Goal: Transaction & Acquisition: Purchase product/service

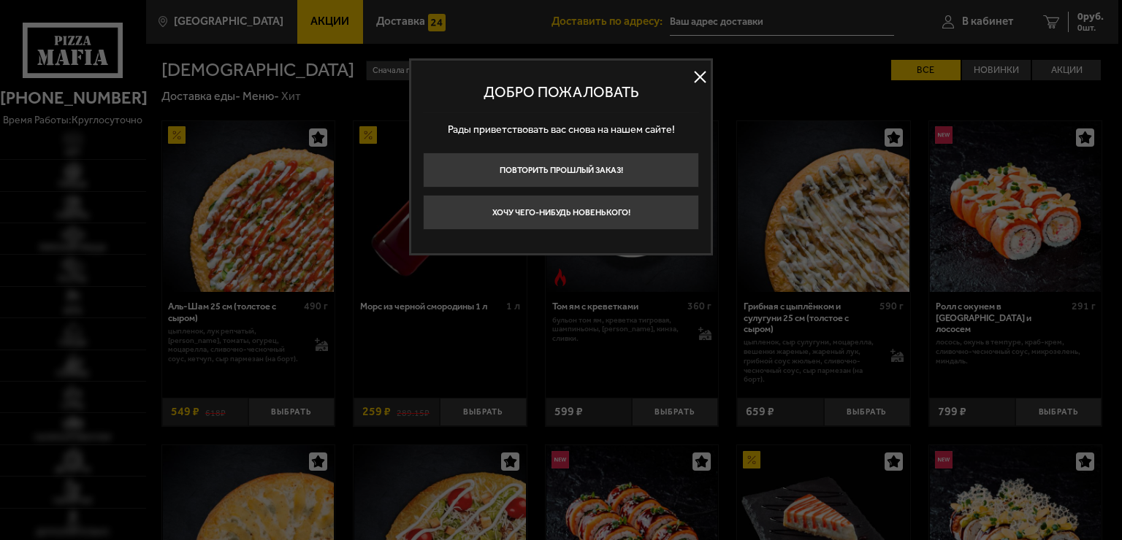
type input "[STREET_ADDRESS]"
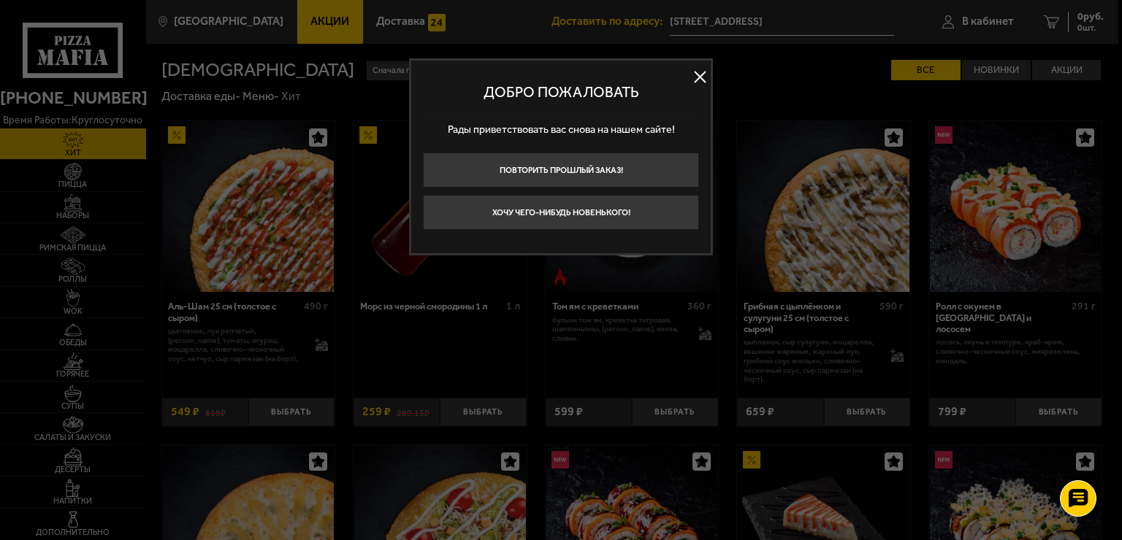
click at [691, 79] on button at bounding box center [700, 77] width 22 height 22
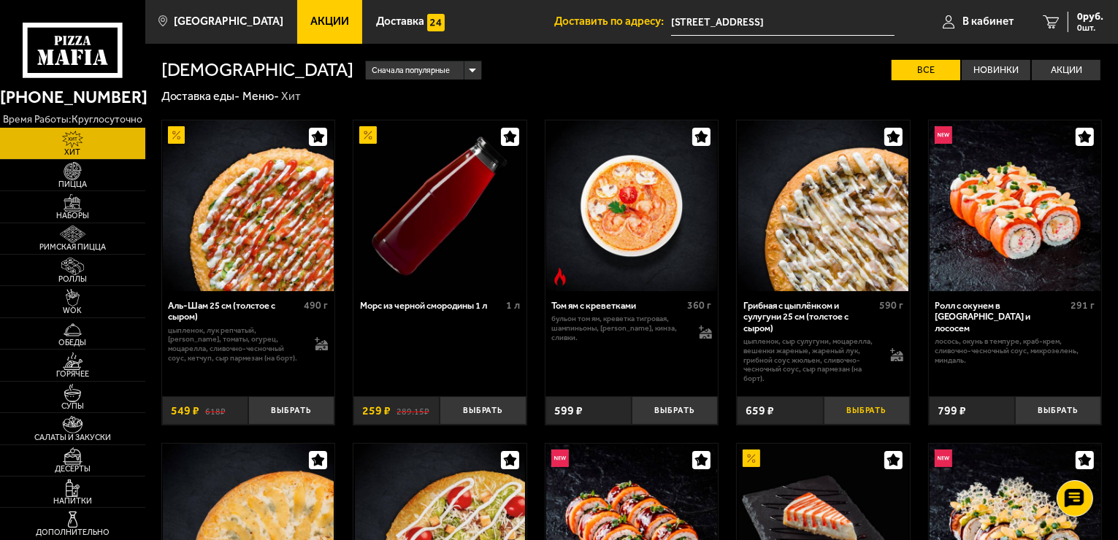
click at [868, 408] on button "Выбрать" at bounding box center [867, 411] width 86 height 28
click at [76, 185] on span "Пицца" at bounding box center [72, 184] width 145 height 8
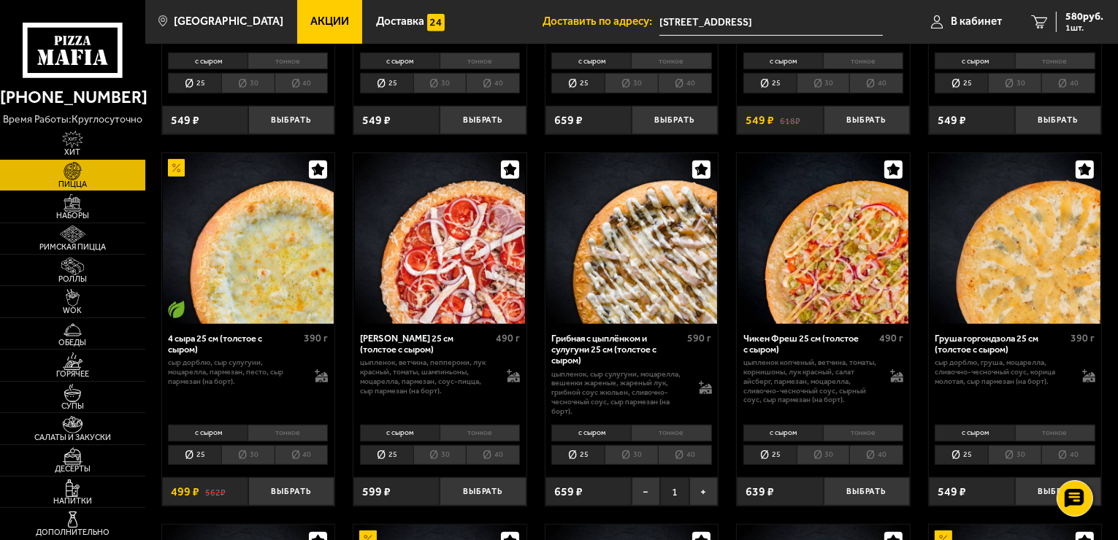
scroll to position [703, 0]
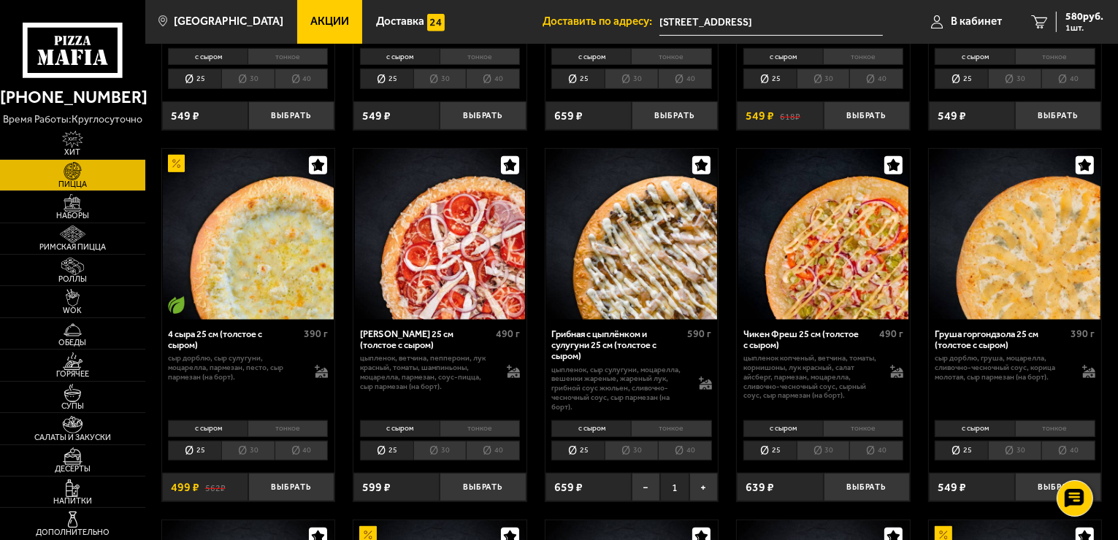
drag, startPoint x: 1103, startPoint y: 259, endPoint x: 1119, endPoint y: 145, distance: 115.1
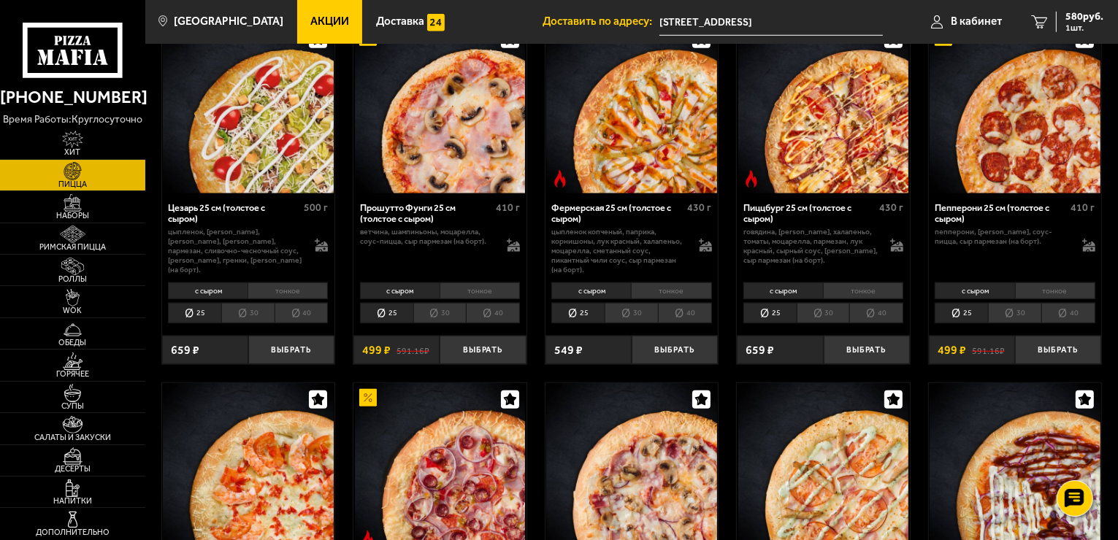
scroll to position [1206, 0]
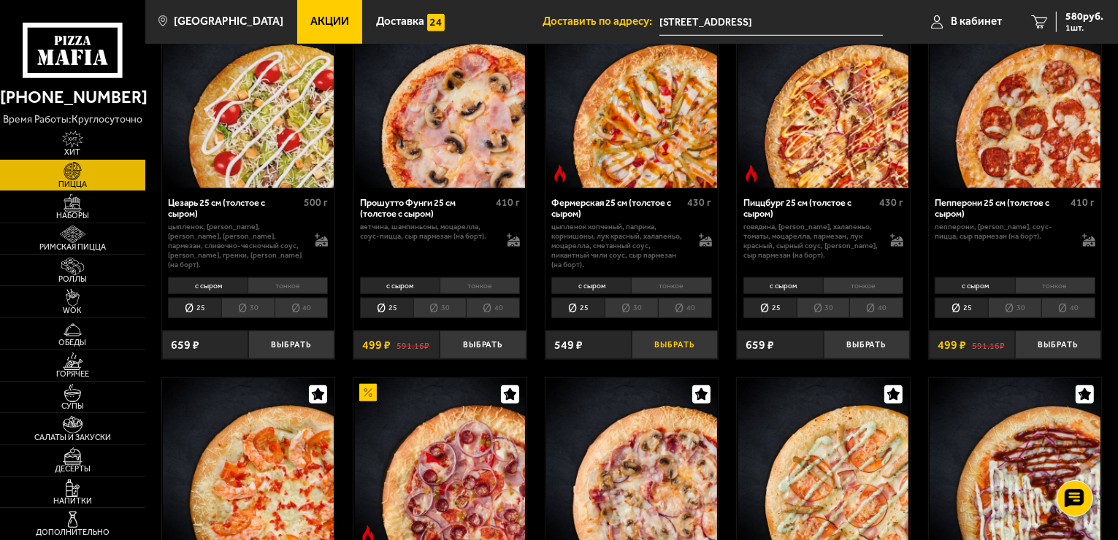
click at [689, 339] on button "Выбрать" at bounding box center [675, 345] width 86 height 28
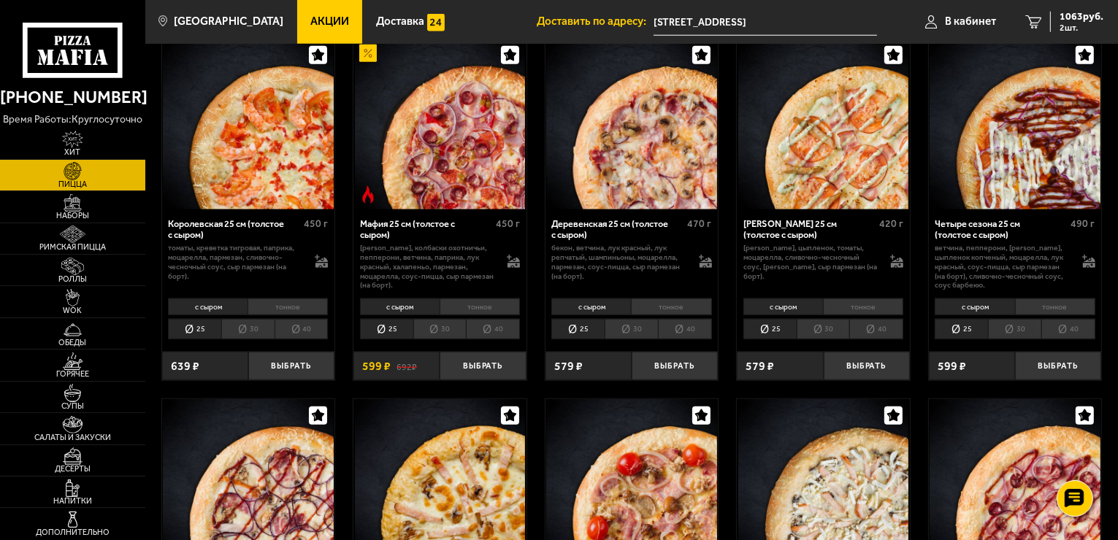
scroll to position [1557, 0]
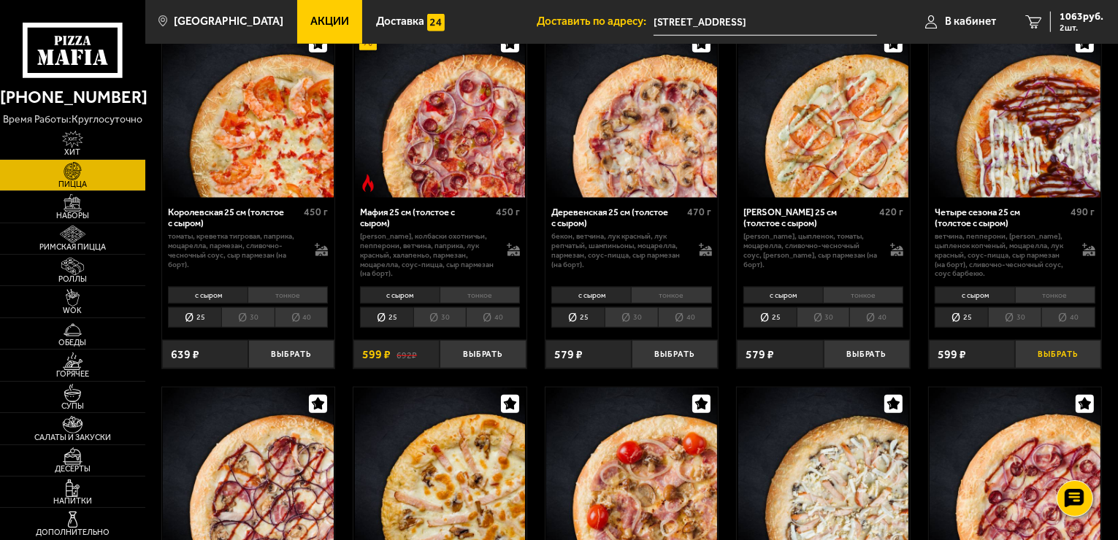
click at [1065, 345] on button "Выбрать" at bounding box center [1058, 354] width 86 height 28
click at [967, 352] on div "599 ₽" at bounding box center [972, 354] width 86 height 28
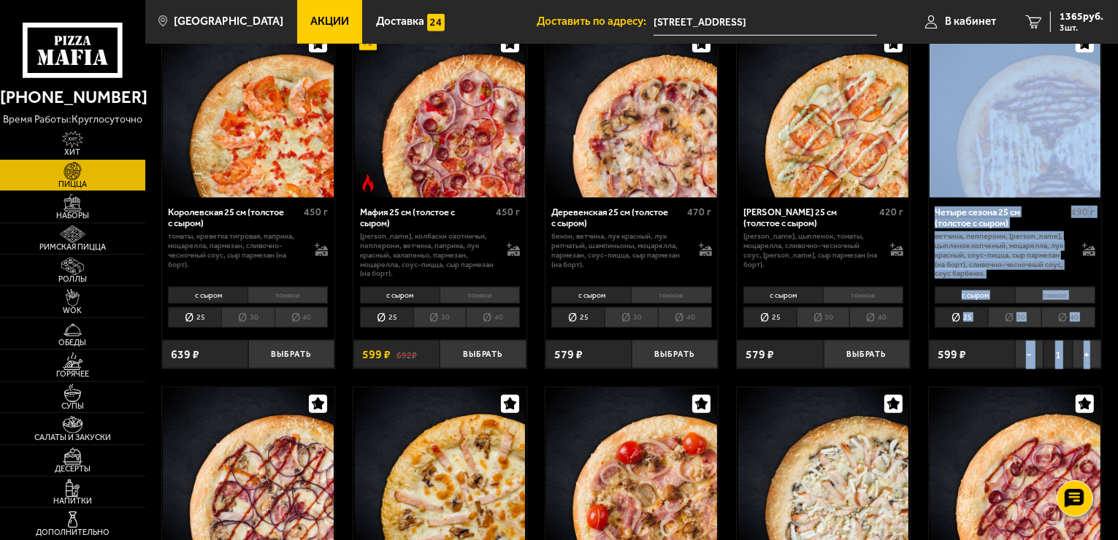
drag, startPoint x: 1117, startPoint y: 161, endPoint x: 1121, endPoint y: 345, distance: 184.8
click at [1118, 345] on html "(812) 333 22 22 время работы: круглосуточно Хит Пицца Наборы Римская пицца Ролл…" at bounding box center [559, 196] width 1118 height 3506
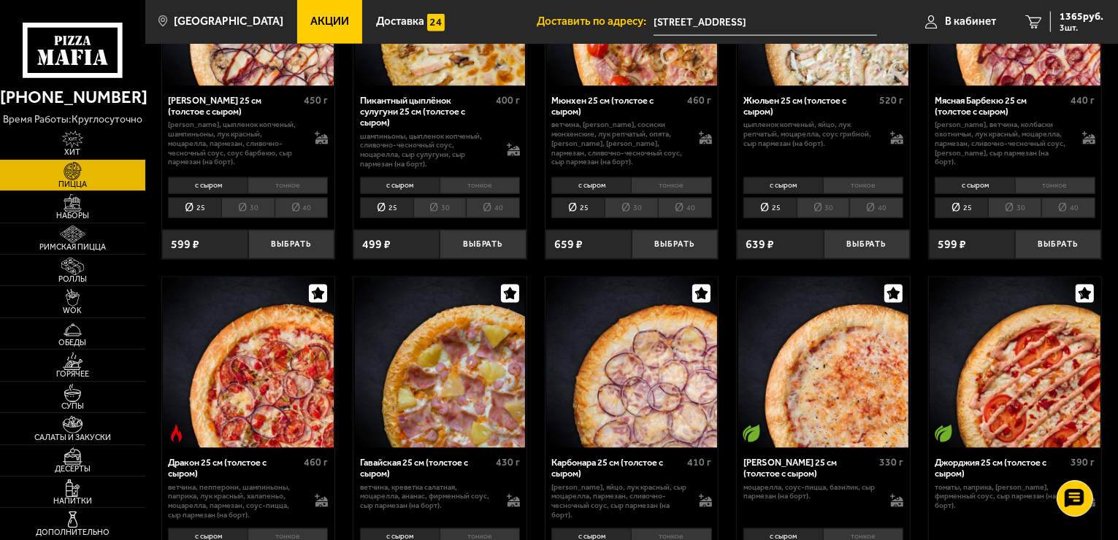
scroll to position [2074, 0]
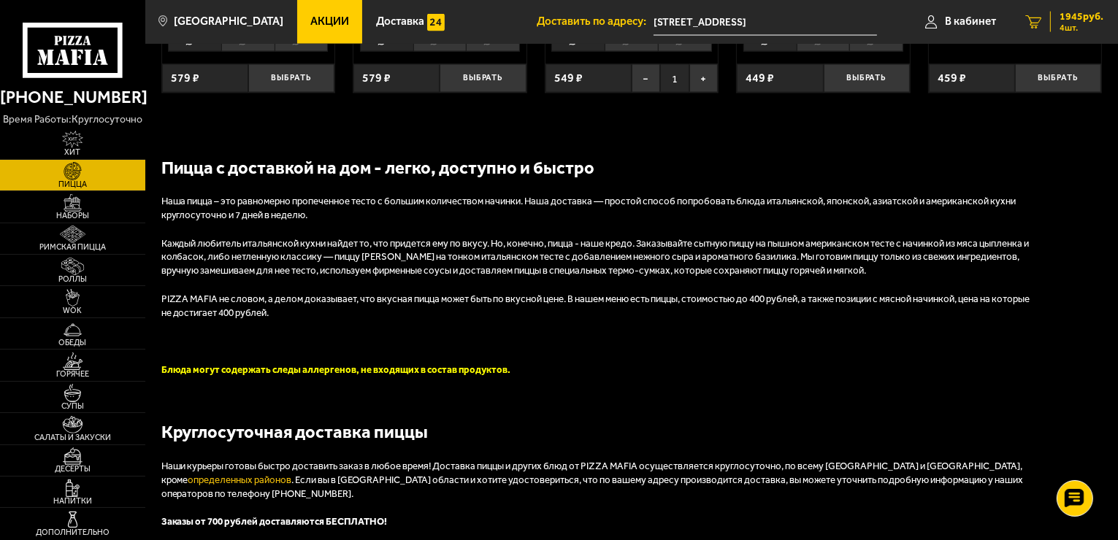
click at [1066, 20] on span "1945 руб." at bounding box center [1082, 17] width 44 height 10
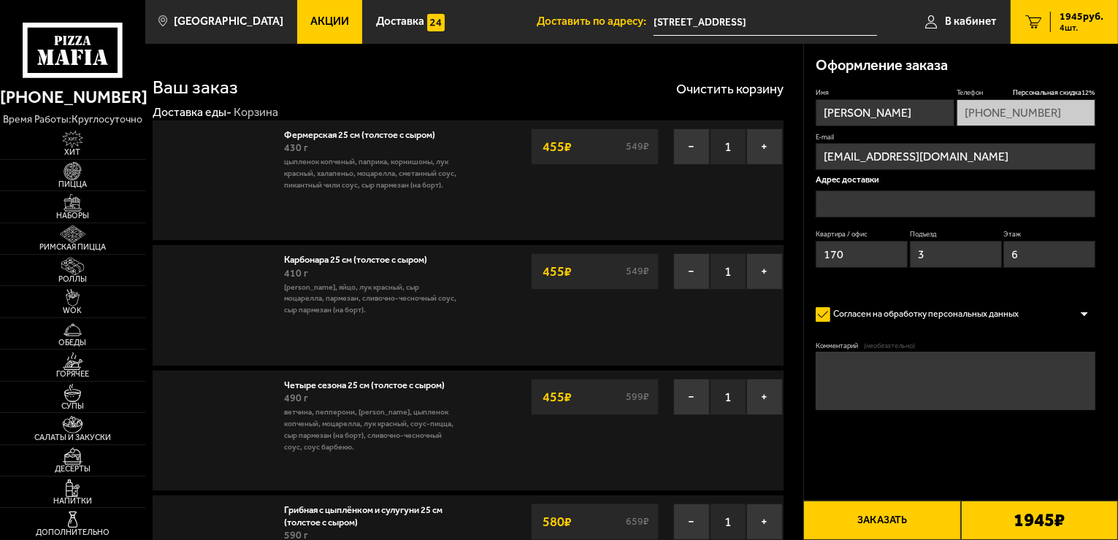
type input "[STREET_ADDRESS]"
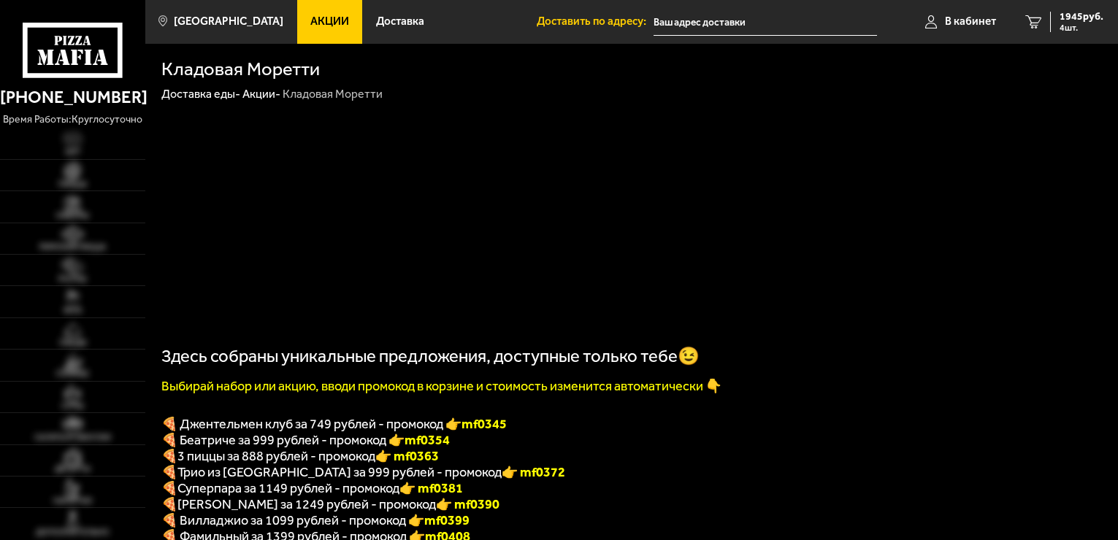
type input "[STREET_ADDRESS]"
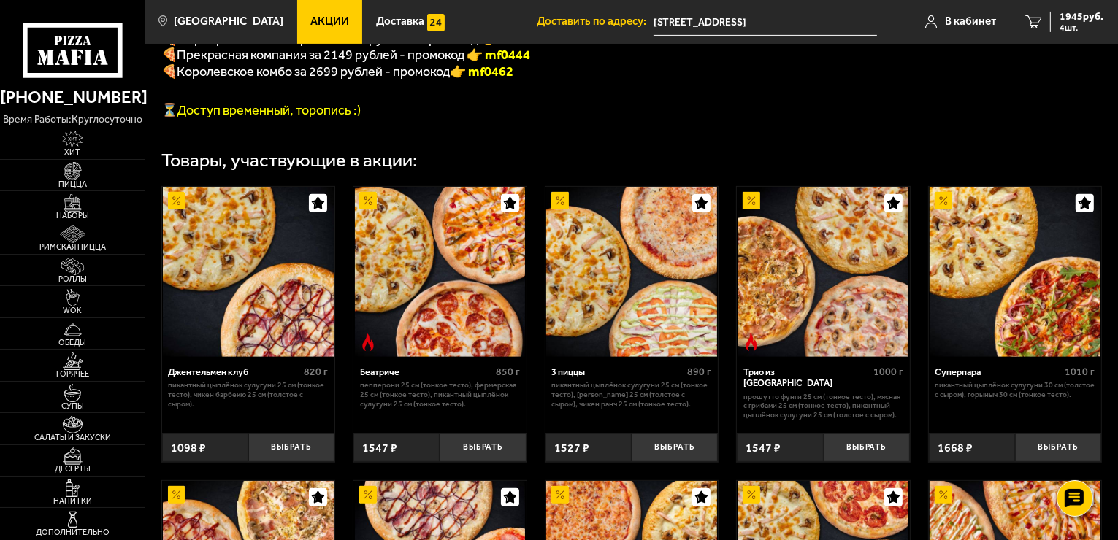
scroll to position [587, 0]
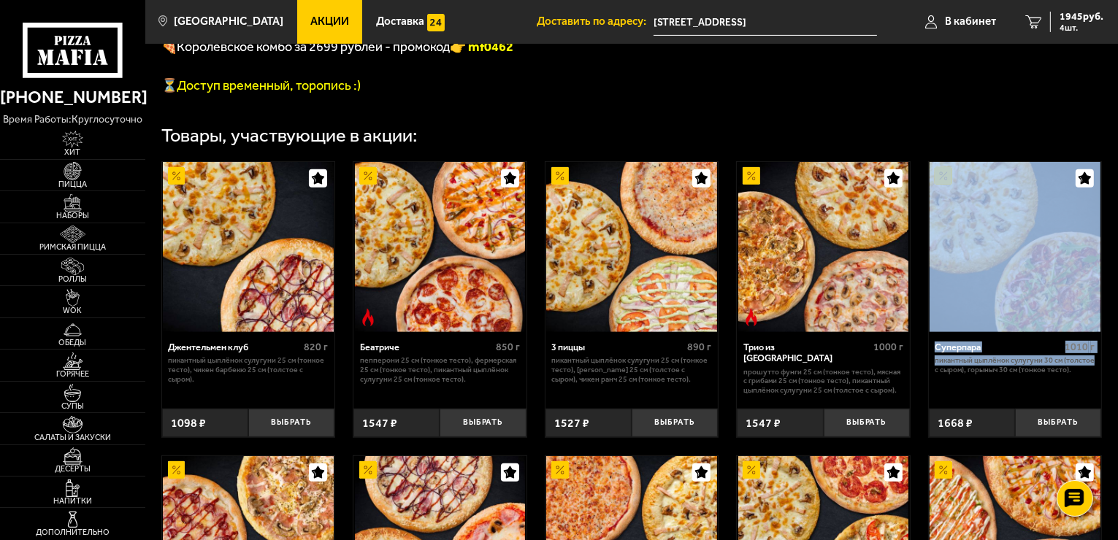
drag, startPoint x: 1116, startPoint y: 204, endPoint x: 1112, endPoint y: 373, distance: 168.8
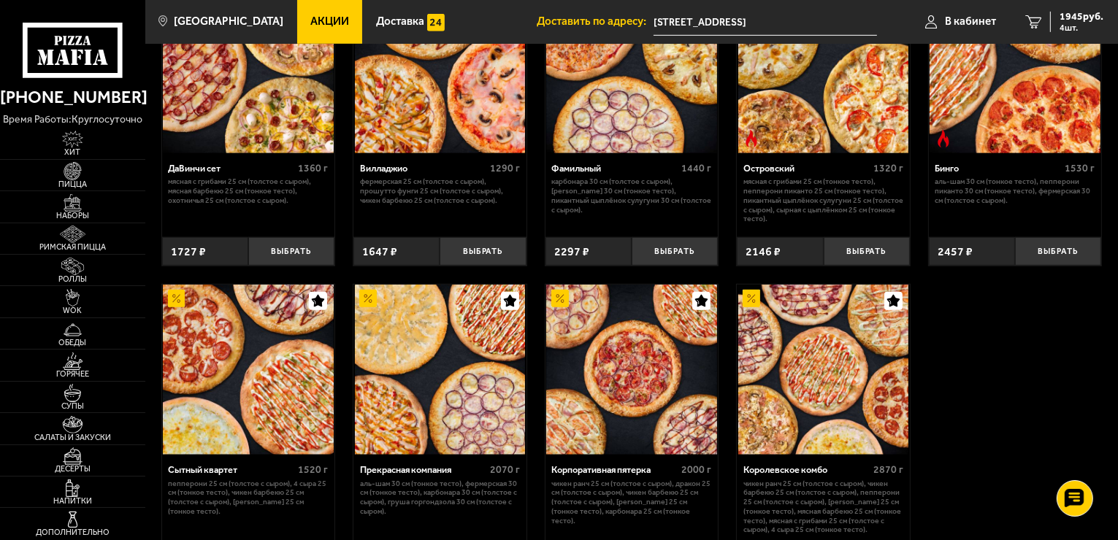
click at [1117, 504] on div "Джентельмен клуб 820 г Пикантный цыплёнок сулугуни 25 см (тонкое тесто), Чикен …" at bounding box center [631, 132] width 973 height 921
click at [490, 260] on button "Выбрать" at bounding box center [483, 251] width 86 height 28
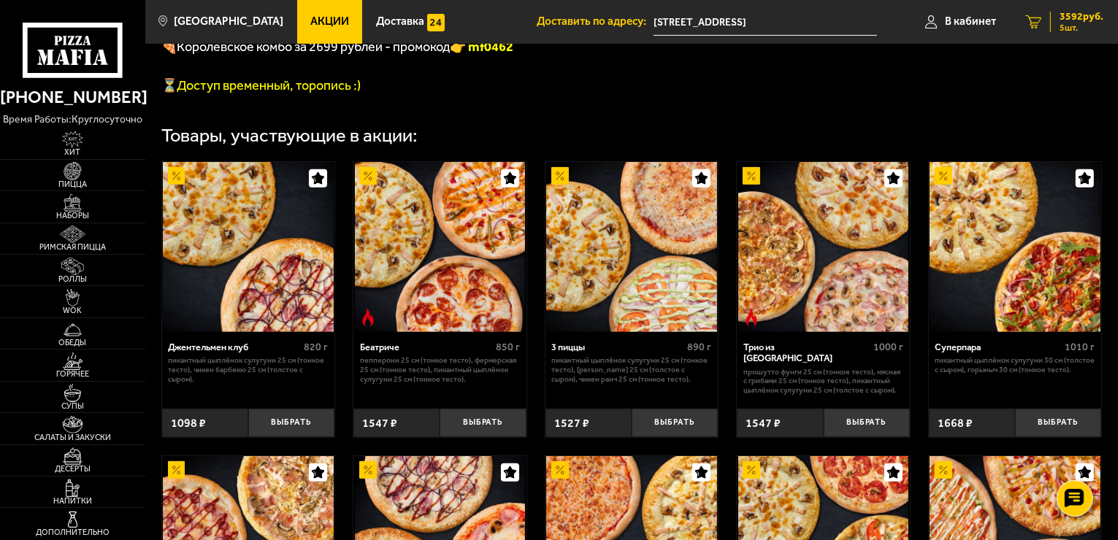
click at [1117, 15] on link "5 3592 руб. 5 шт." at bounding box center [1064, 22] width 107 height 44
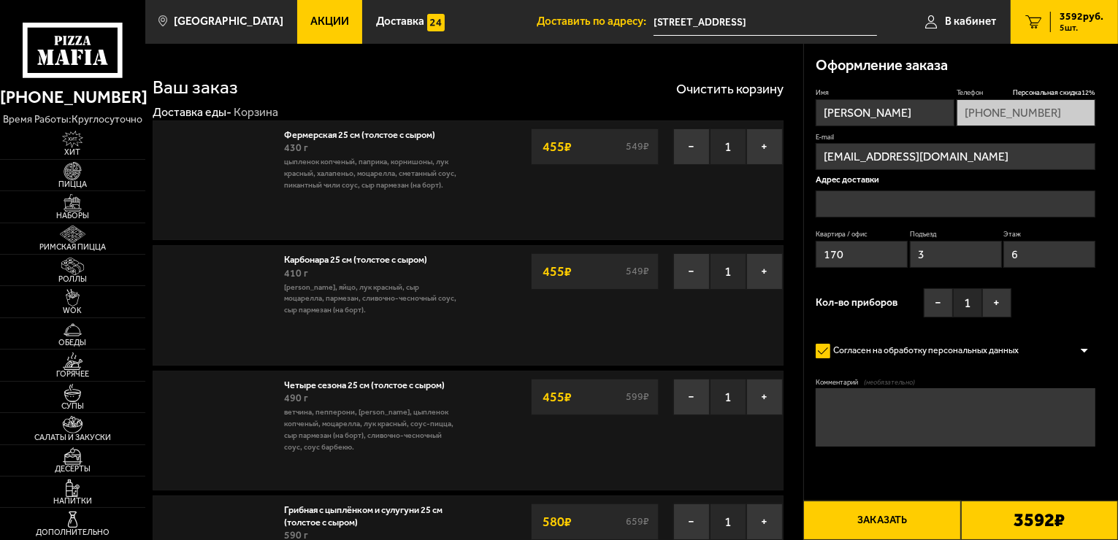
type input "[STREET_ADDRESS]"
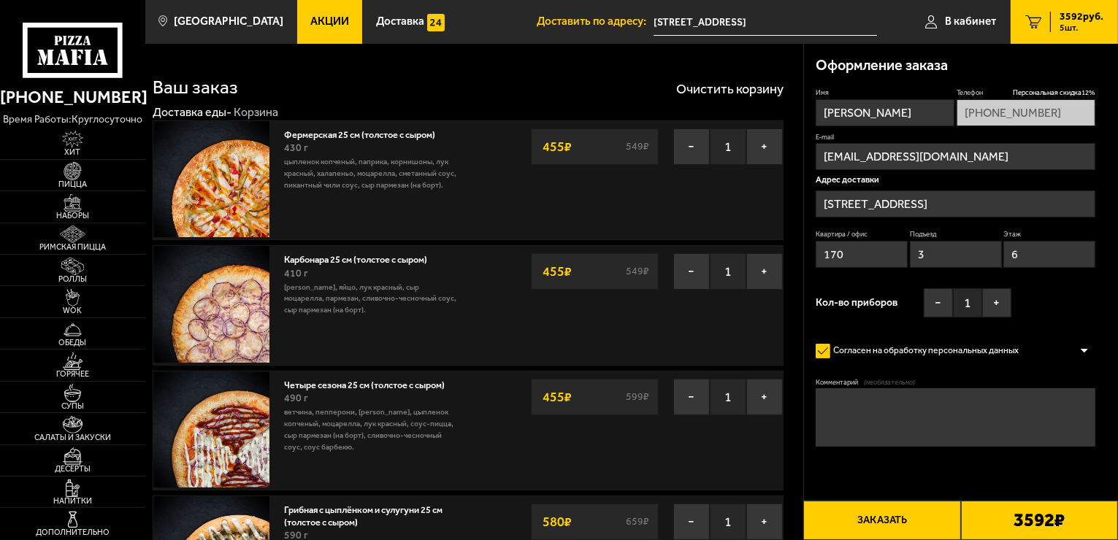
click at [1117, 12] on link "5 3592 руб. 5 шт." at bounding box center [1064, 22] width 107 height 44
drag, startPoint x: 1117, startPoint y: 12, endPoint x: 864, endPoint y: 17, distance: 252.7
click at [864, 17] on ul "Доставить по адресу: проспект Просвещения, 75 В кабинет 5 3592 руб. 5 шт." at bounding box center [827, 22] width 581 height 44
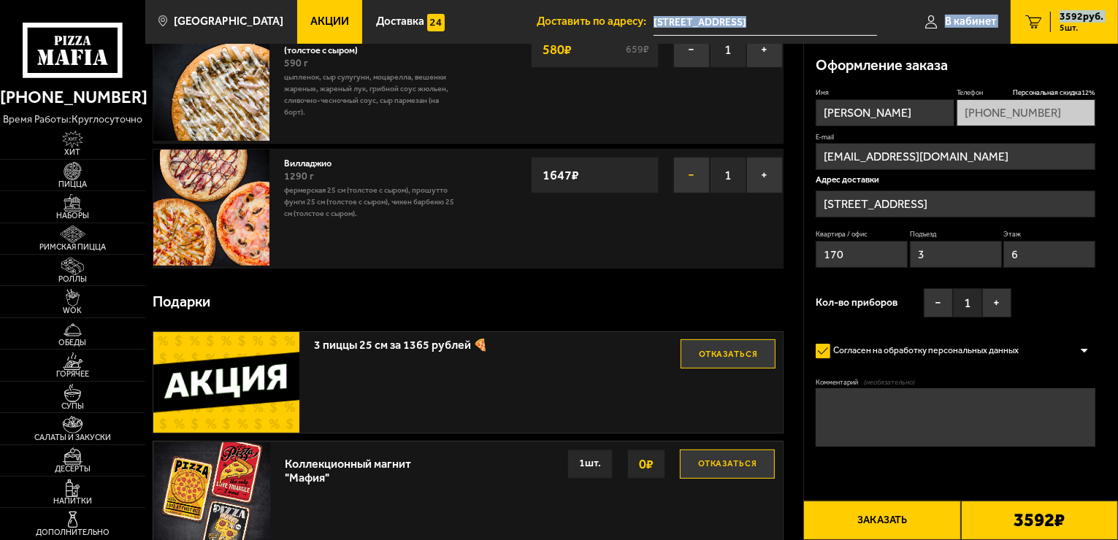
click at [689, 172] on button "−" at bounding box center [691, 175] width 37 height 37
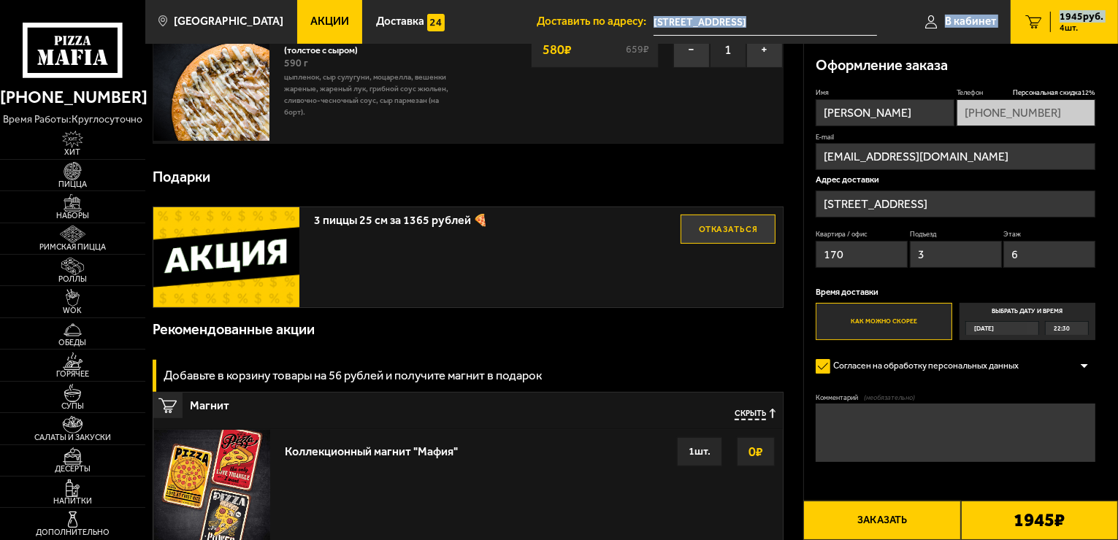
scroll to position [0, 0]
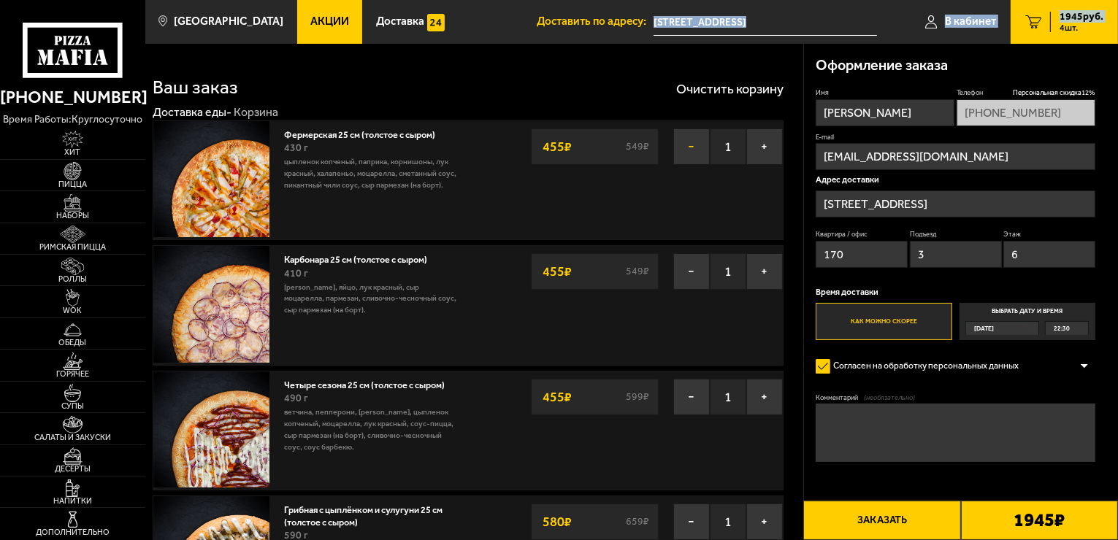
click at [688, 148] on button "−" at bounding box center [691, 147] width 37 height 37
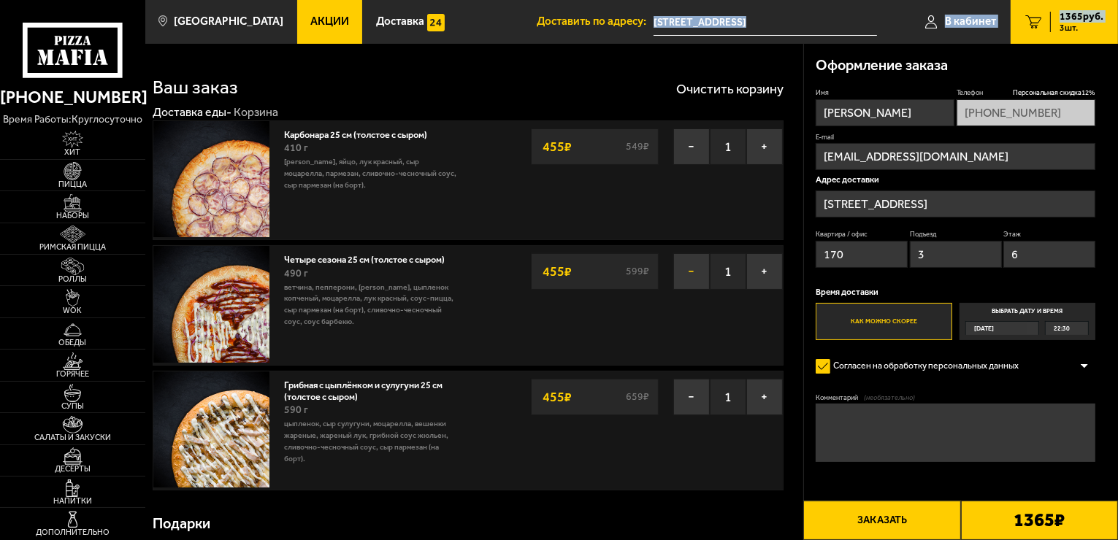
click at [690, 269] on button "−" at bounding box center [691, 271] width 37 height 37
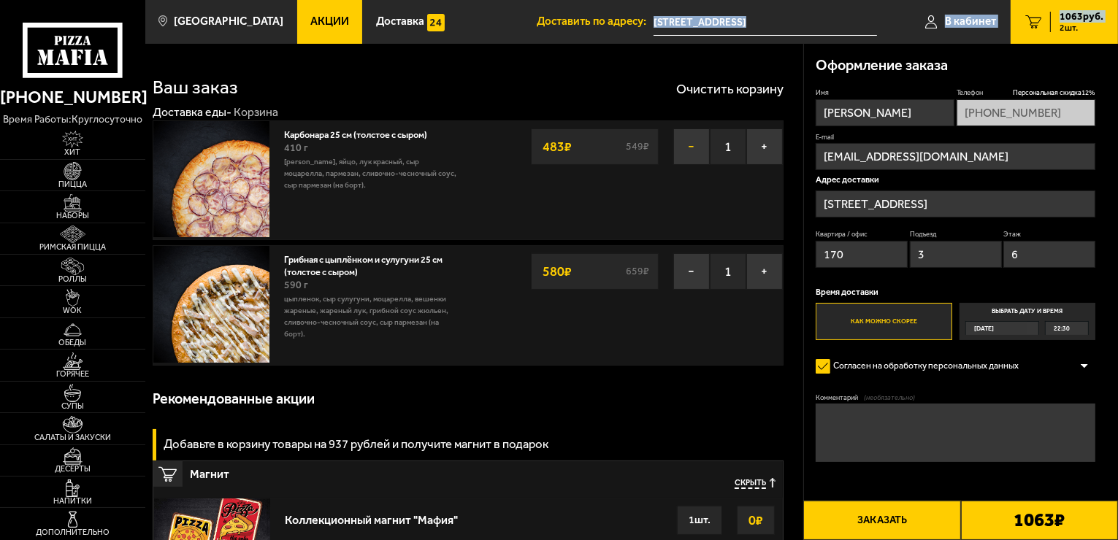
click at [692, 147] on button "−" at bounding box center [691, 147] width 37 height 37
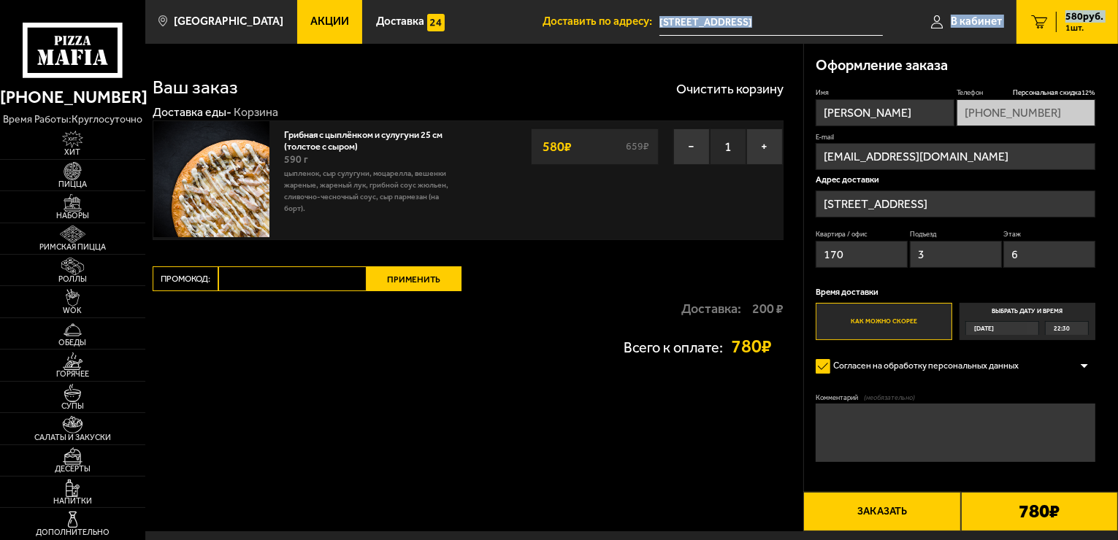
click at [692, 147] on button "−" at bounding box center [691, 147] width 37 height 37
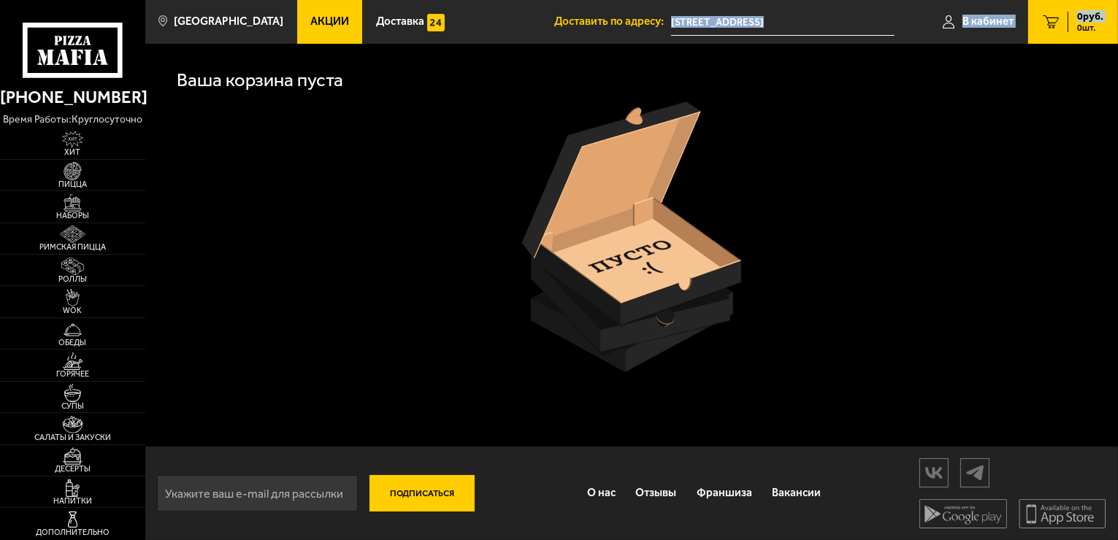
click at [1080, 20] on span "0 руб." at bounding box center [1090, 17] width 26 height 10
click at [982, 20] on span "В кабинет" at bounding box center [988, 21] width 51 height 11
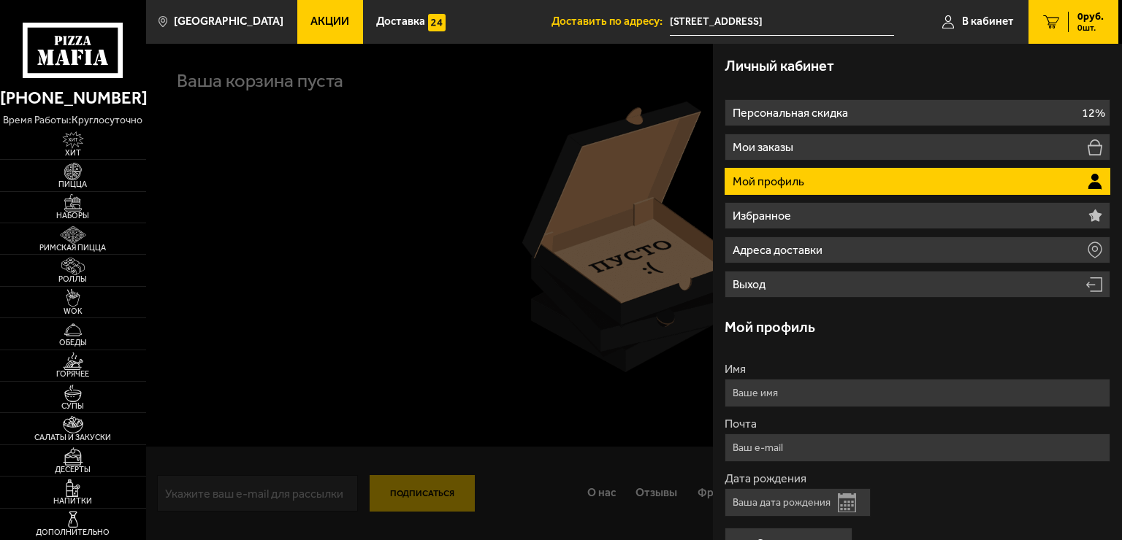
click at [800, 177] on p "Мой профиль" at bounding box center [770, 182] width 74 height 12
click at [999, 23] on span "В кабинет" at bounding box center [988, 21] width 52 height 11
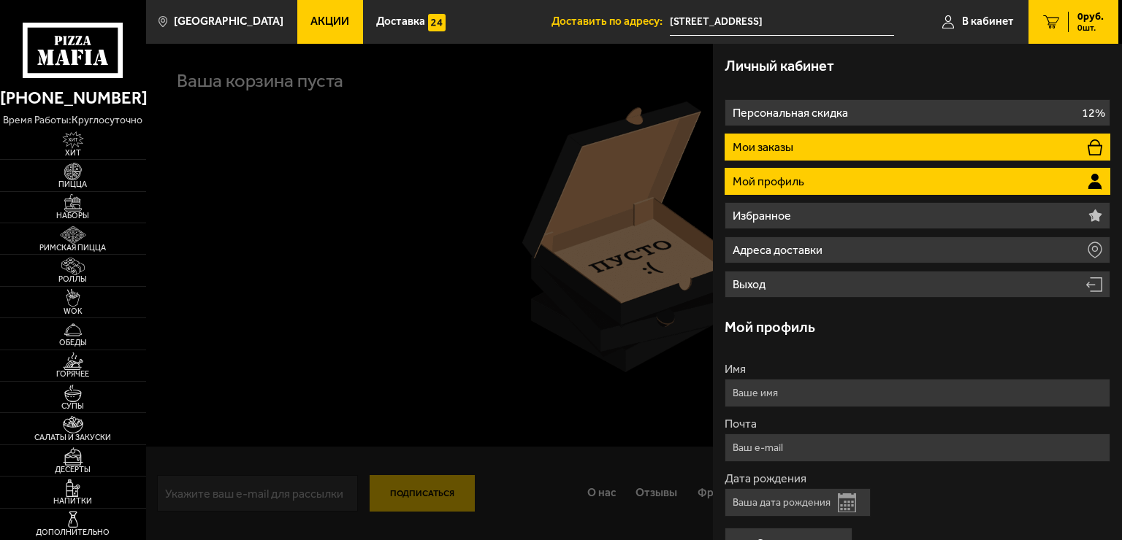
click at [792, 142] on p "Мои заказы" at bounding box center [765, 148] width 64 height 12
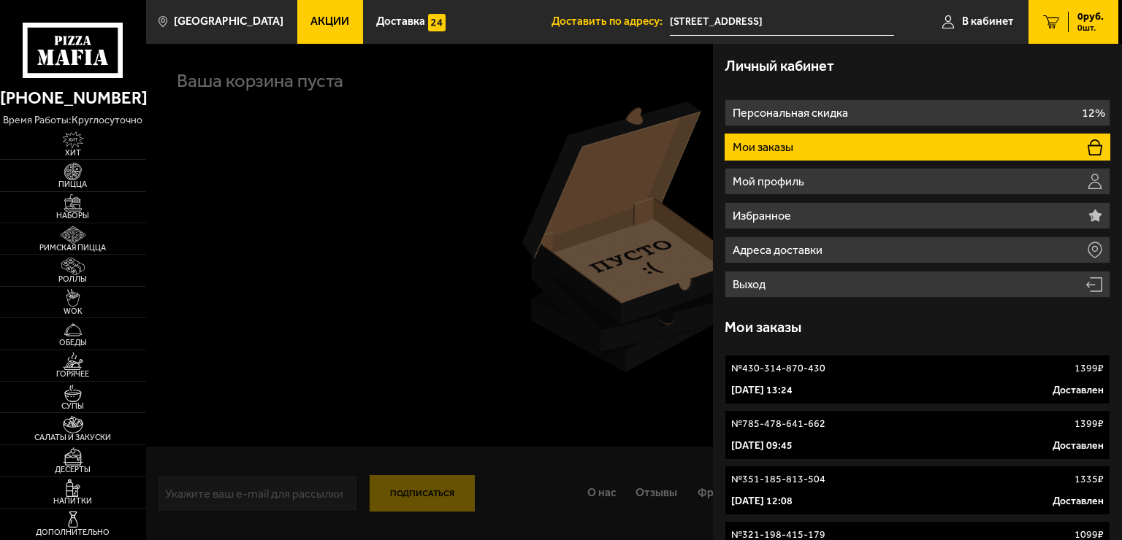
click at [836, 432] on link "№ 785-478-641-662 1399 ₽ 6 августа 2025 г. 09:45 Доставлен" at bounding box center [917, 435] width 386 height 50
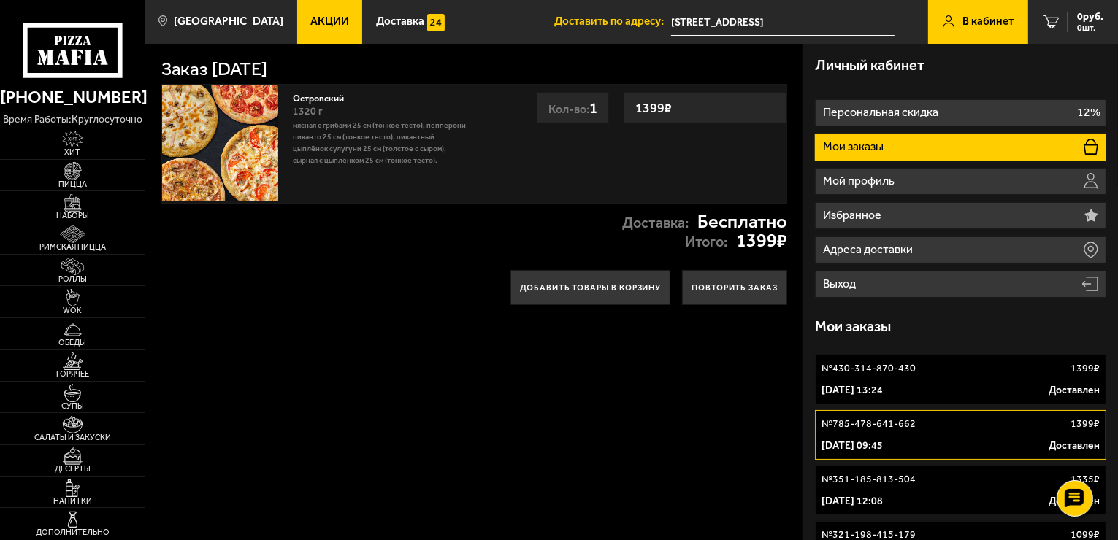
click at [917, 493] on link "№ 351-185-813-504 1335 ₽ 17 июля 2025 г. 12:08 Доставлен" at bounding box center [960, 491] width 291 height 50
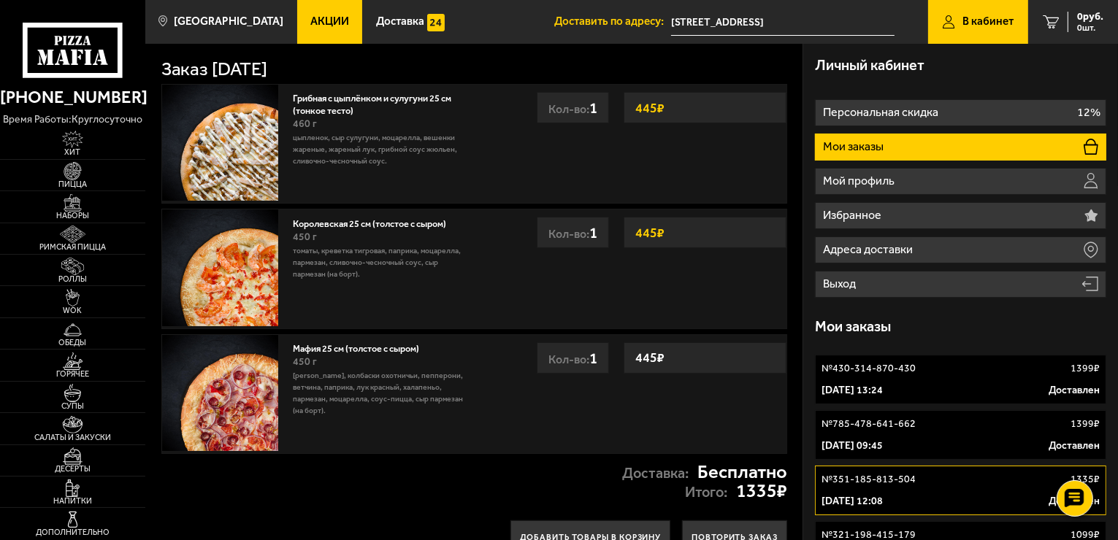
click at [875, 378] on link "№ 430-314-870-430 1399 ₽ 16 августа 2025 г. 13:24 Доставлен" at bounding box center [960, 380] width 291 height 50
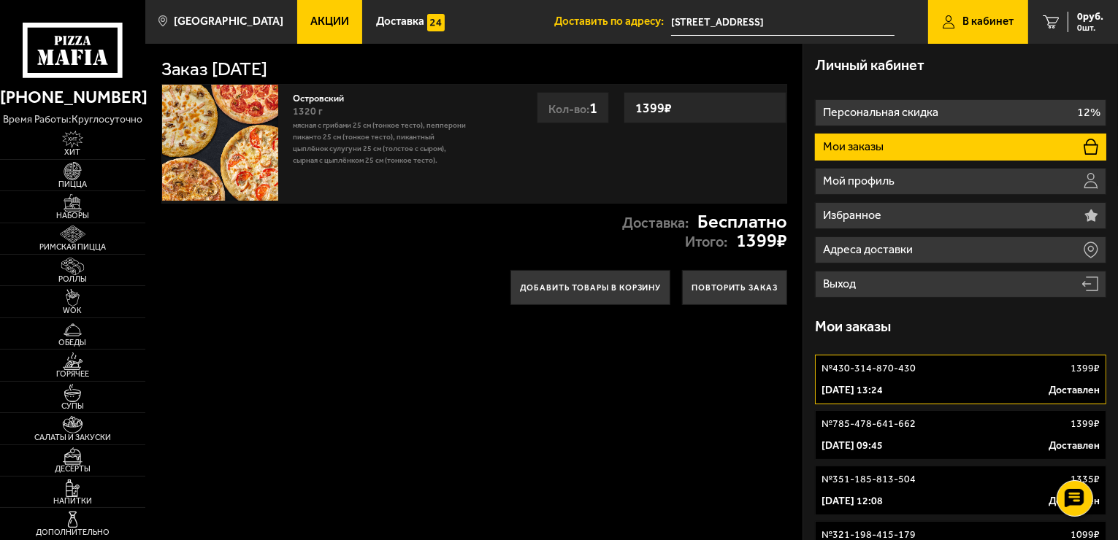
click at [873, 435] on link "№ 785-478-641-662 1399 ₽ 6 августа 2025 г. 09:45 Доставлен" at bounding box center [960, 435] width 291 height 50
click at [865, 480] on p "№ 351-185-813-504" at bounding box center [869, 480] width 94 height 15
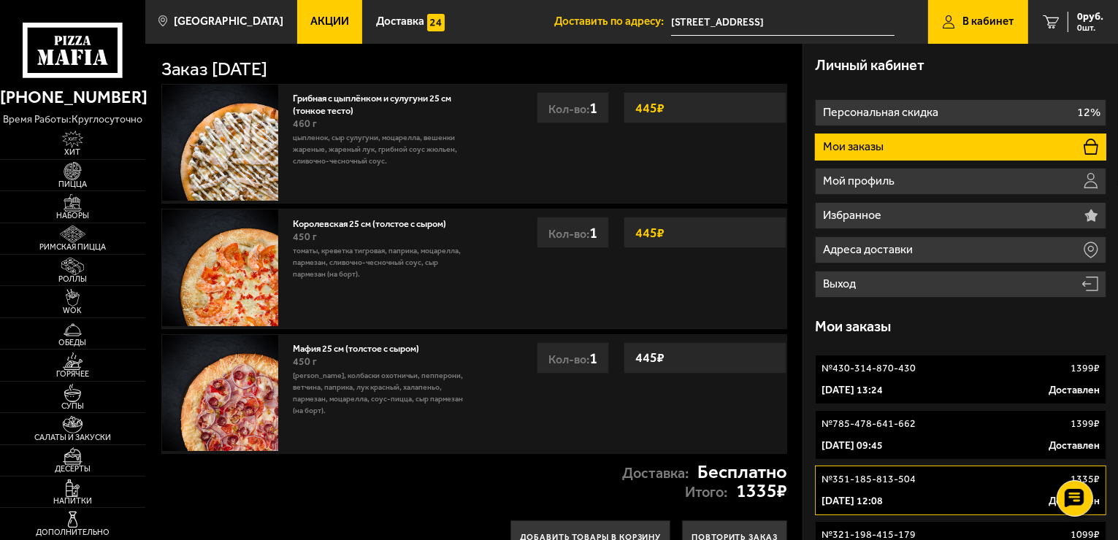
click at [1050, 536] on div "№ 321-198-415-179 1099 ₽" at bounding box center [961, 535] width 278 height 15
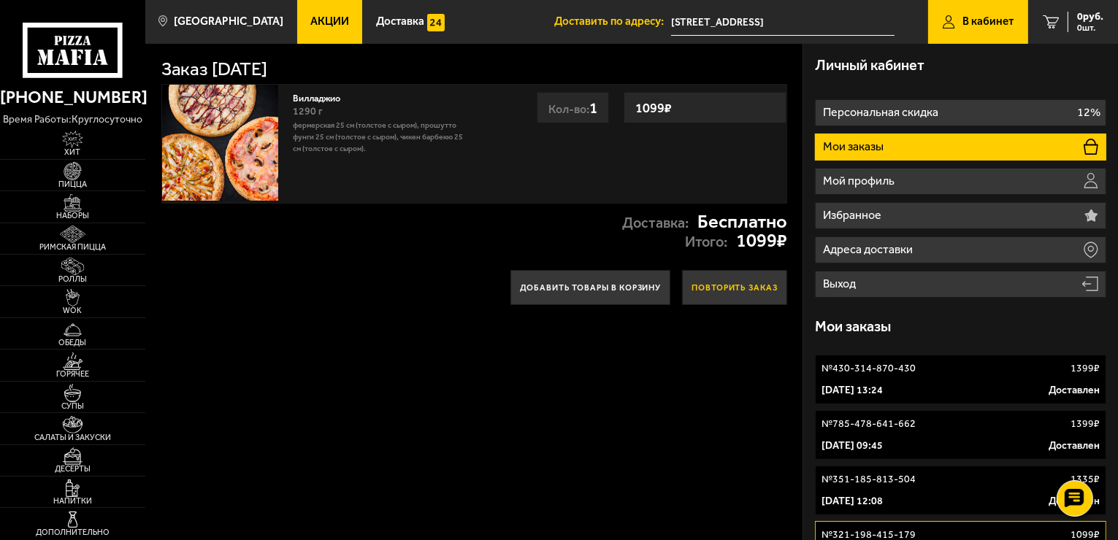
click at [738, 286] on button "Повторить заказ" at bounding box center [734, 287] width 105 height 35
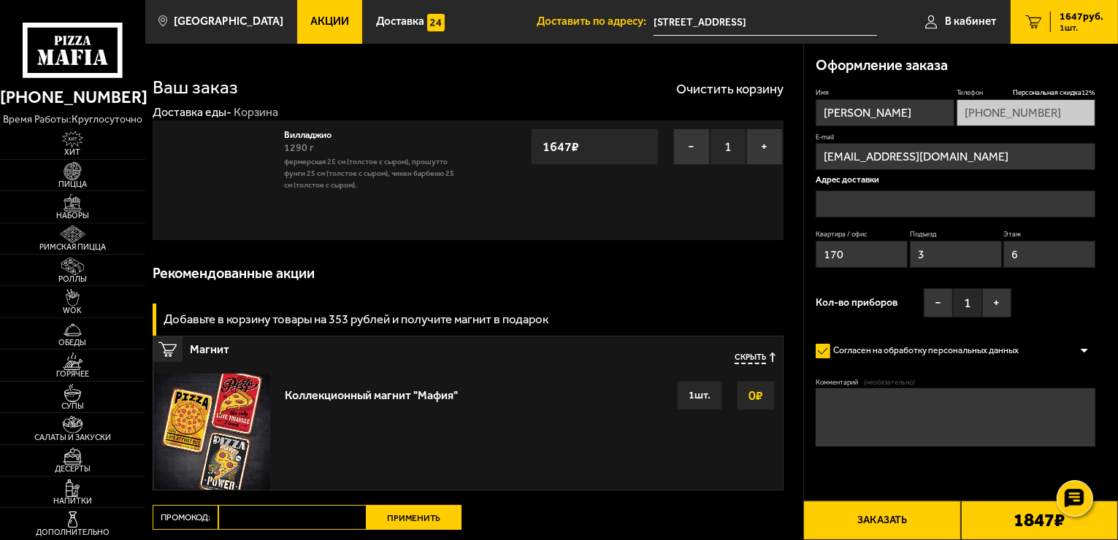
type input "[STREET_ADDRESS]"
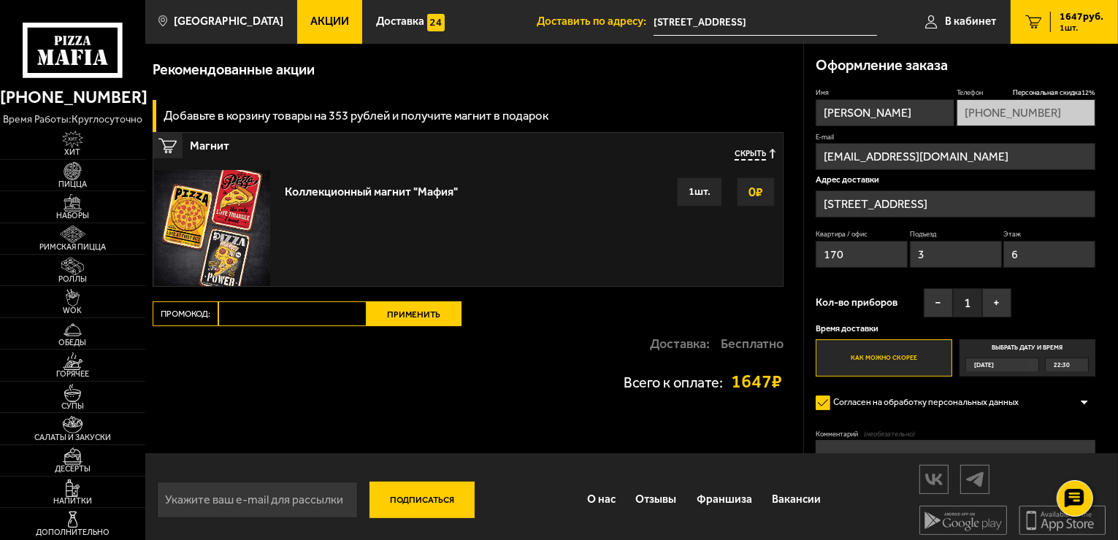
scroll to position [210, 0]
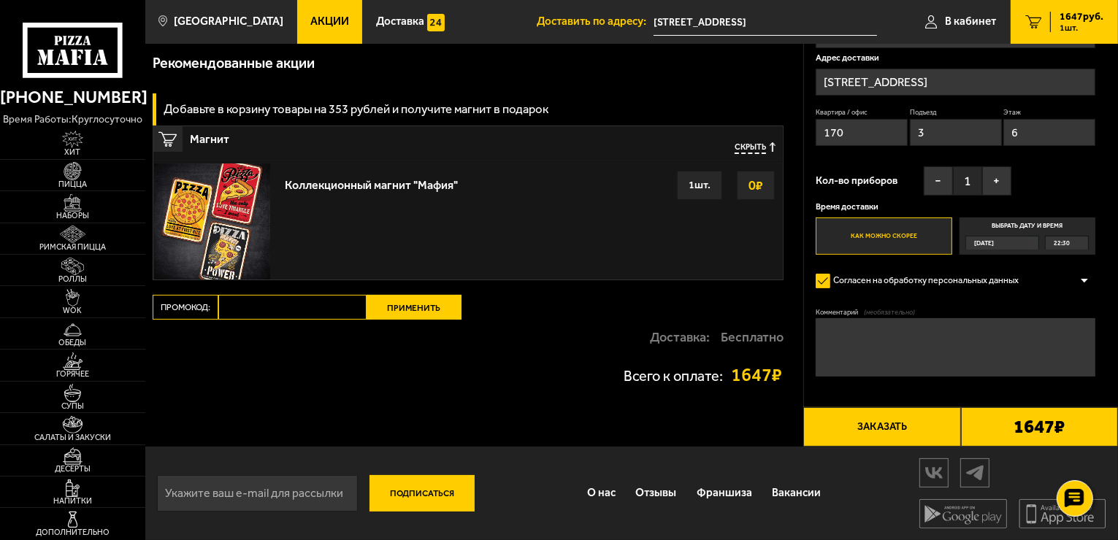
click at [267, 308] on input "Промокод:" at bounding box center [292, 307] width 148 height 25
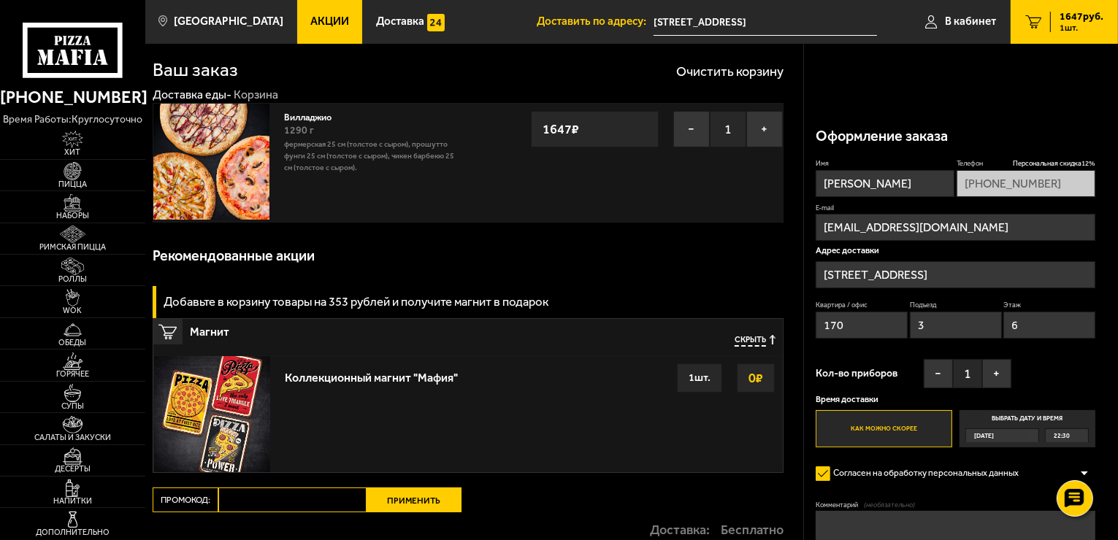
scroll to position [0, 0]
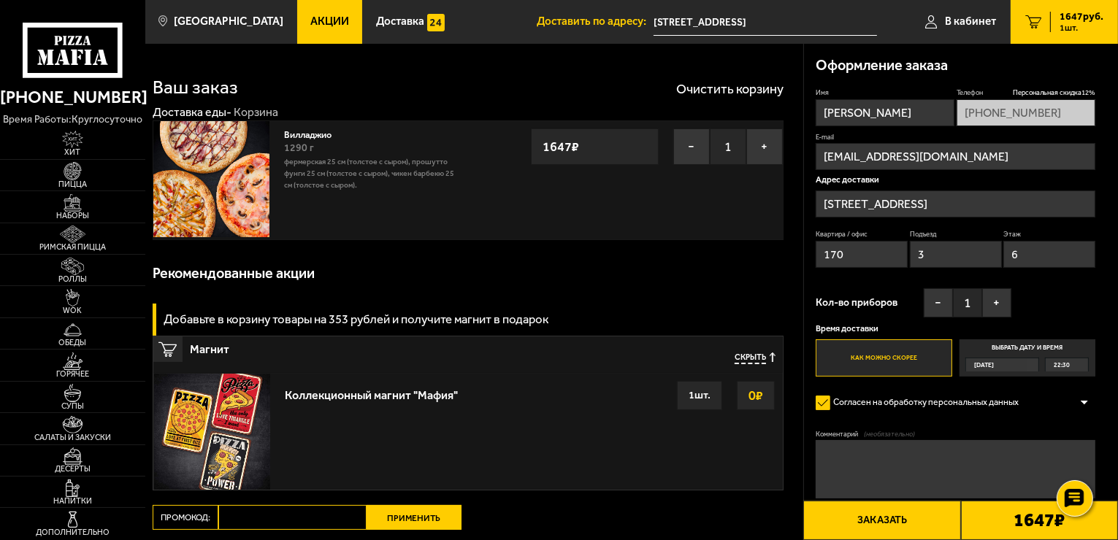
click at [519, 364] on div "Магнит Скрыть" at bounding box center [468, 355] width 630 height 37
click at [251, 513] on input "Промокод:" at bounding box center [292, 517] width 148 height 25
type input "m"
type input "mf0172"
click at [391, 523] on button "Применить" at bounding box center [414, 517] width 95 height 25
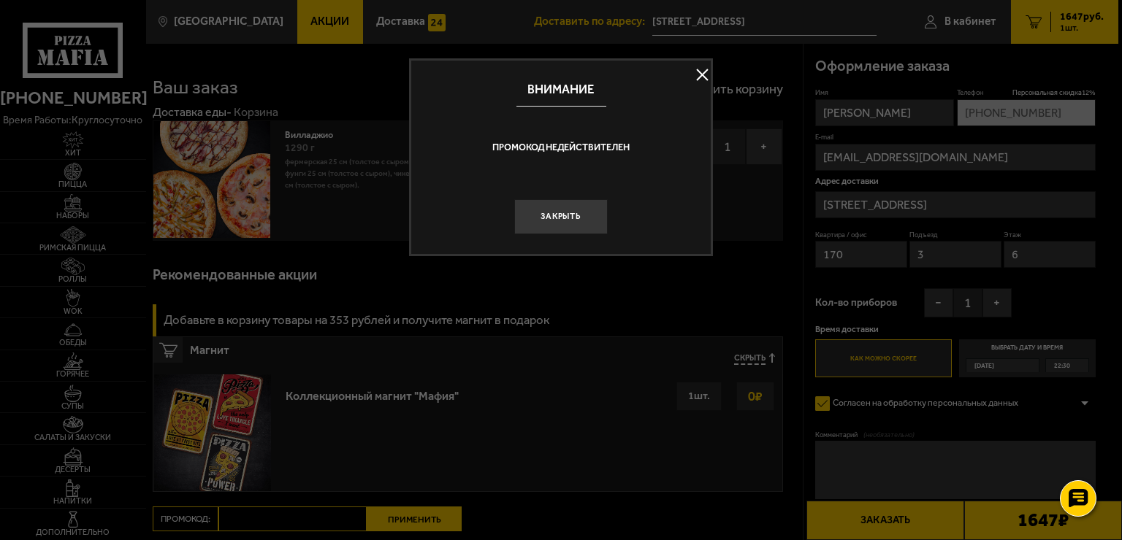
click at [706, 74] on button at bounding box center [702, 75] width 22 height 22
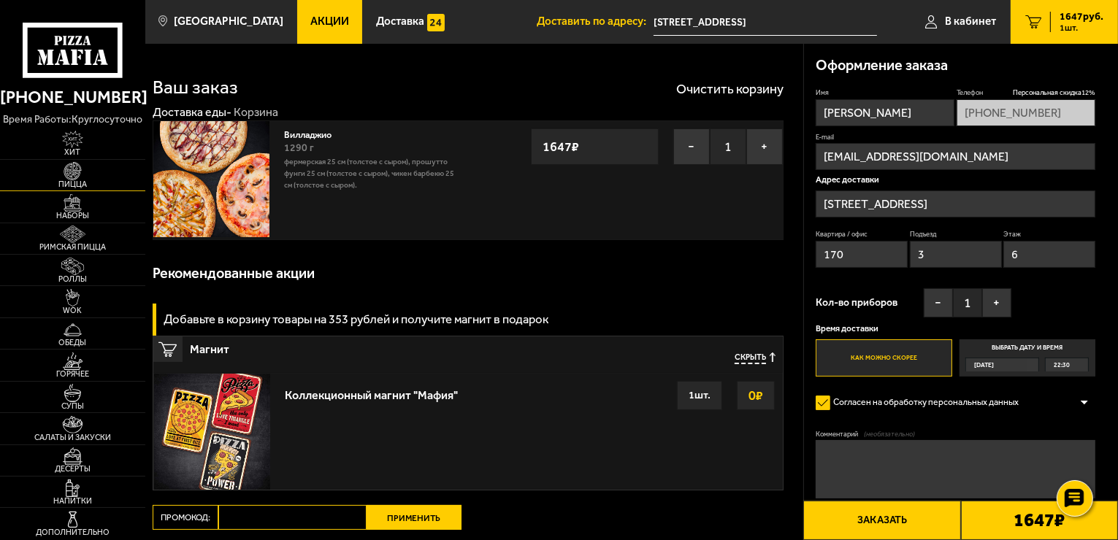
click at [81, 183] on span "Пицца" at bounding box center [72, 184] width 145 height 8
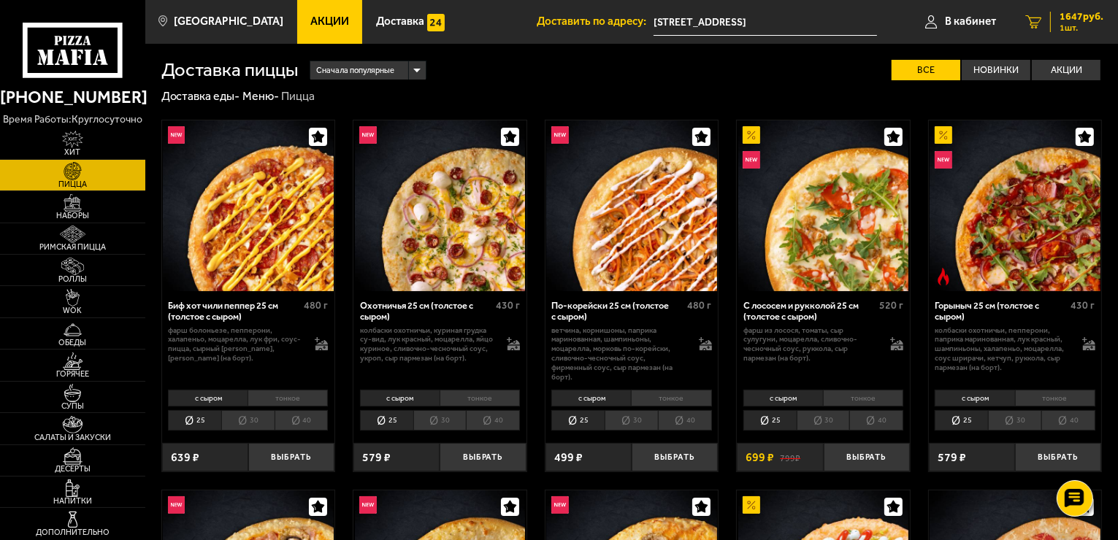
click at [1085, 22] on div "1647 руб. 1 шт." at bounding box center [1076, 22] width 53 height 20
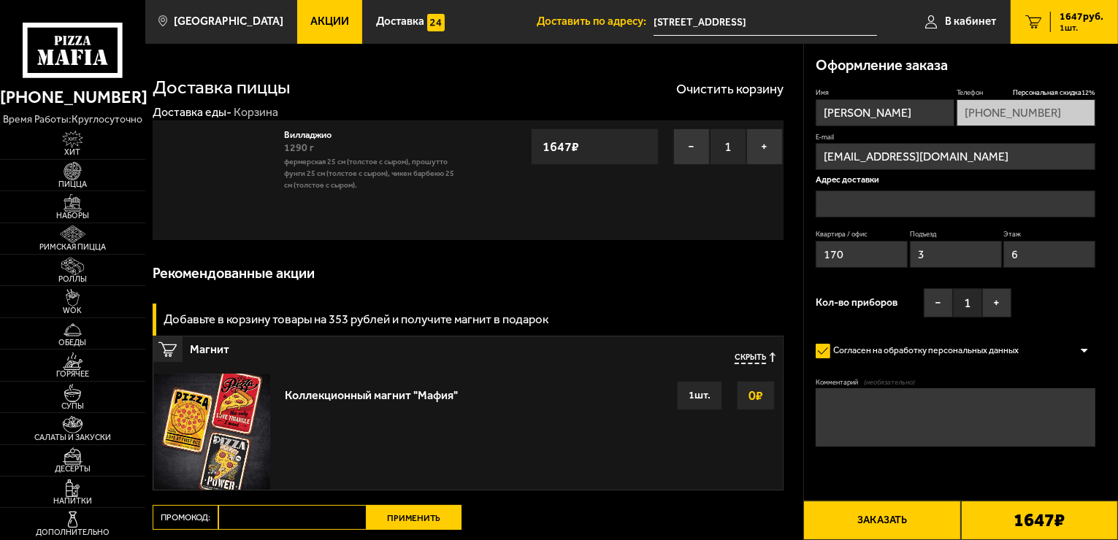
type input "[STREET_ADDRESS]"
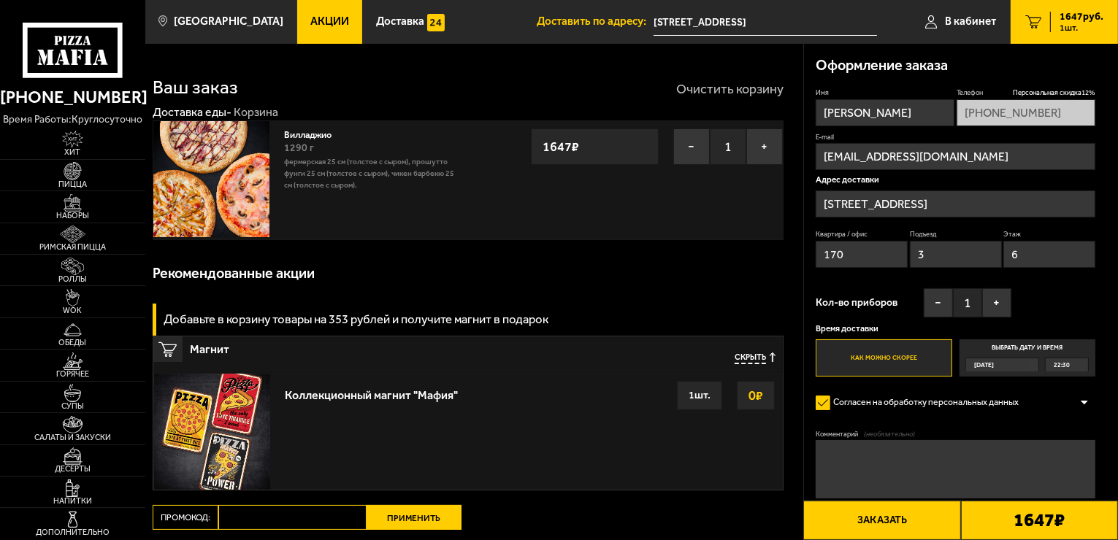
click at [710, 94] on button "Очистить корзину" at bounding box center [729, 89] width 107 height 13
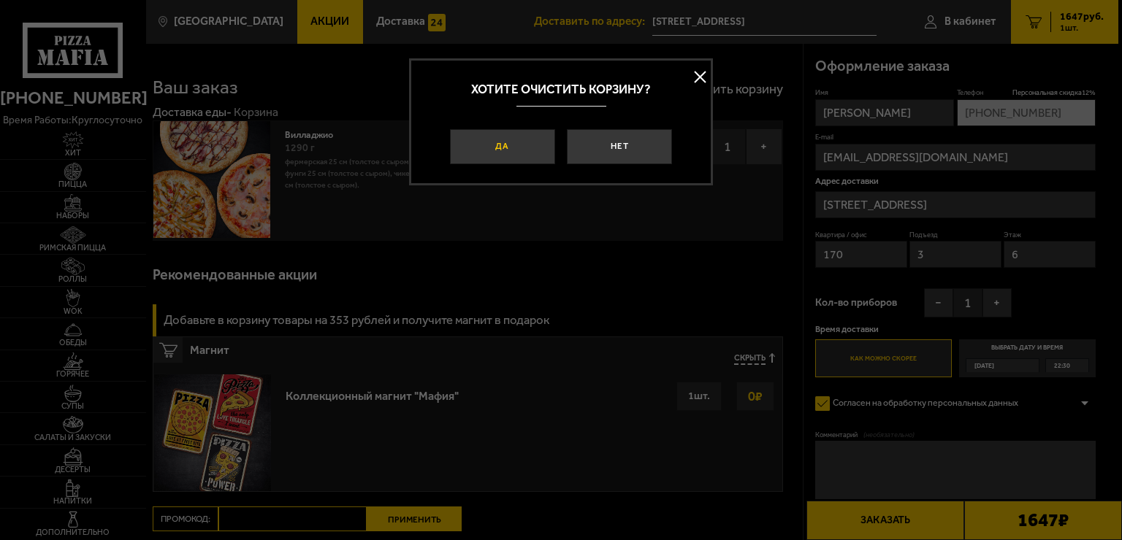
click at [515, 148] on button "Да" at bounding box center [502, 146] width 105 height 35
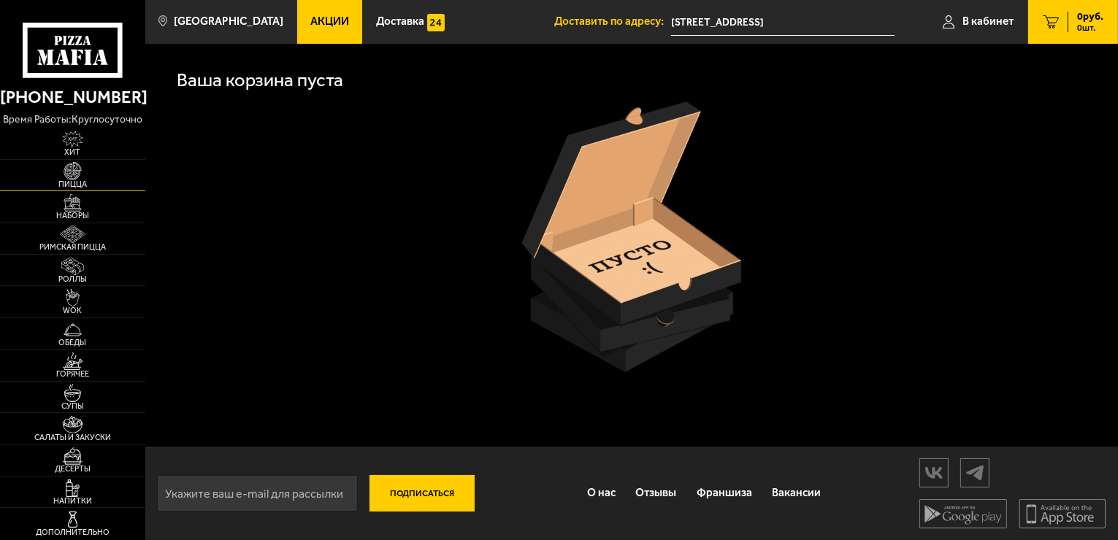
click at [75, 172] on img at bounding box center [72, 171] width 45 height 18
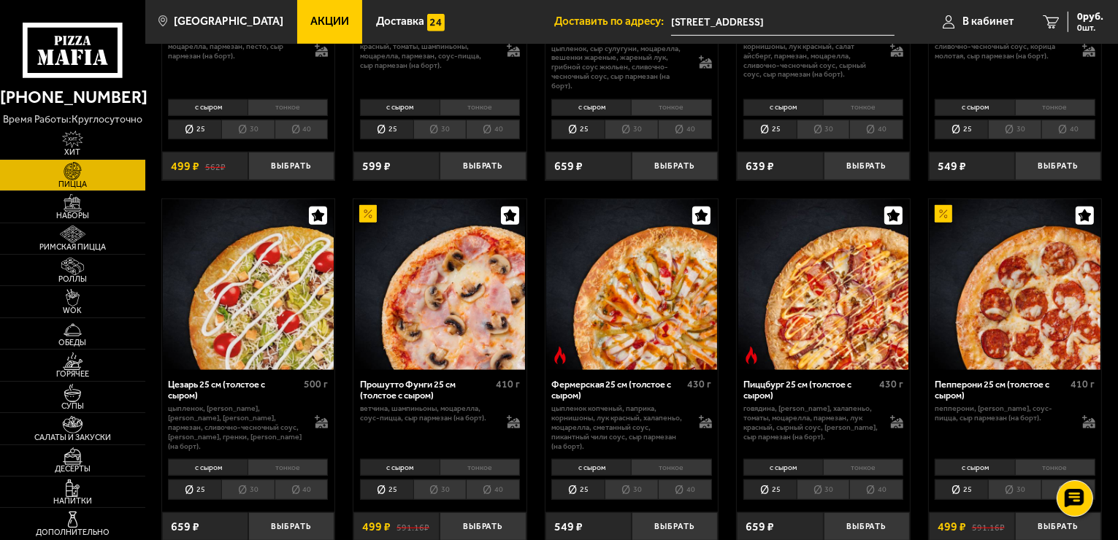
scroll to position [1028, 0]
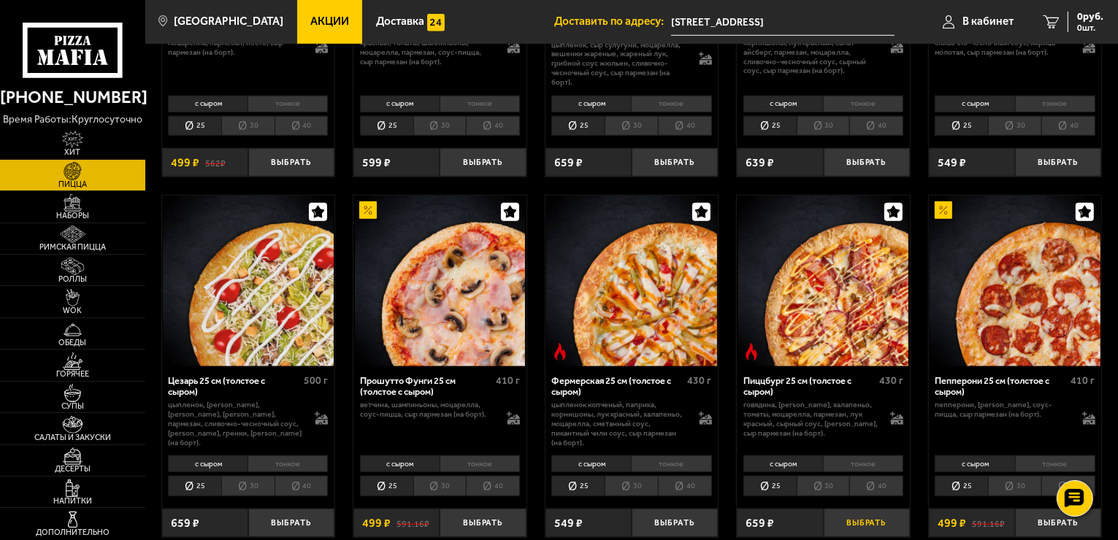
click at [870, 509] on button "Выбрать" at bounding box center [867, 523] width 86 height 28
click at [676, 516] on button "Выбрать" at bounding box center [675, 523] width 86 height 28
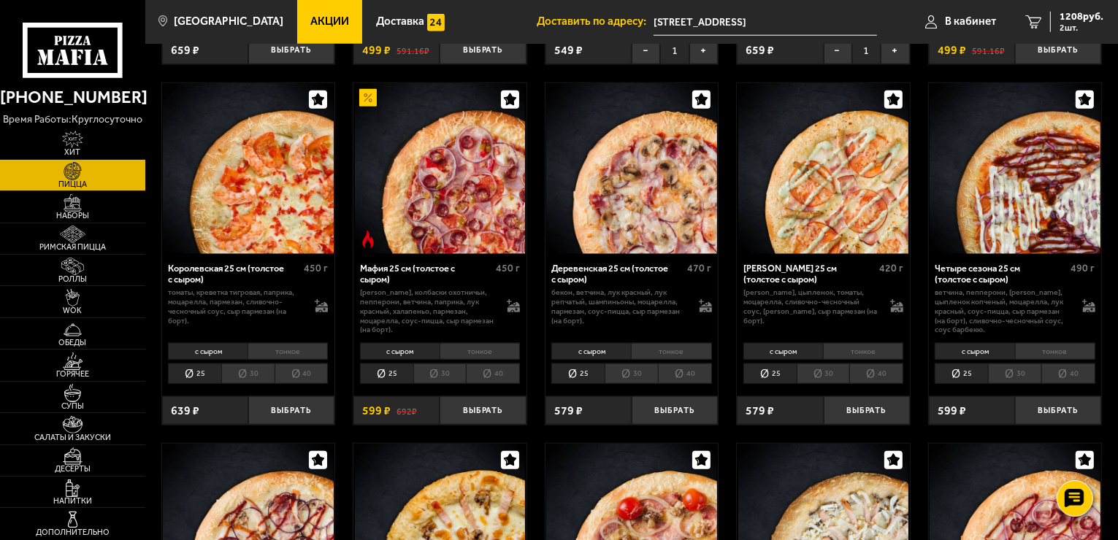
scroll to position [1973, 0]
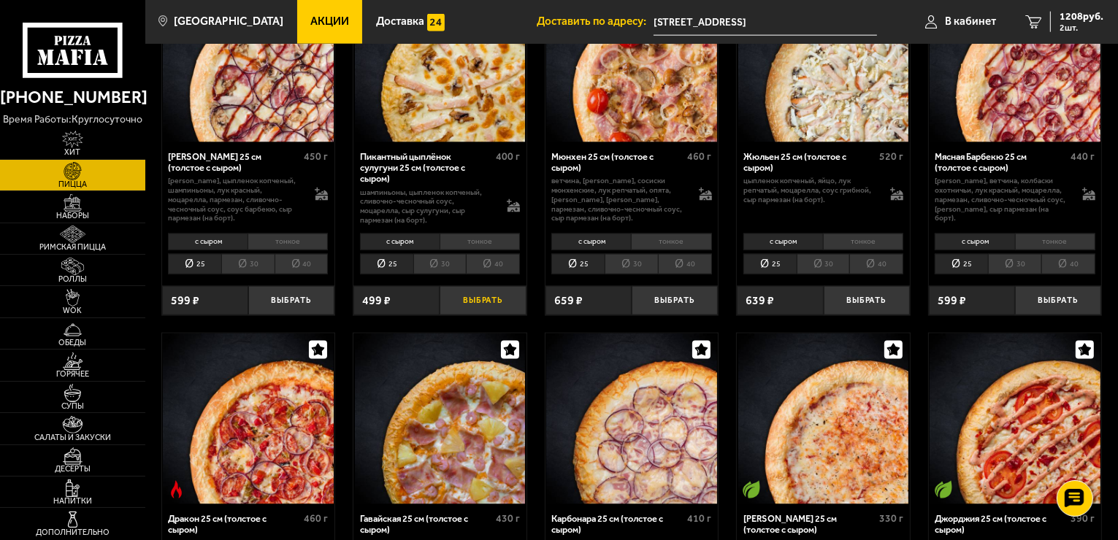
click at [491, 286] on button "Выбрать" at bounding box center [483, 300] width 86 height 28
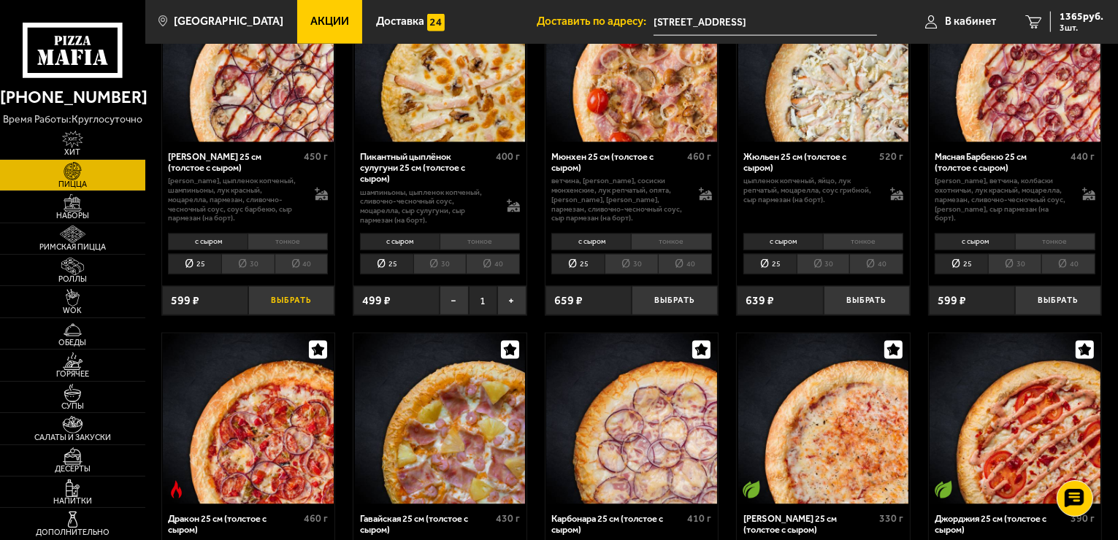
click at [286, 289] on button "Выбрать" at bounding box center [291, 300] width 86 height 28
click at [1062, 20] on span "2024 руб." at bounding box center [1082, 17] width 44 height 10
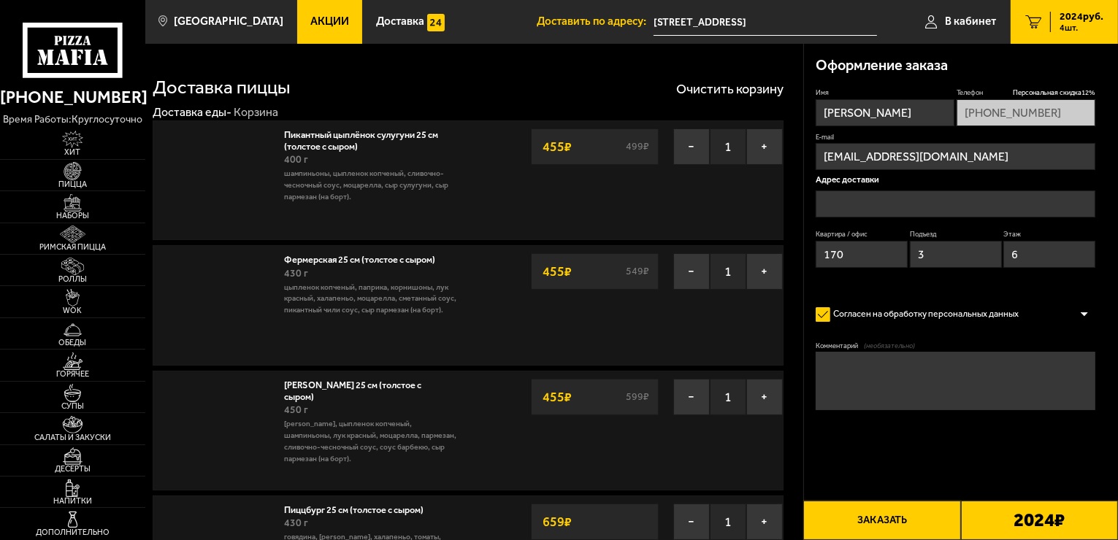
type input "[STREET_ADDRESS]"
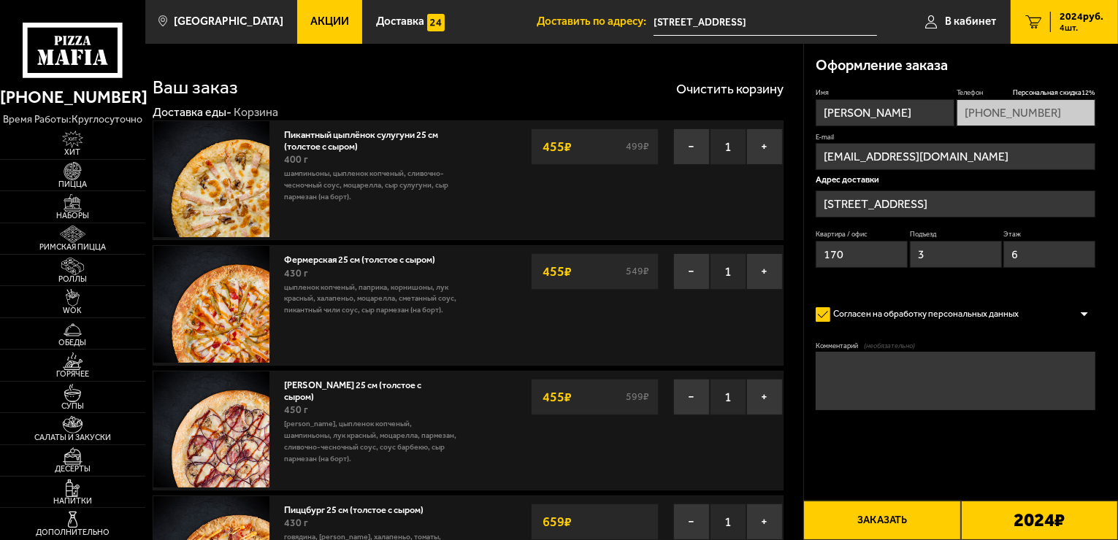
click at [1117, 175] on div "Оформление заказа Имя Елена Телефон Персональная скидка 12 % +7 (921) 147-50-42…" at bounding box center [961, 262] width 315 height 436
drag, startPoint x: 1117, startPoint y: 175, endPoint x: 1118, endPoint y: 187, distance: 11.7
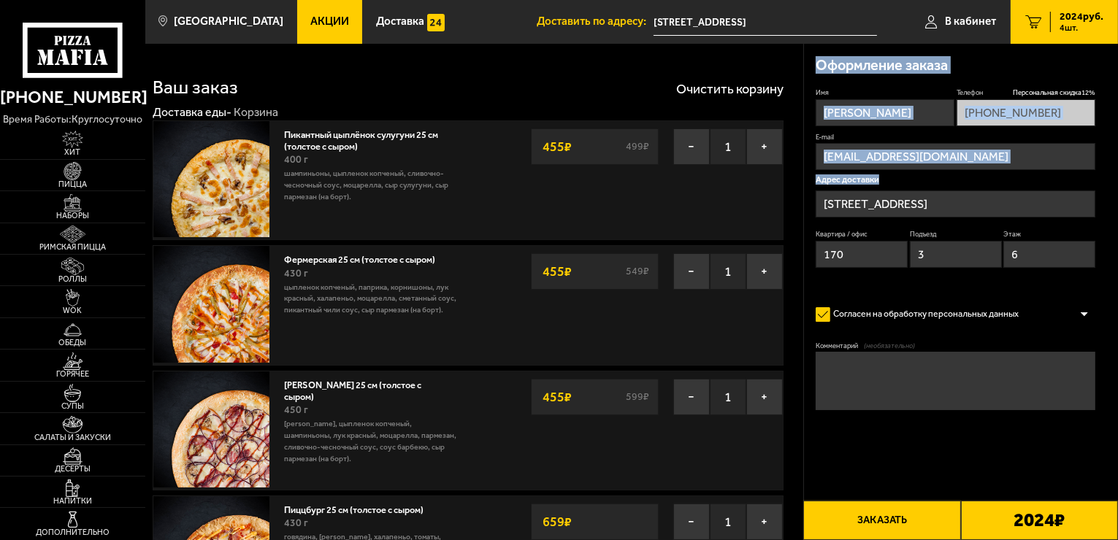
scroll to position [473, 0]
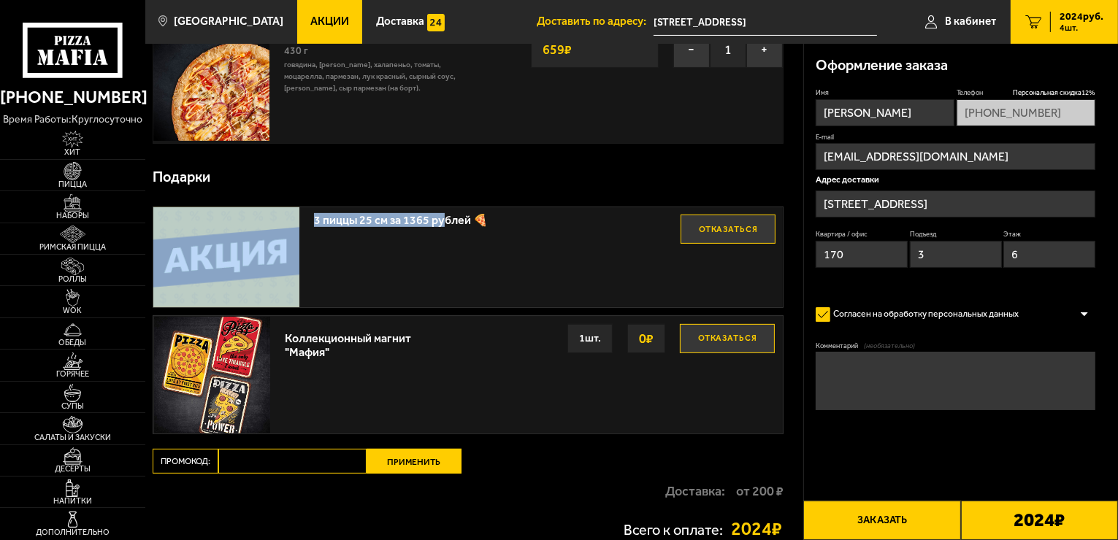
drag, startPoint x: 440, startPoint y: 220, endPoint x: 264, endPoint y: 250, distance: 178.5
click at [264, 250] on div "3 пиццы 25 см за 1365 рублей 🍕 Отказаться" at bounding box center [468, 257] width 630 height 101
click at [264, 250] on img at bounding box center [226, 257] width 146 height 101
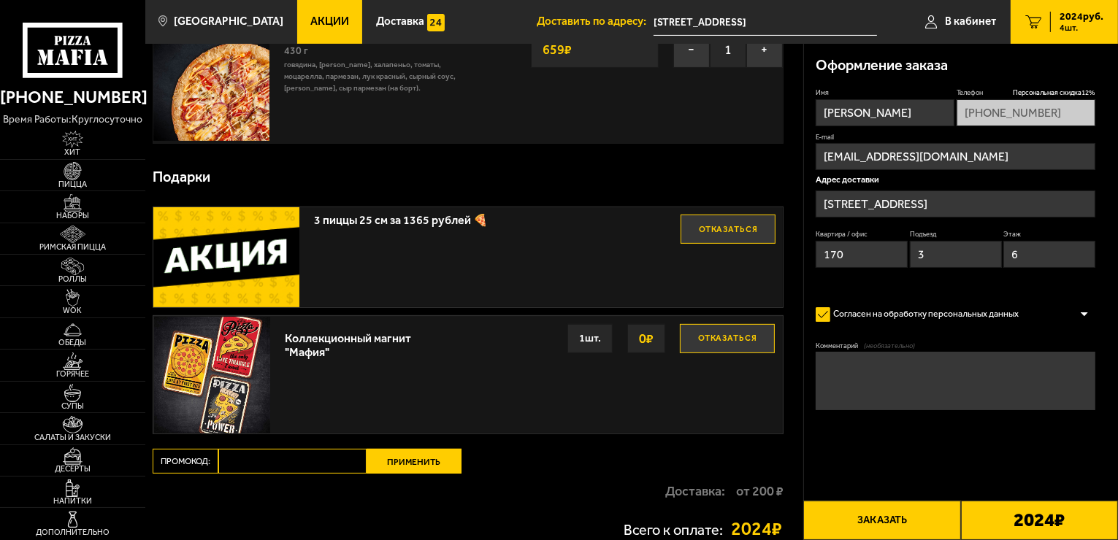
click at [1116, 45] on div "Оформление заказа Имя Елена Телефон Персональная скидка 12 % +7 (921) 147-50-42…" at bounding box center [961, 262] width 315 height 436
click at [207, 249] on img at bounding box center [226, 257] width 146 height 101
click at [697, 221] on button "Отказаться" at bounding box center [728, 229] width 95 height 29
click at [697, 221] on button "Выбрать" at bounding box center [728, 229] width 95 height 29
click at [739, 234] on button "Отказаться" at bounding box center [728, 229] width 95 height 29
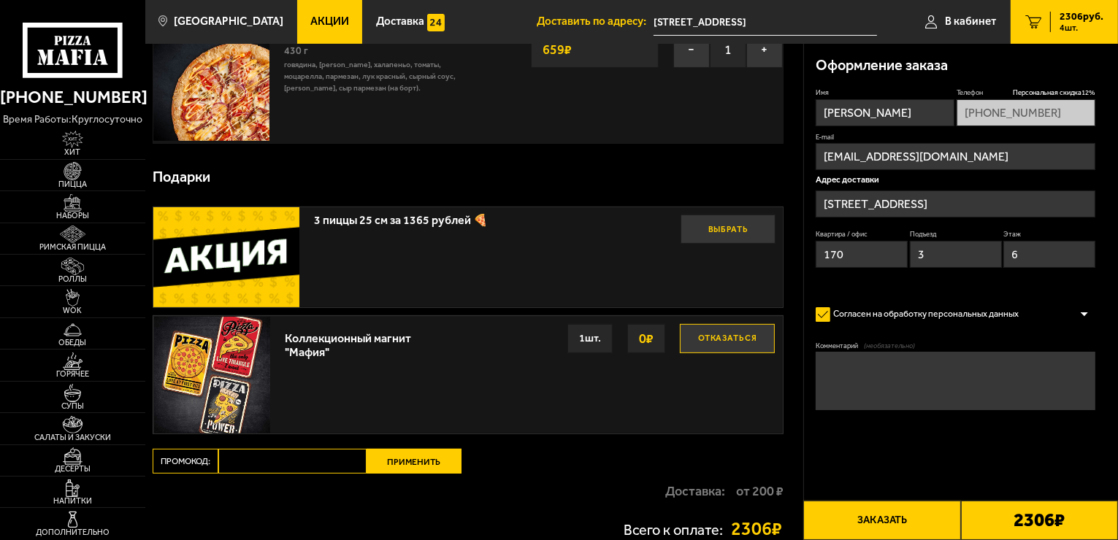
click at [719, 229] on button "Выбрать" at bounding box center [728, 229] width 95 height 29
click at [706, 224] on button "Отказаться" at bounding box center [728, 229] width 95 height 29
click at [706, 224] on button "Выбрать" at bounding box center [728, 229] width 95 height 29
click at [681, 215] on button "Отказаться" at bounding box center [728, 229] width 95 height 29
click at [218, 242] on img at bounding box center [226, 257] width 146 height 101
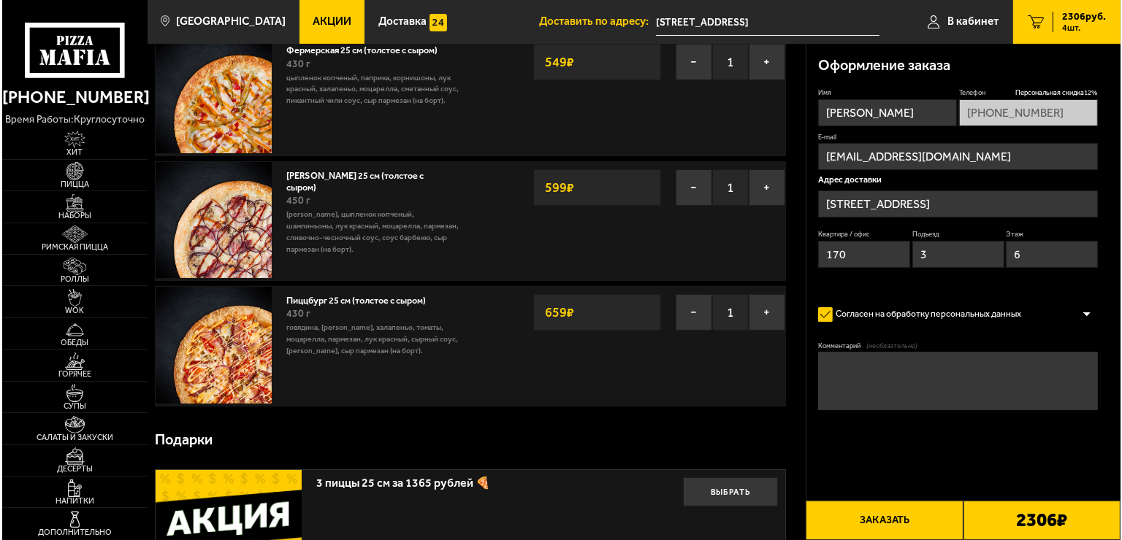
scroll to position [625, 0]
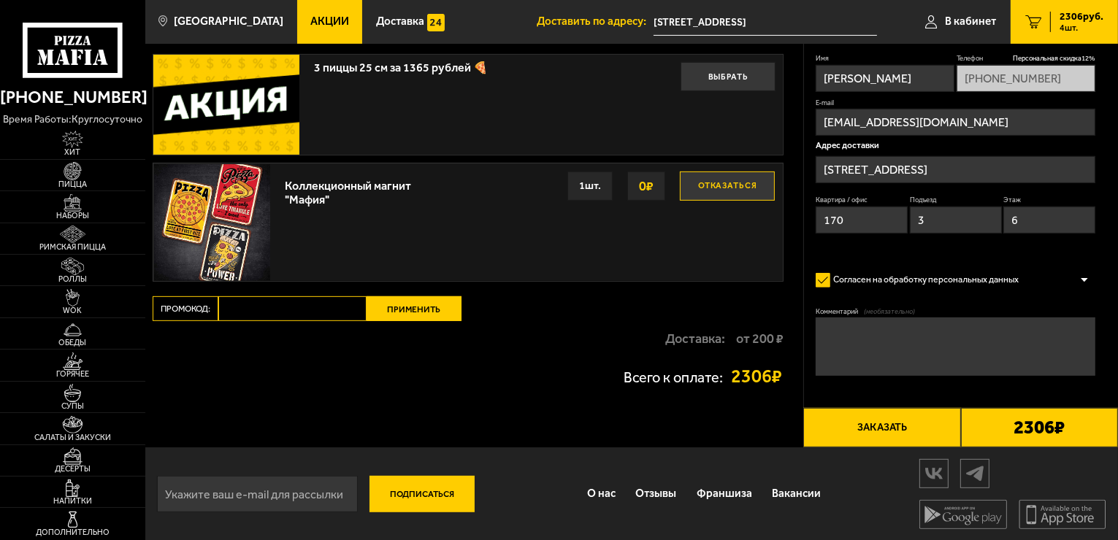
click at [1071, 12] on span "2306 руб." at bounding box center [1082, 17] width 44 height 10
click at [982, 22] on span "В кабинет" at bounding box center [970, 21] width 51 height 11
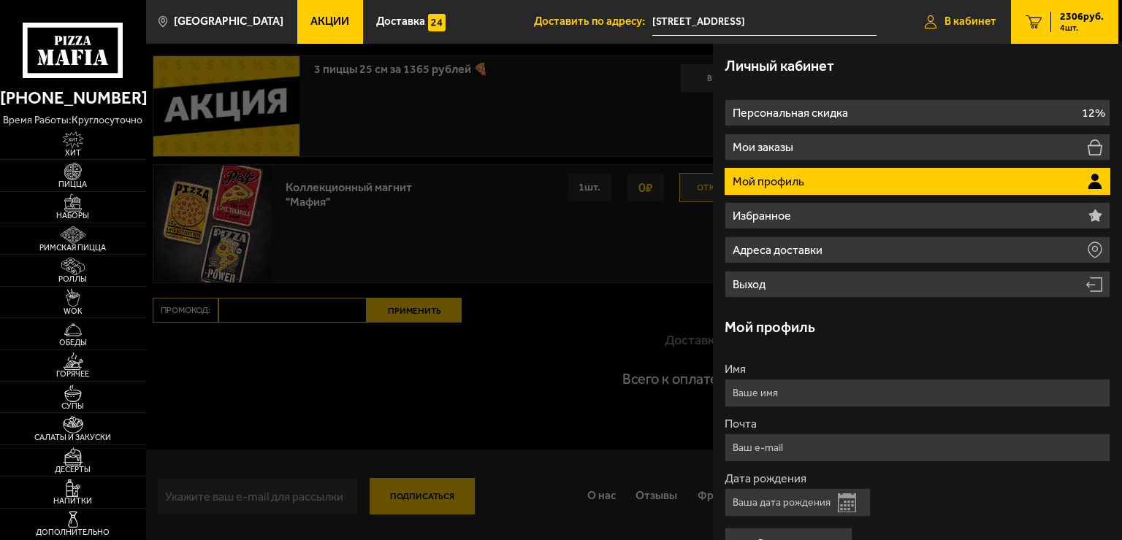
type input "+7 (921) 147-50-42"
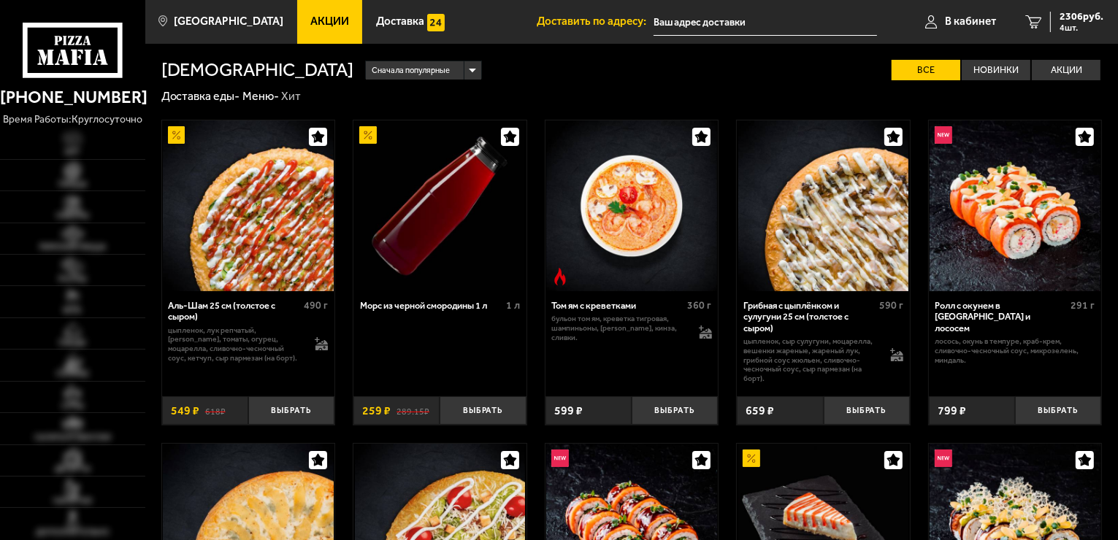
type input "[STREET_ADDRESS]"
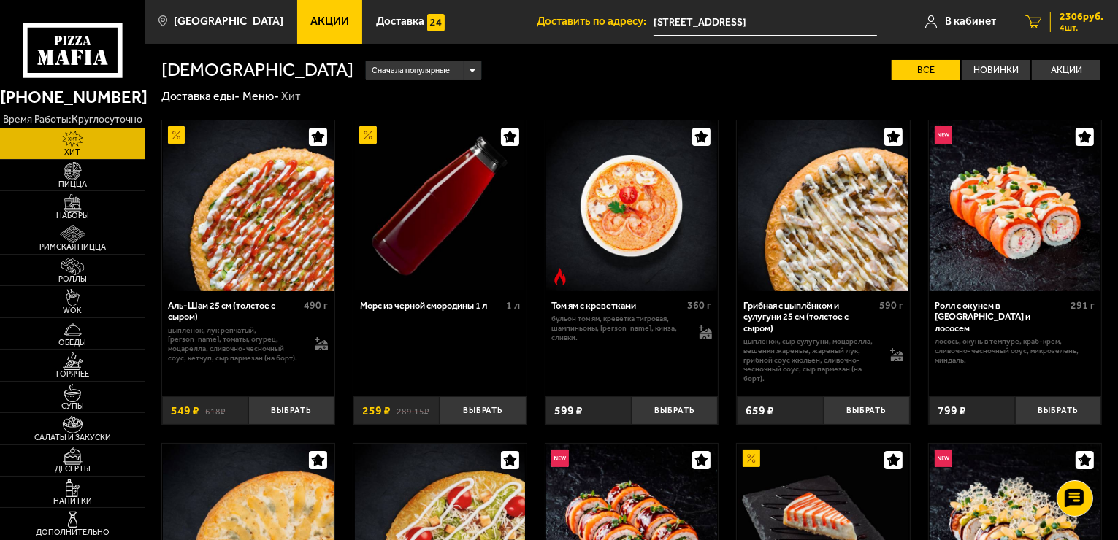
click at [1075, 23] on span "4 шт." at bounding box center [1082, 27] width 44 height 9
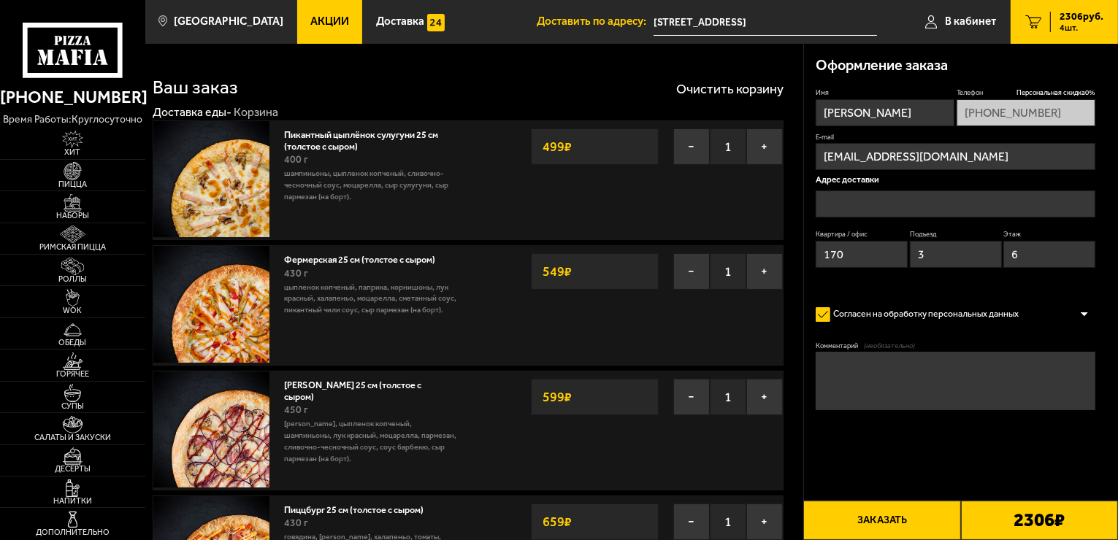
type input "[STREET_ADDRESS]"
click at [988, 18] on span "В кабинет" at bounding box center [970, 21] width 51 height 11
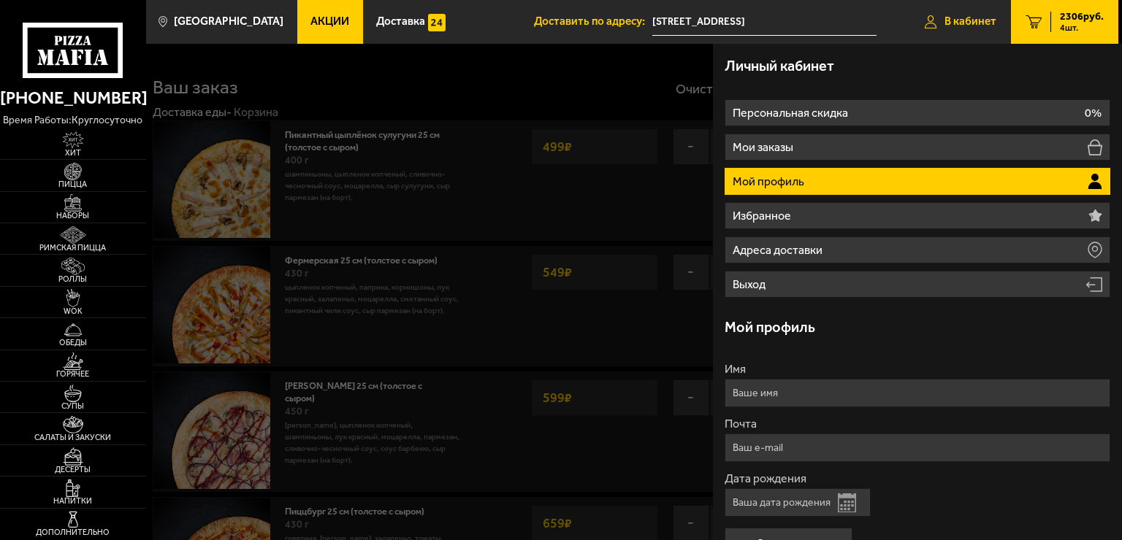
type input "+7 (921) 147-50-42"
click at [1084, 26] on span "4 шт." at bounding box center [1082, 27] width 44 height 9
click at [1071, 23] on span "4 шт." at bounding box center [1082, 27] width 44 height 9
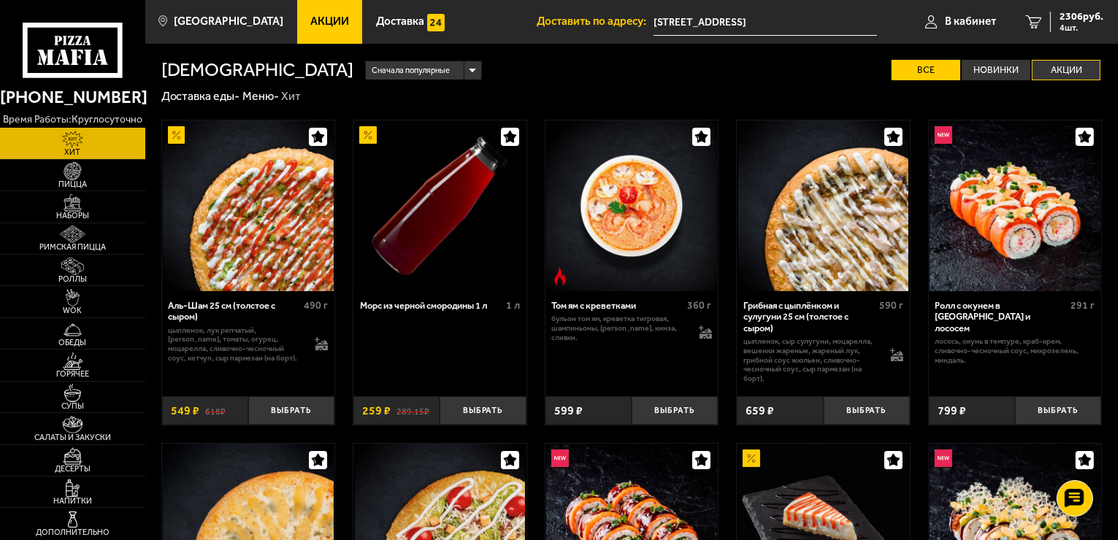
click at [1072, 74] on label "Акции" at bounding box center [1066, 70] width 69 height 21
click at [0, 0] on input "Акции" at bounding box center [0, 0] width 0 height 0
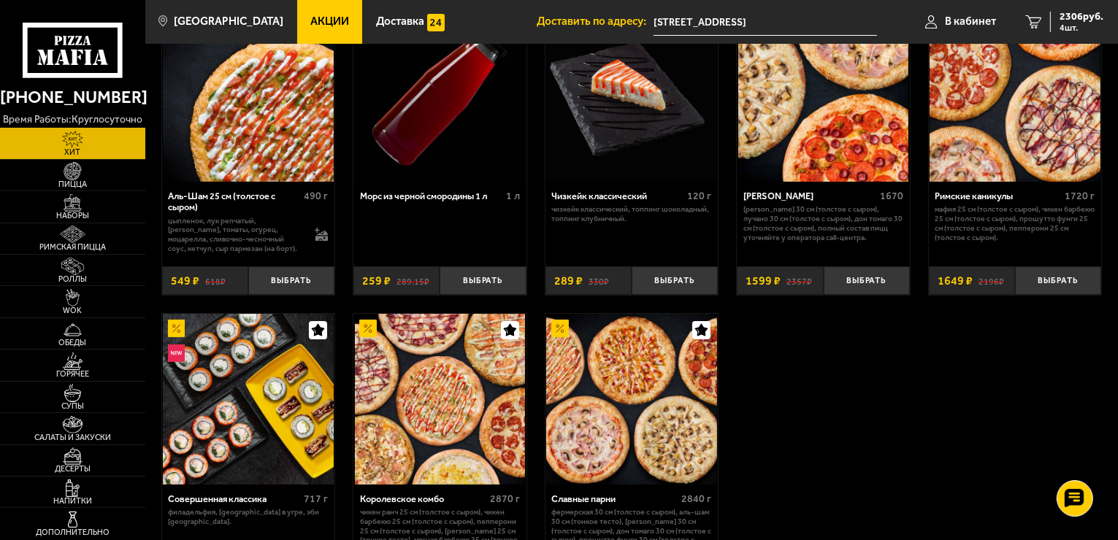
scroll to position [108, 0]
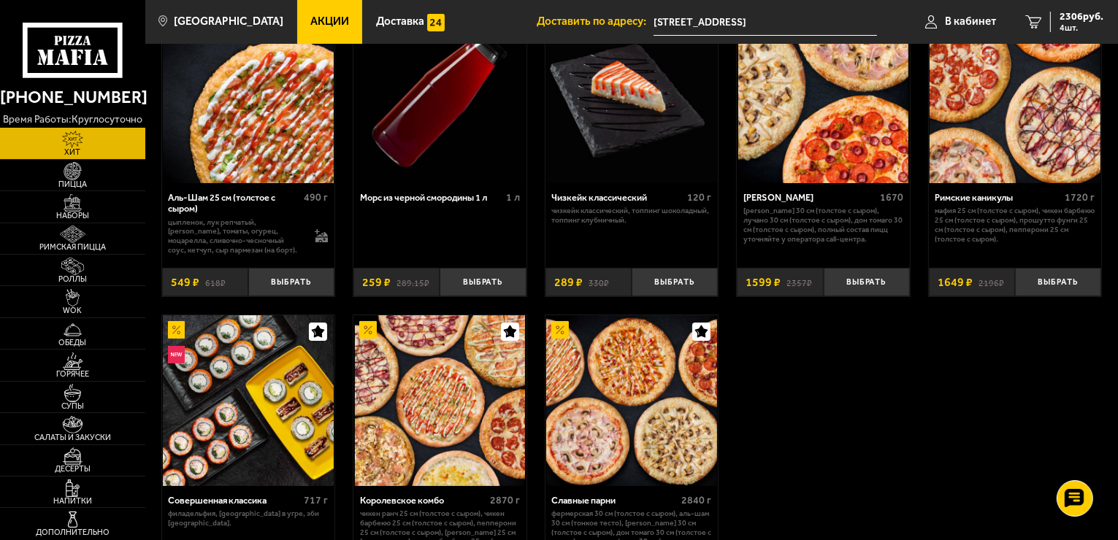
click at [793, 97] on img at bounding box center [823, 97] width 171 height 171
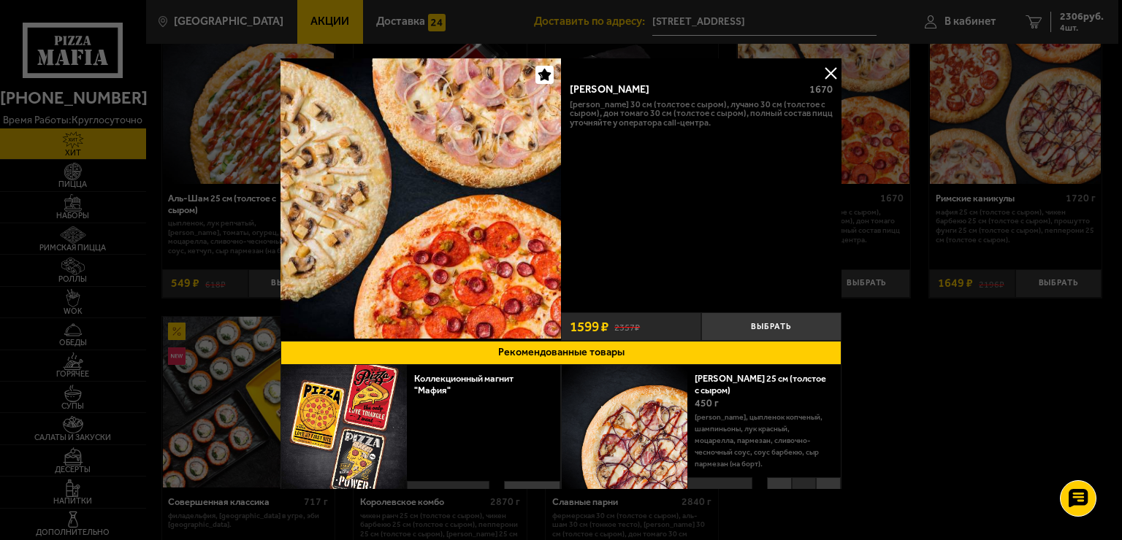
click at [823, 72] on button at bounding box center [830, 73] width 22 height 22
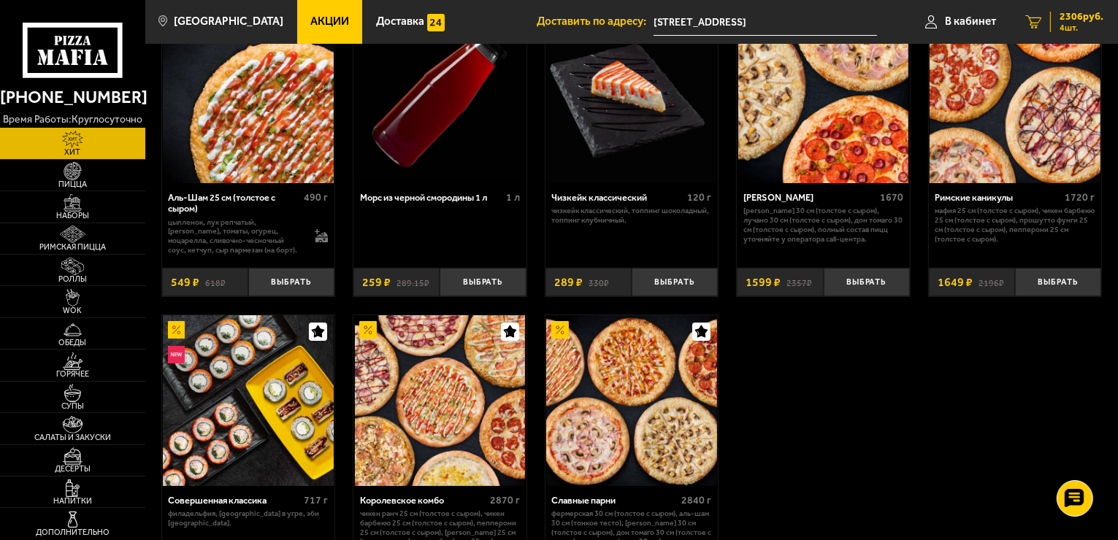
click at [1071, 18] on span "2306 руб." at bounding box center [1082, 17] width 44 height 10
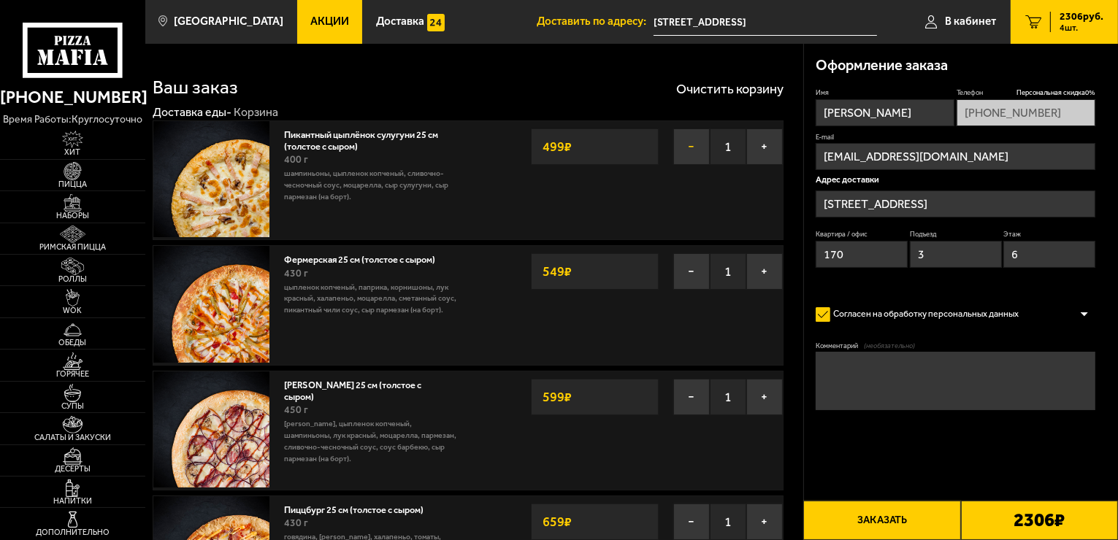
click at [687, 144] on button "−" at bounding box center [691, 147] width 37 height 37
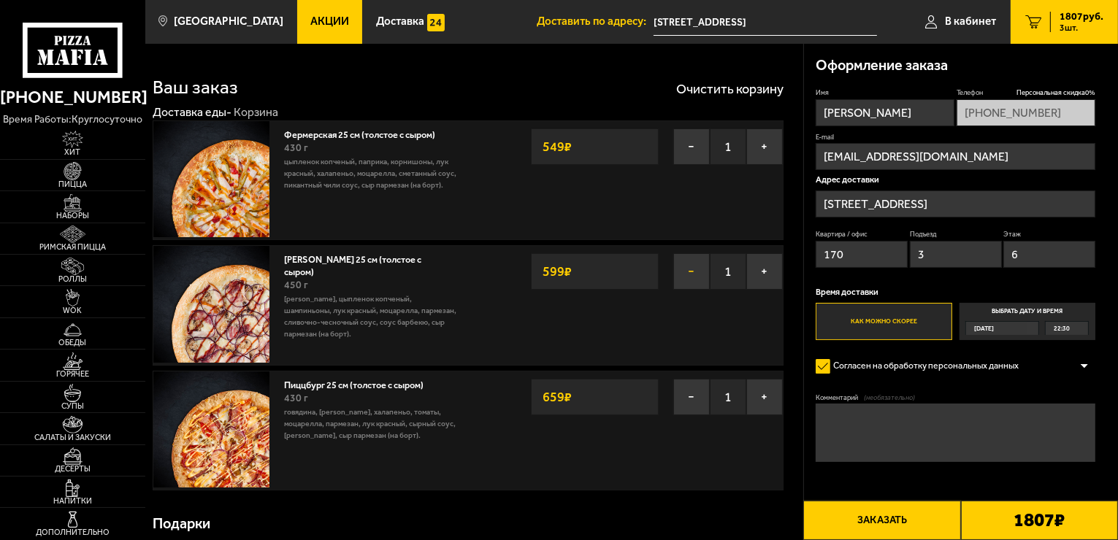
click at [689, 278] on button "−" at bounding box center [691, 271] width 37 height 37
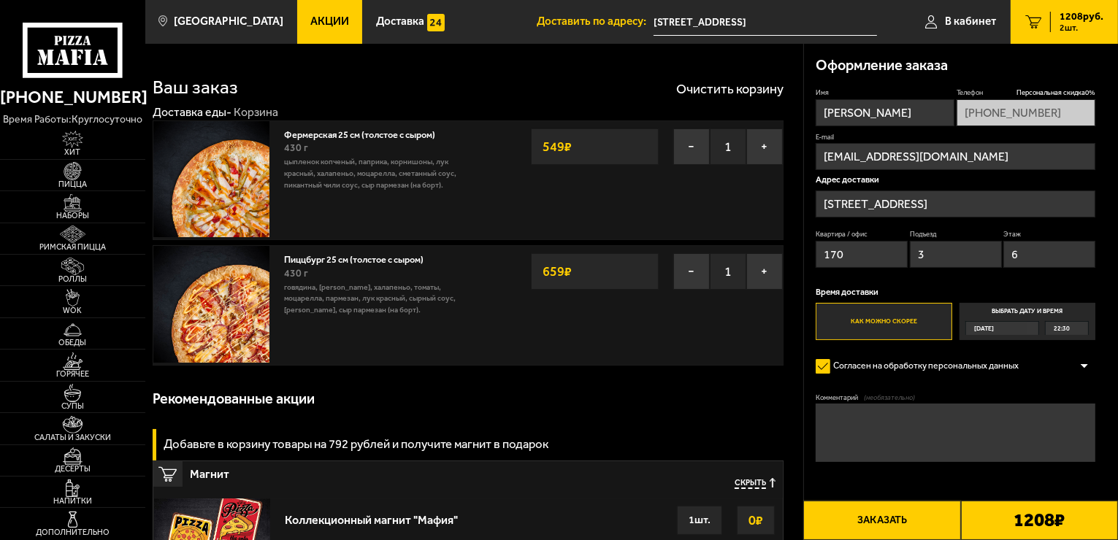
click at [689, 278] on button "−" at bounding box center [691, 271] width 37 height 37
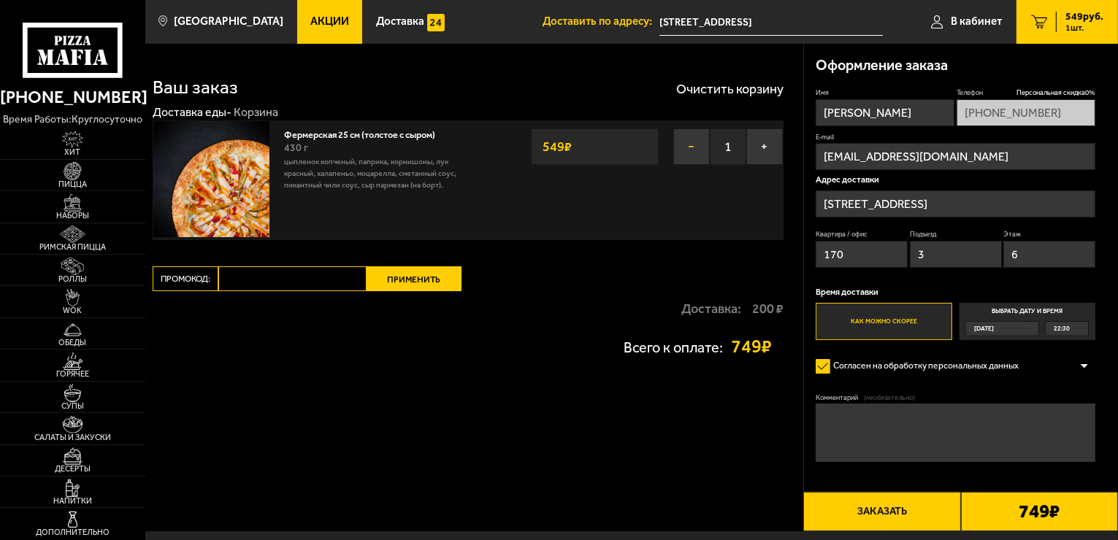
click at [685, 145] on button "−" at bounding box center [691, 147] width 37 height 37
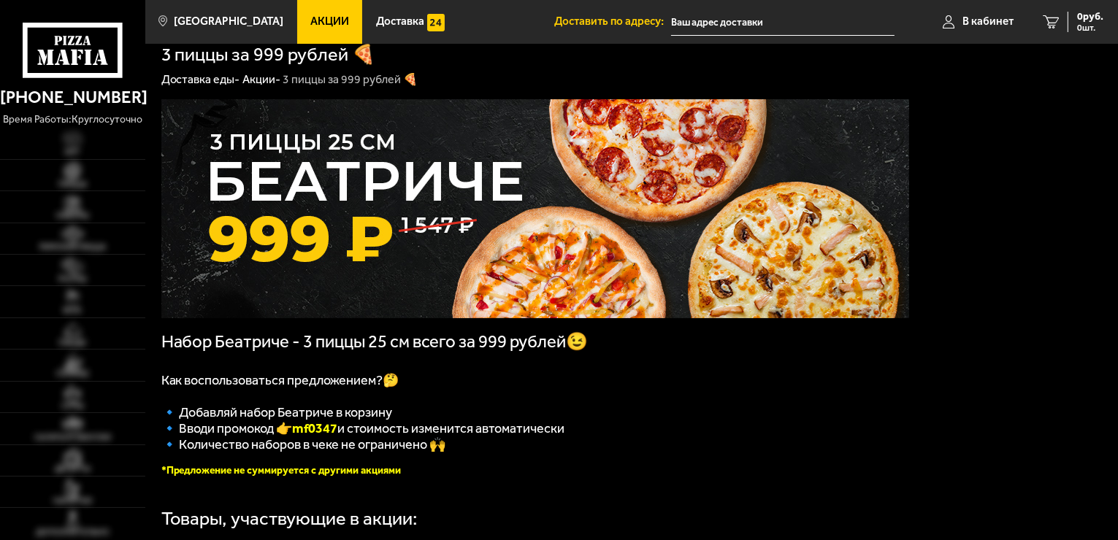
type input "[STREET_ADDRESS]"
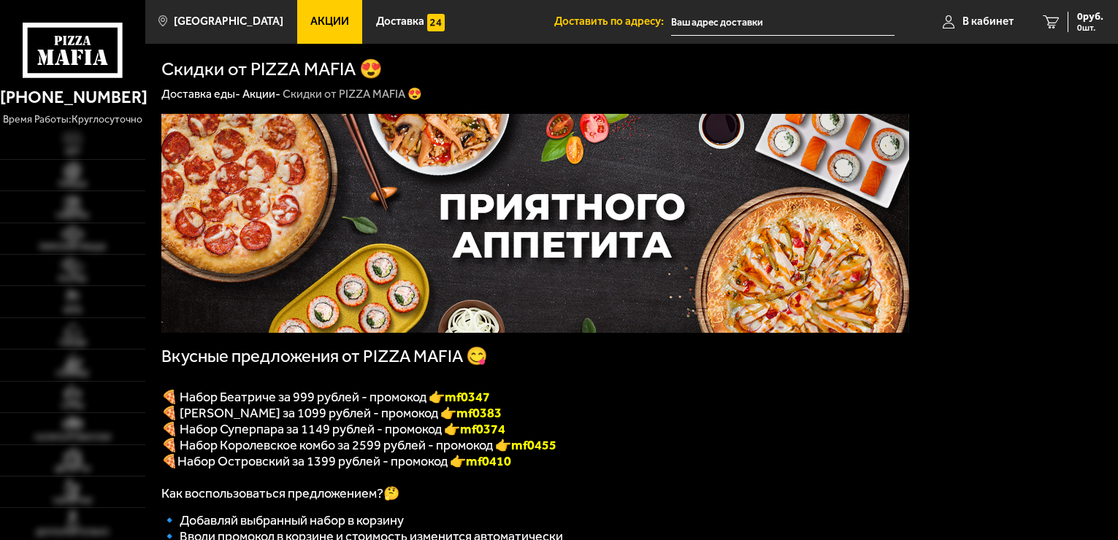
type input "[STREET_ADDRESS]"
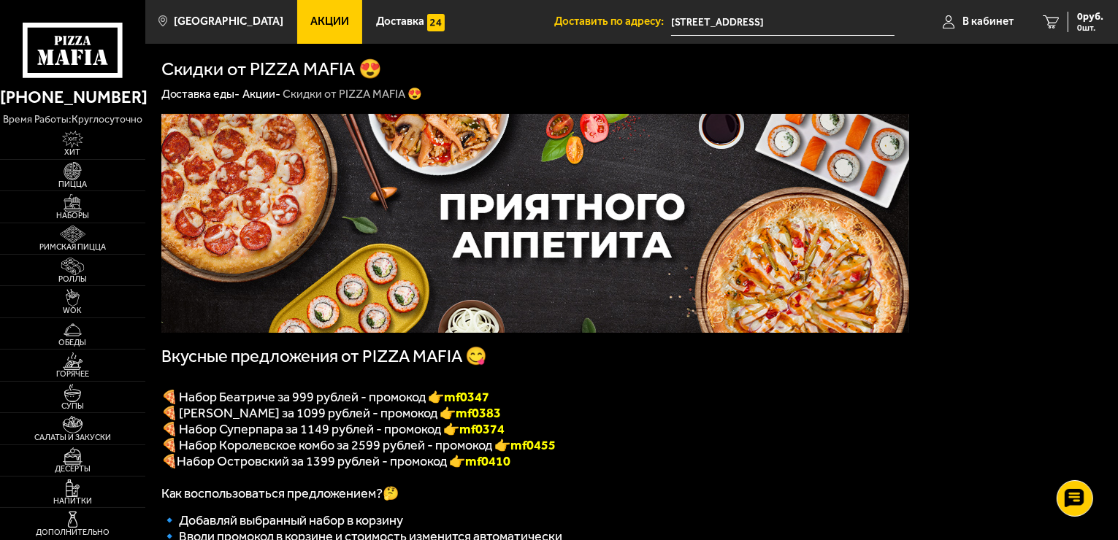
scroll to position [473, 0]
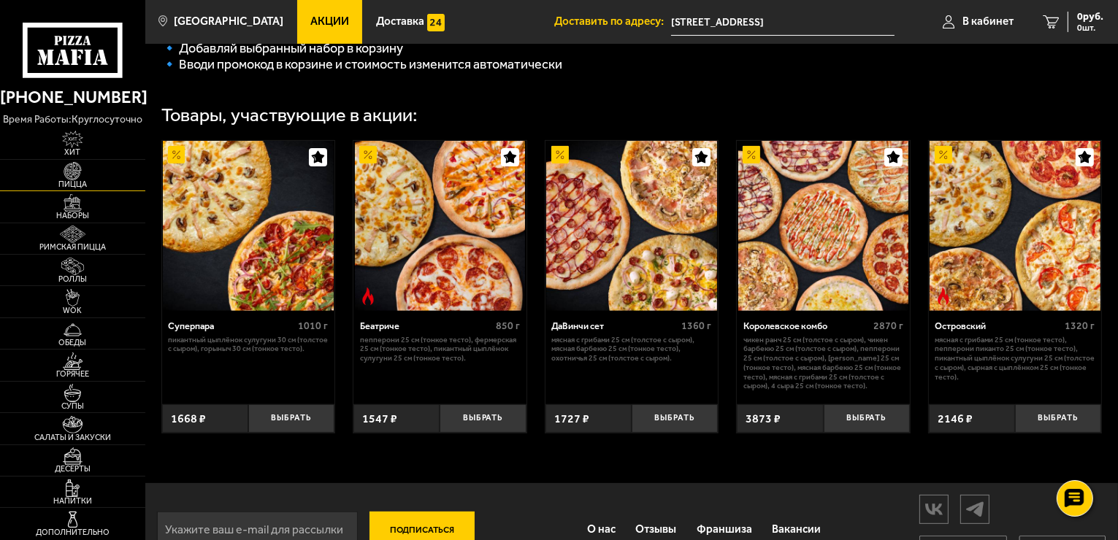
click at [73, 167] on img at bounding box center [72, 171] width 45 height 18
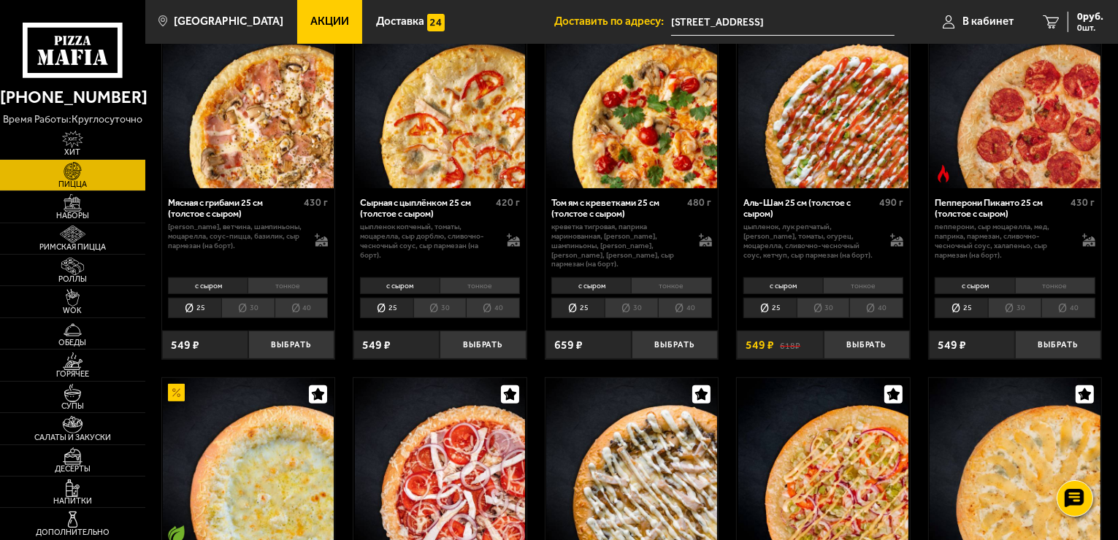
scroll to position [946, 0]
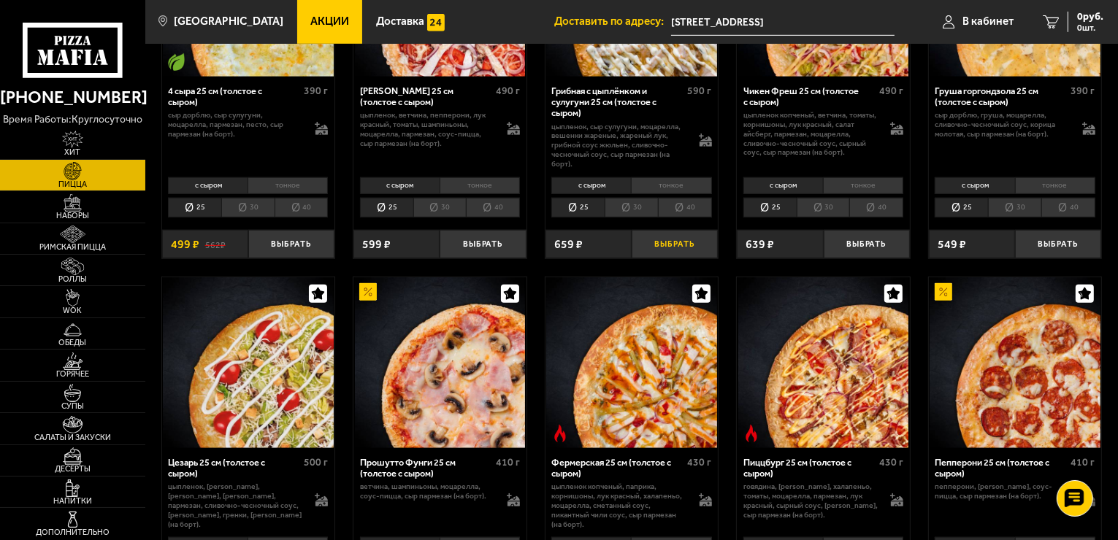
click at [678, 234] on button "Выбрать" at bounding box center [675, 244] width 86 height 28
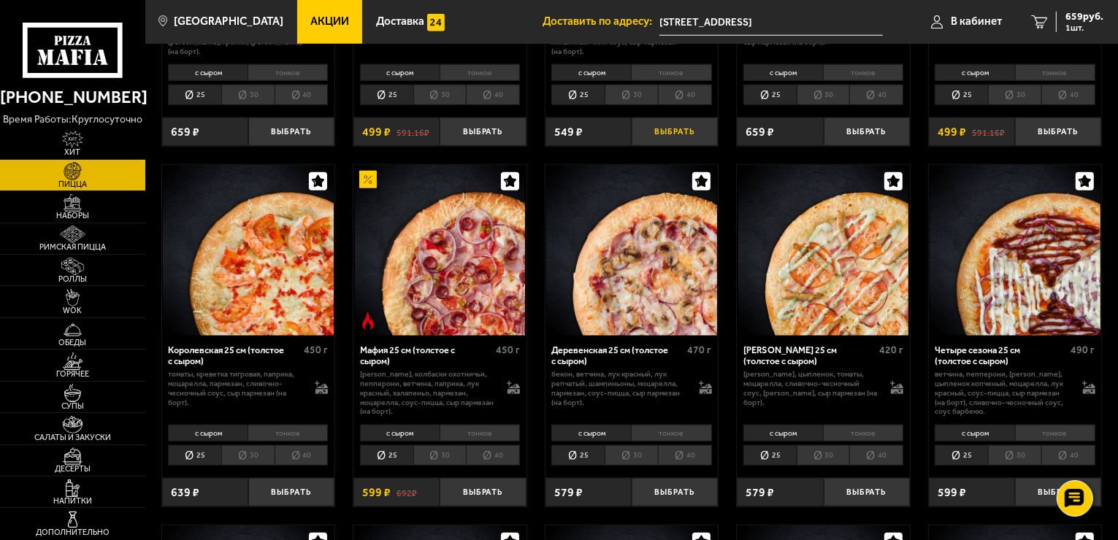
click at [671, 118] on button "Выбрать" at bounding box center [675, 132] width 86 height 28
click at [669, 478] on button "Выбрать" at bounding box center [675, 492] width 86 height 28
click at [471, 485] on button "Выбрать" at bounding box center [483, 492] width 86 height 28
click at [1086, 9] on link "4 2024 руб. 4 шт." at bounding box center [1064, 22] width 107 height 44
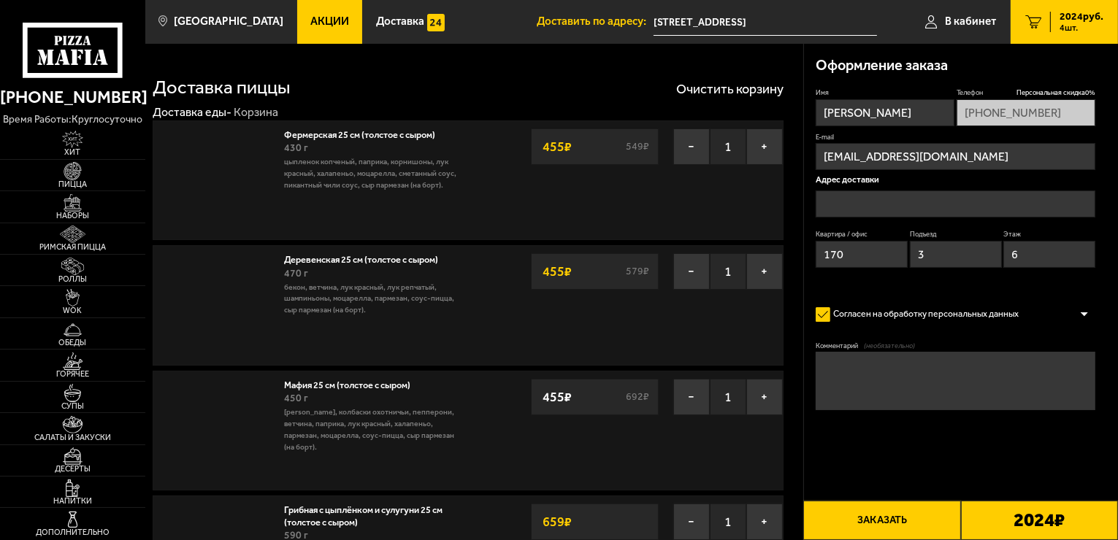
type input "[STREET_ADDRESS]"
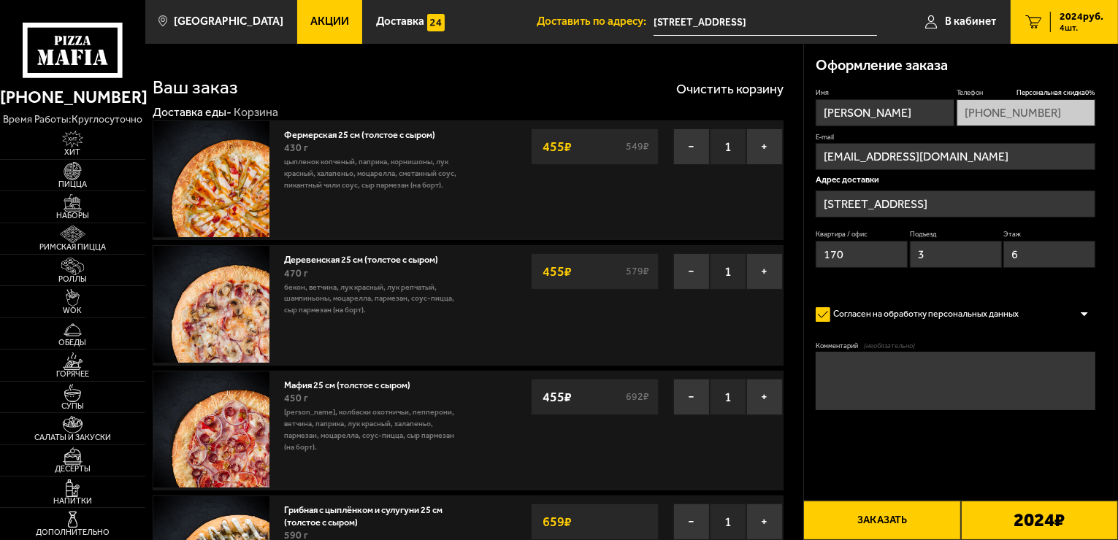
click at [1117, 327] on div "Оформление заказа Имя Елена Телефон Персональная скидка 0 % +7 (921) 147-50-42 …" at bounding box center [961, 262] width 315 height 436
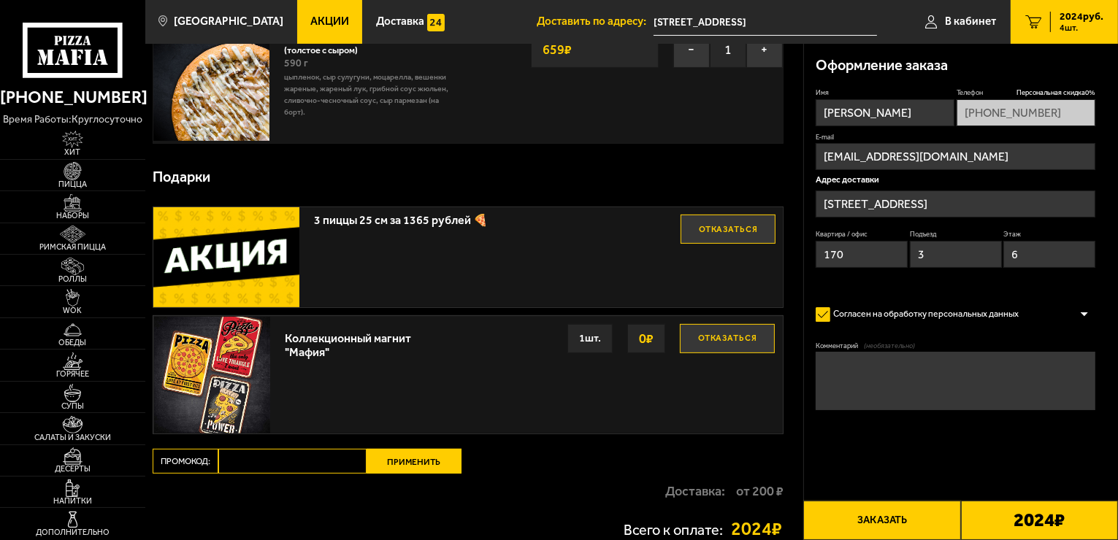
click at [707, 234] on button "Отказаться" at bounding box center [728, 229] width 95 height 29
click at [723, 345] on button "Отказаться" at bounding box center [727, 338] width 95 height 29
click at [245, 251] on img at bounding box center [226, 257] width 146 height 101
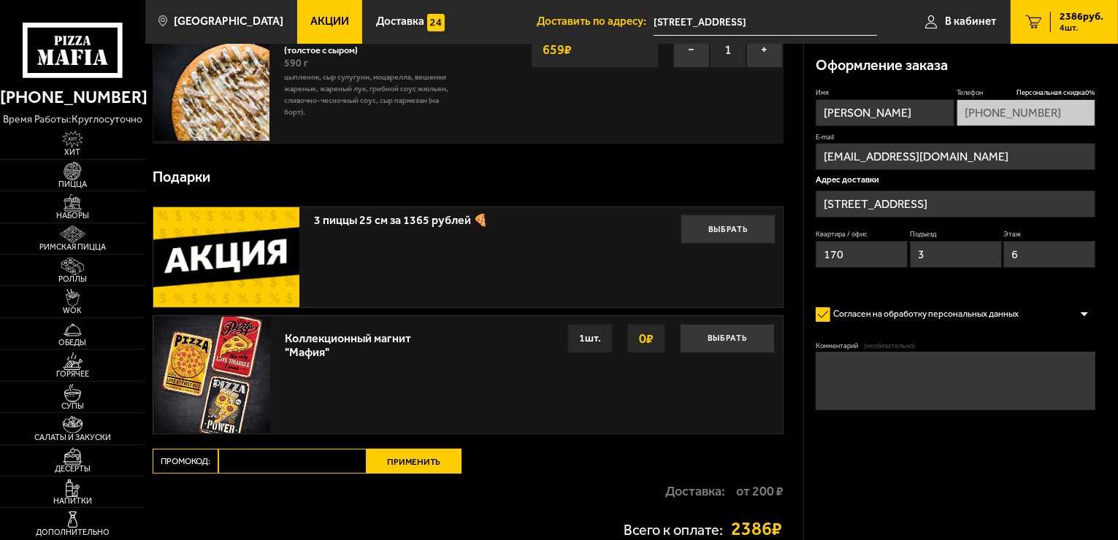
scroll to position [625, 0]
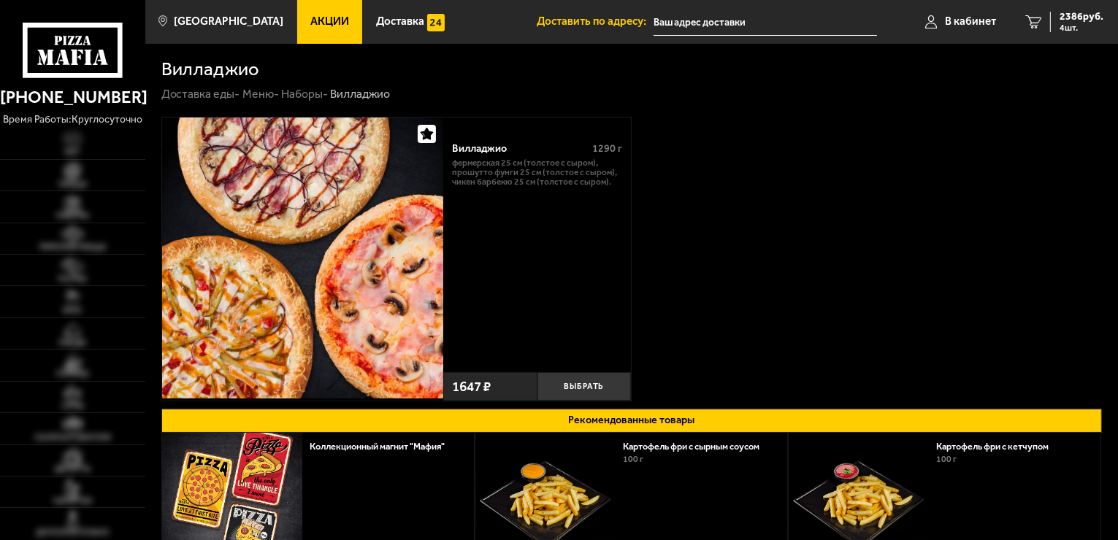
type input "[STREET_ADDRESS]"
click at [601, 391] on button "Выбрать" at bounding box center [585, 386] width 94 height 28
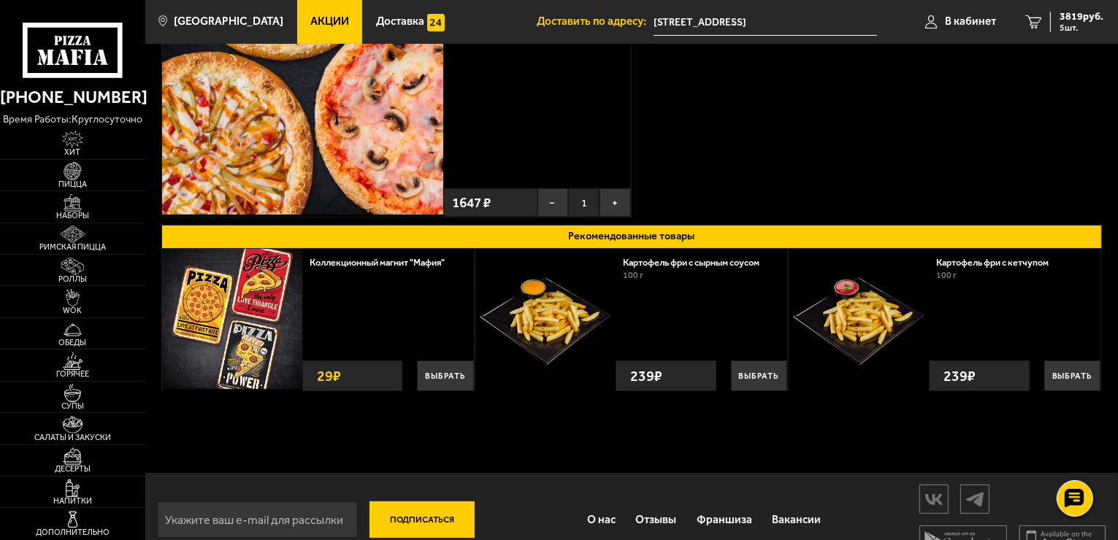
scroll to position [210, 0]
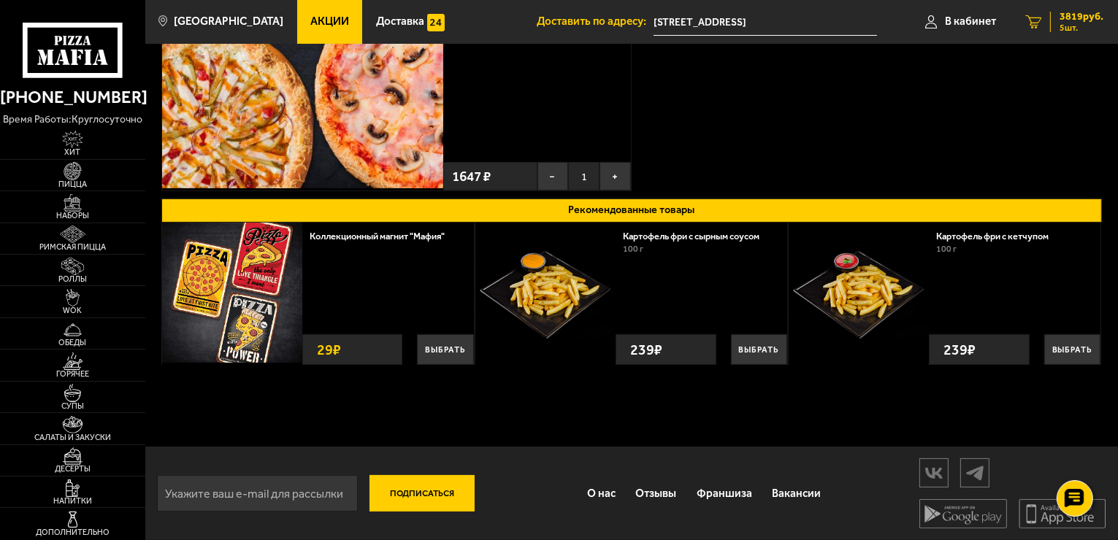
click at [1066, 28] on span "5 шт." at bounding box center [1082, 27] width 44 height 9
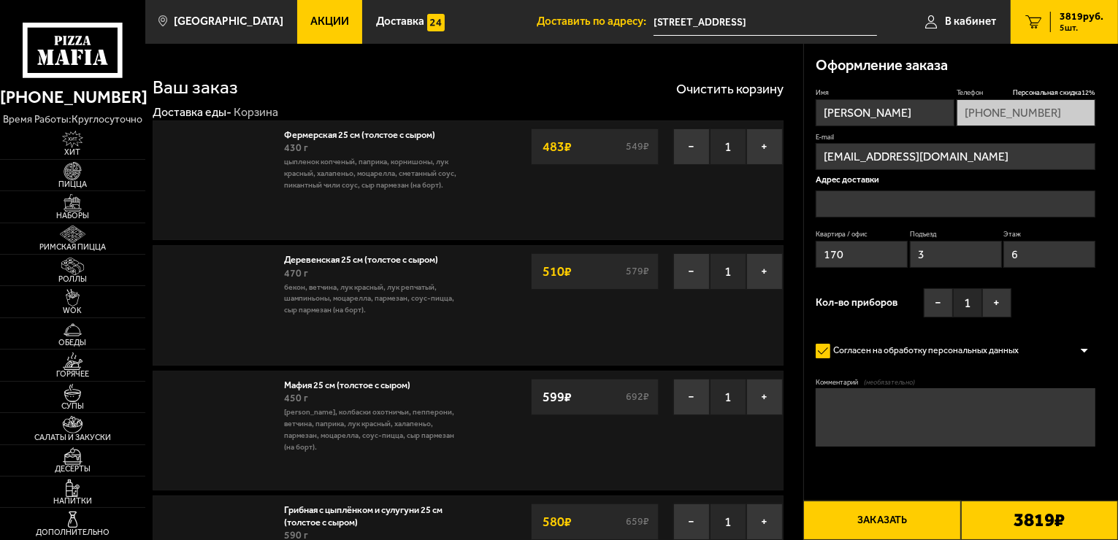
type input "[STREET_ADDRESS]"
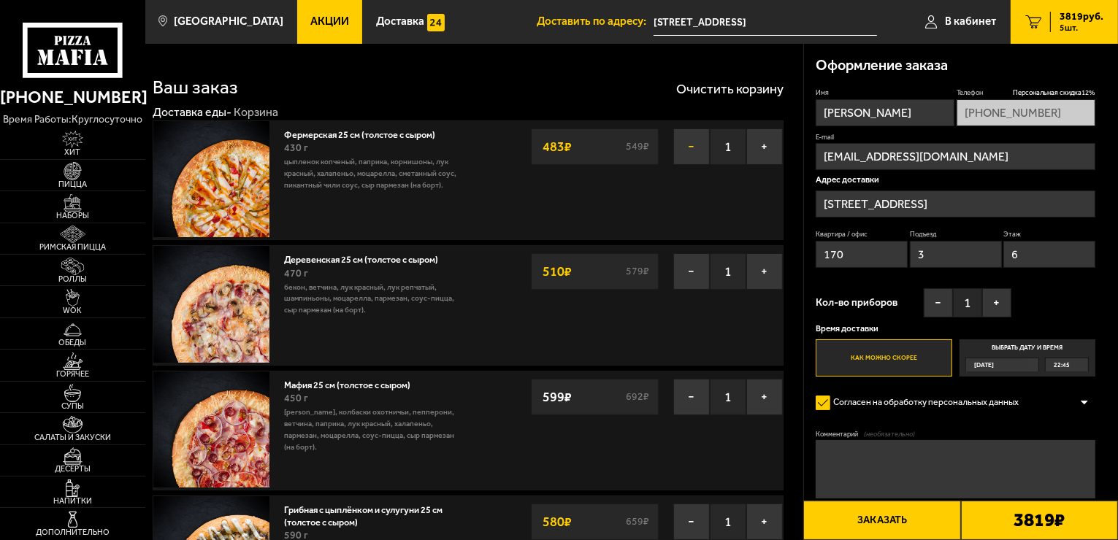
click at [692, 145] on button "−" at bounding box center [691, 147] width 37 height 37
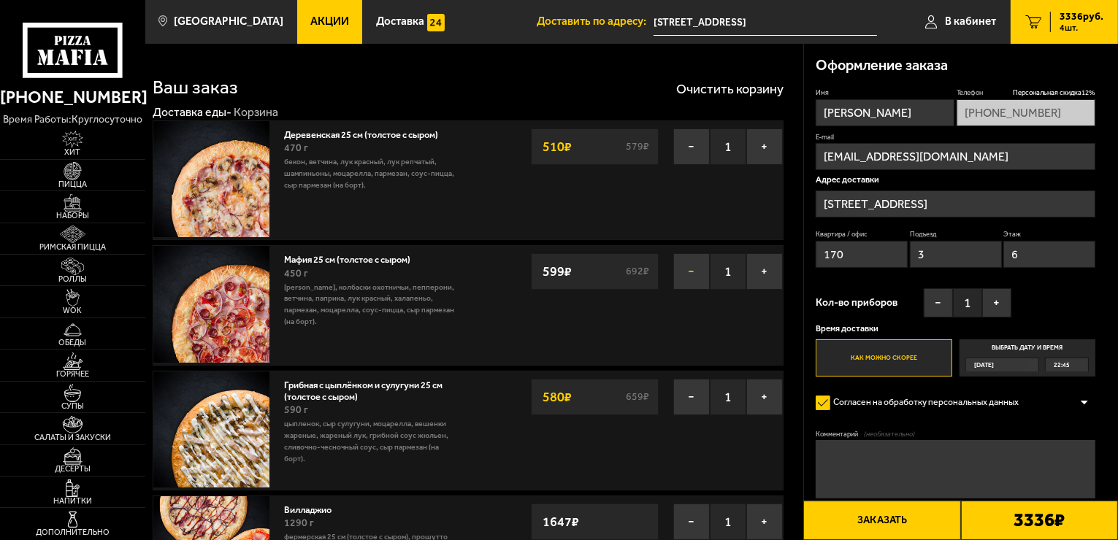
click at [691, 268] on button "−" at bounding box center [691, 271] width 37 height 37
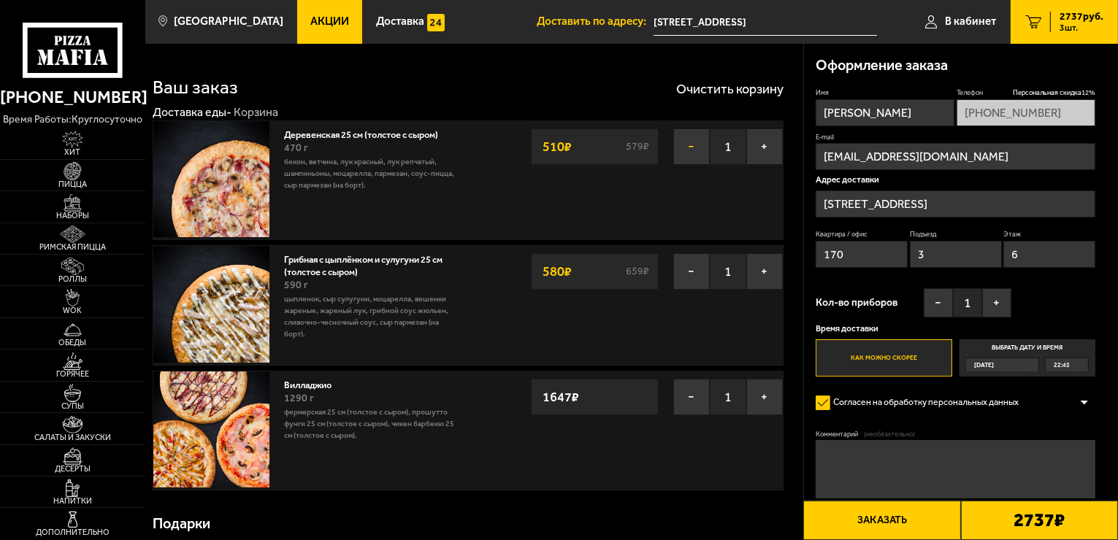
click at [689, 148] on button "−" at bounding box center [691, 147] width 37 height 37
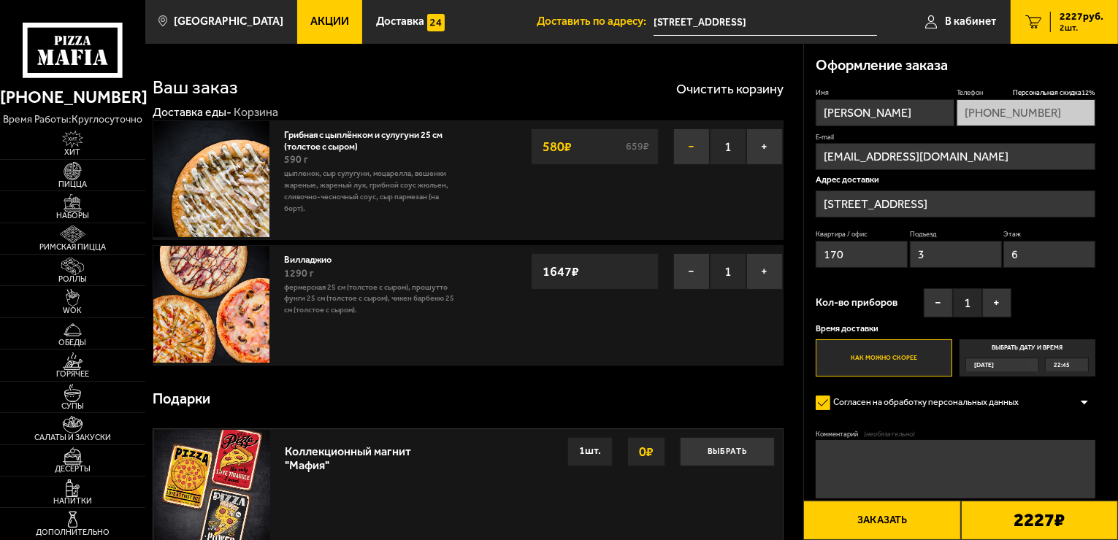
click at [695, 150] on button "−" at bounding box center [691, 147] width 37 height 37
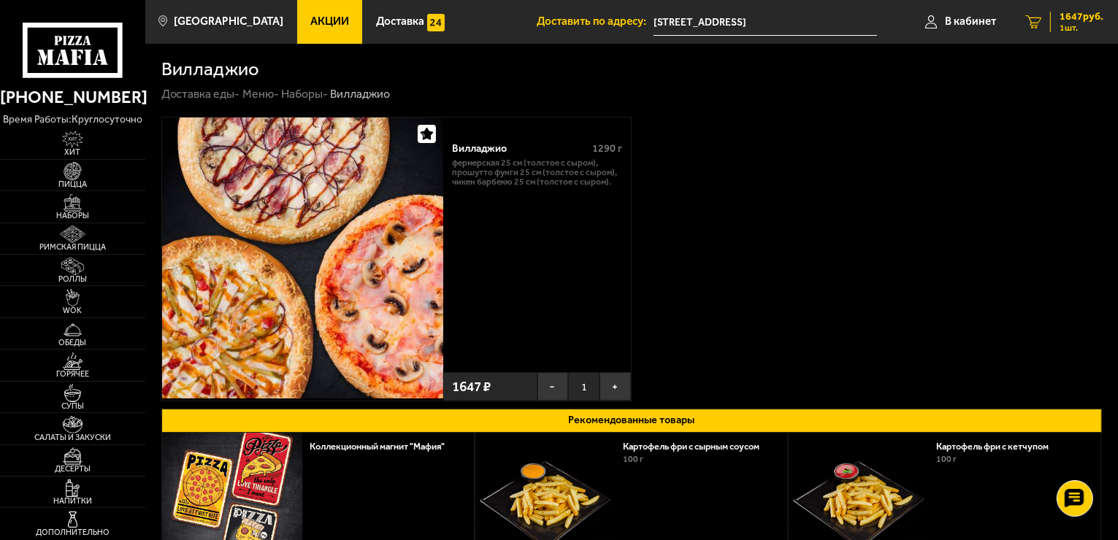
click at [1069, 19] on span "1647 руб." at bounding box center [1082, 17] width 44 height 10
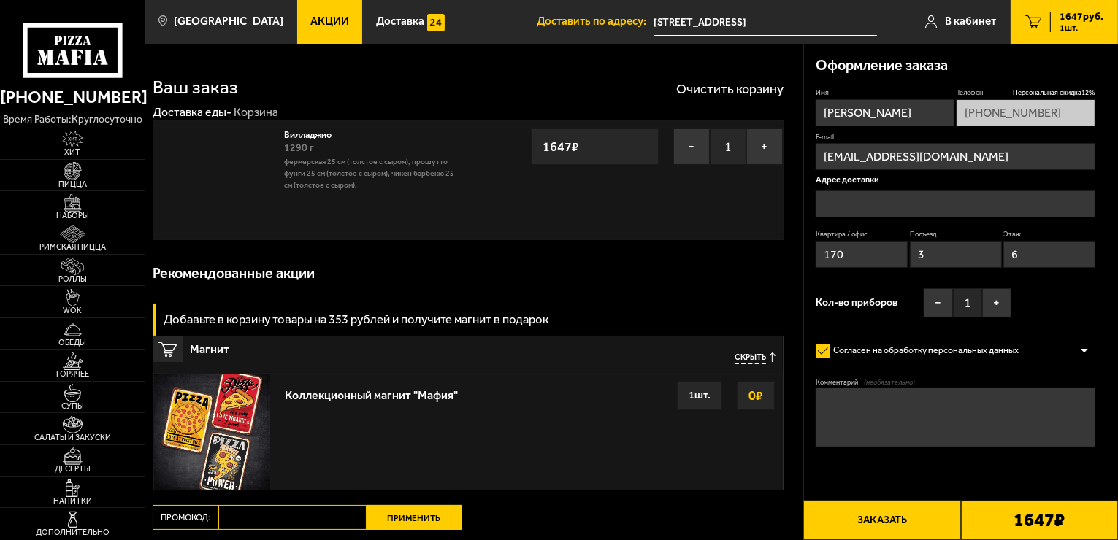
type input "[STREET_ADDRESS]"
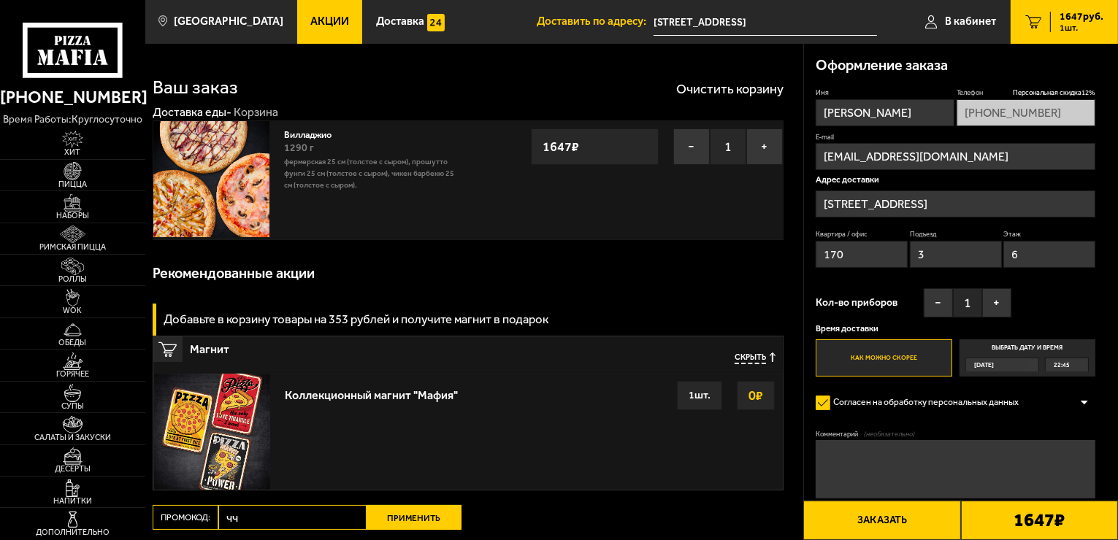
click at [245, 519] on input "чч" at bounding box center [292, 517] width 148 height 25
type input "ч"
click at [699, 304] on div "Добавьте в корзину товары на 353 рублей и получите магнит в подарок" at bounding box center [468, 320] width 631 height 32
click at [271, 519] on input "Промокод:" at bounding box center [292, 517] width 148 height 25
type input "ь"
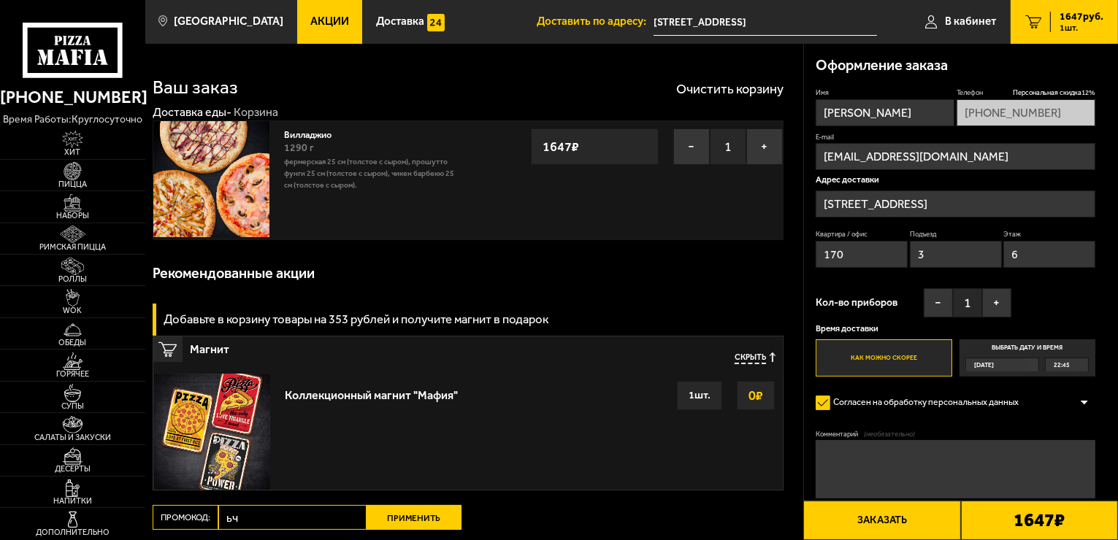
type input "ь"
type input "mf0172"
click at [427, 515] on button "Применить" at bounding box center [414, 517] width 95 height 25
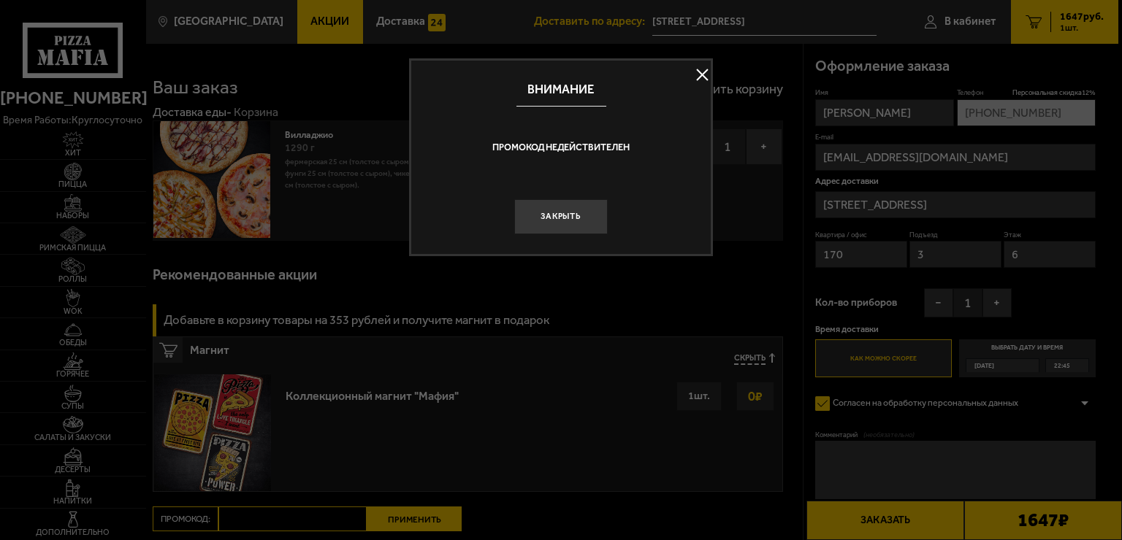
click at [697, 78] on button at bounding box center [702, 75] width 22 height 22
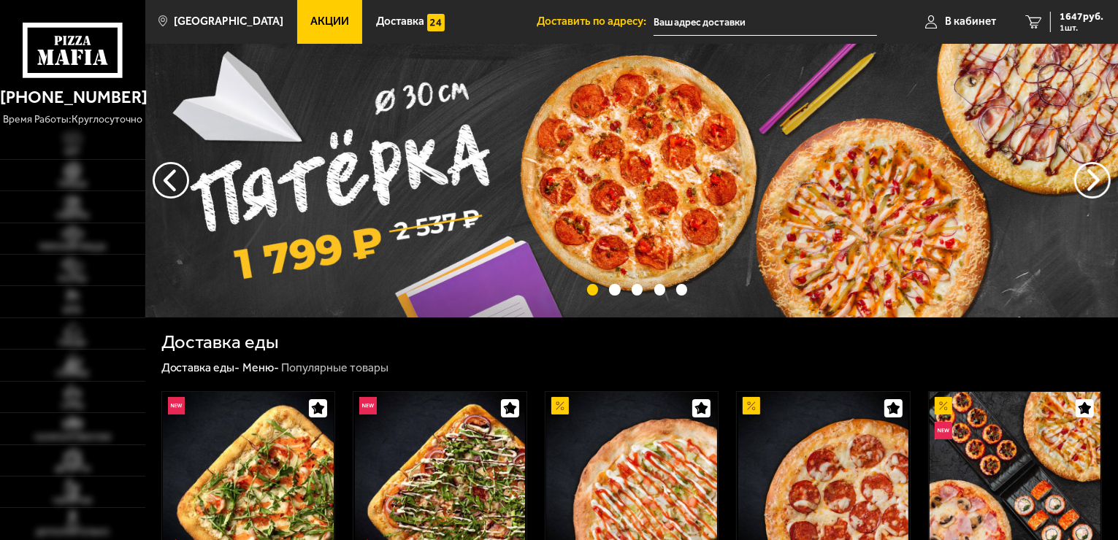
type input "[STREET_ADDRESS]"
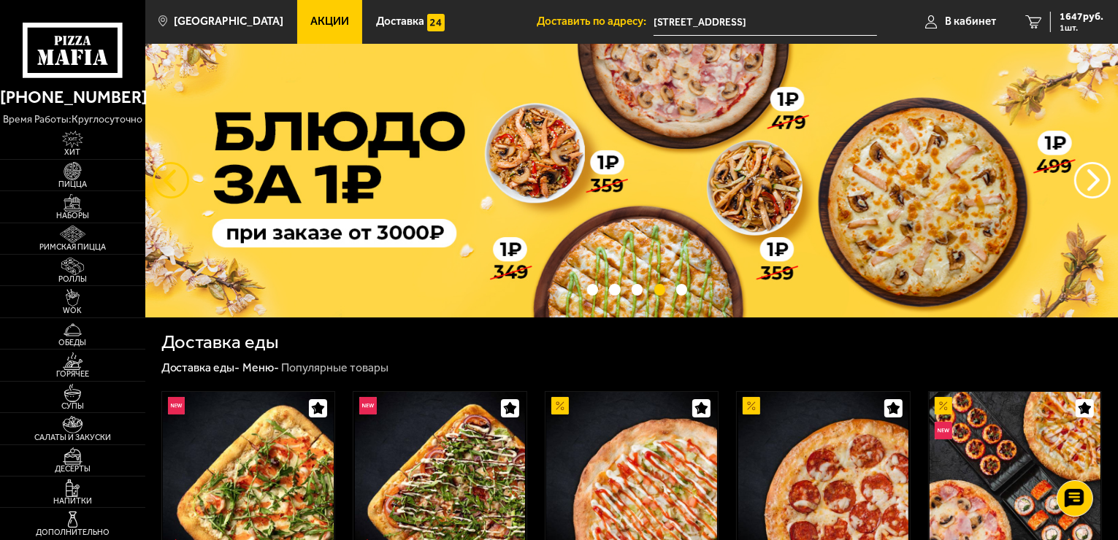
click at [169, 182] on button "следующий" at bounding box center [171, 180] width 37 height 37
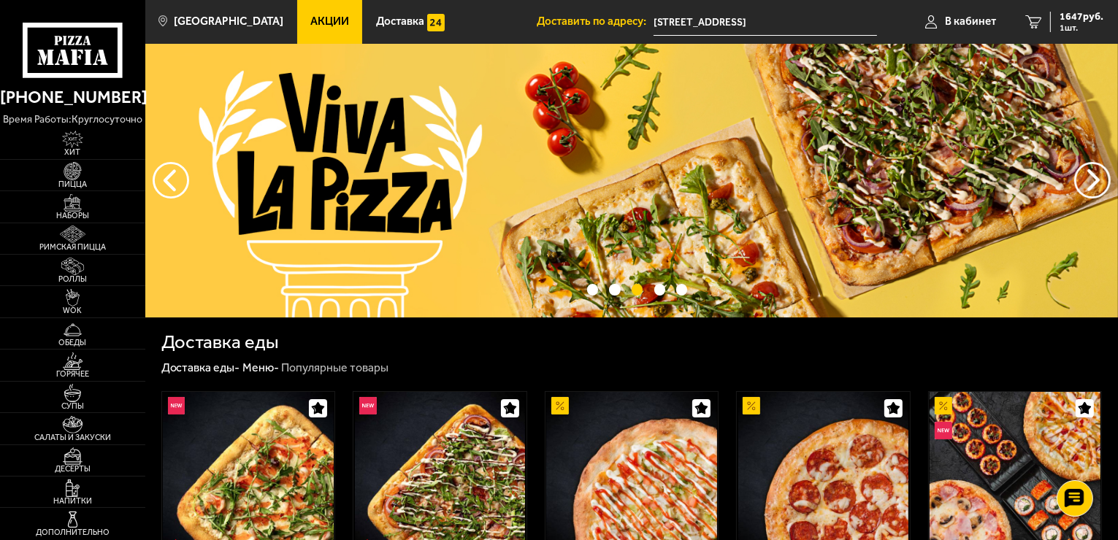
click at [332, 177] on img at bounding box center [631, 181] width 973 height 274
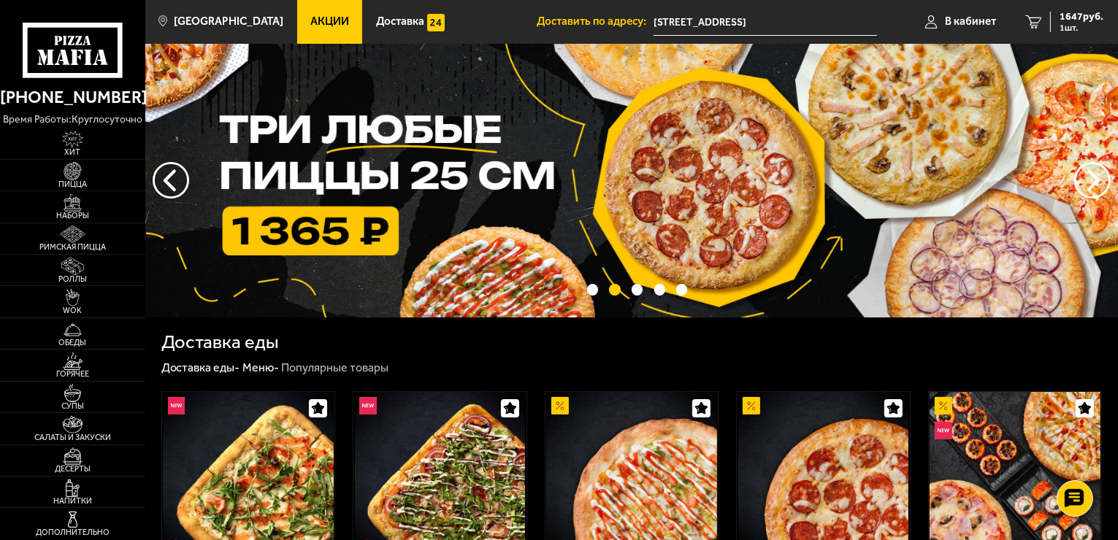
click at [605, 176] on img at bounding box center [631, 181] width 973 height 274
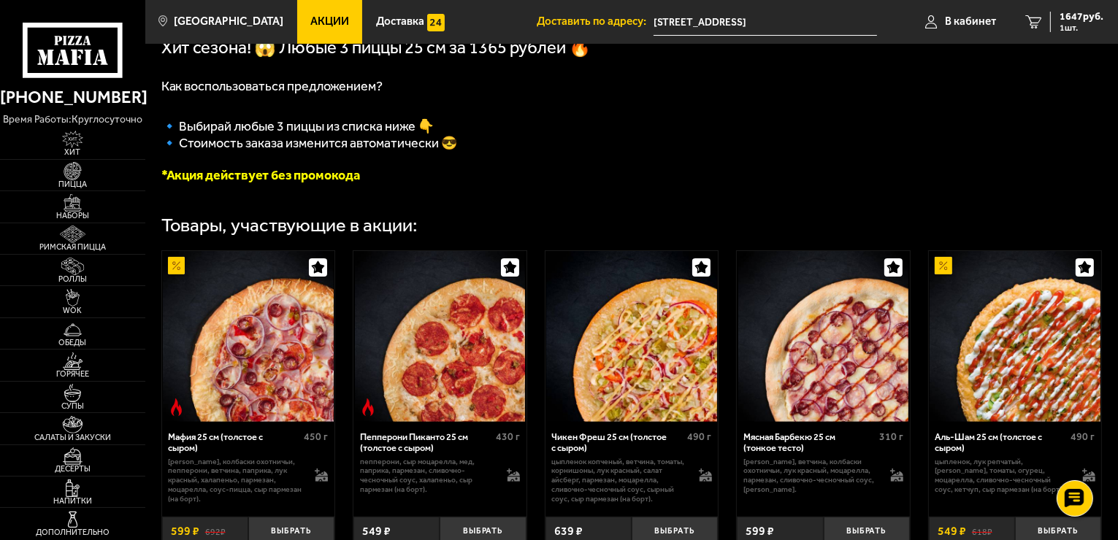
scroll to position [379, 0]
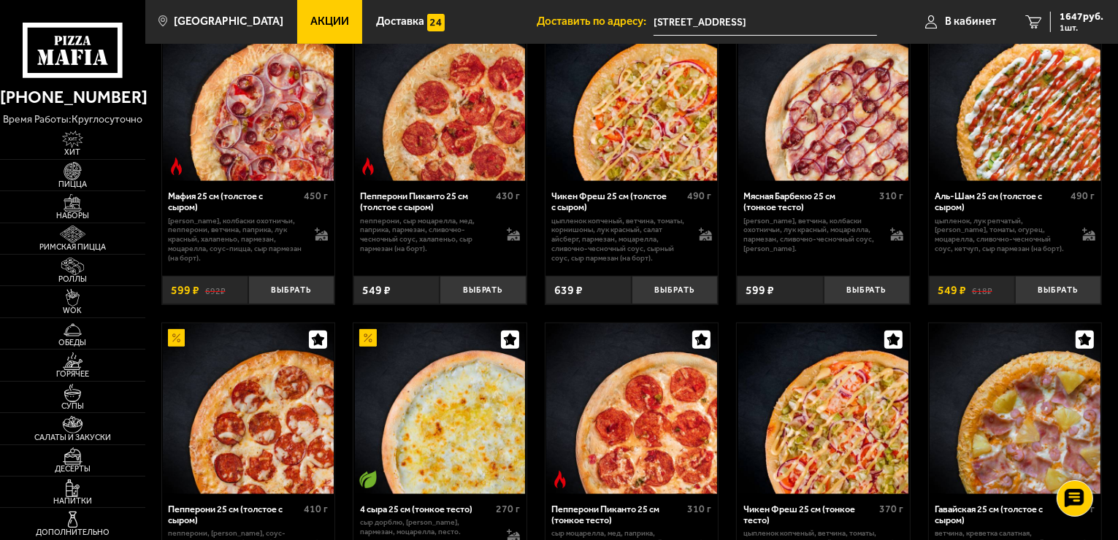
scroll to position [811, 0]
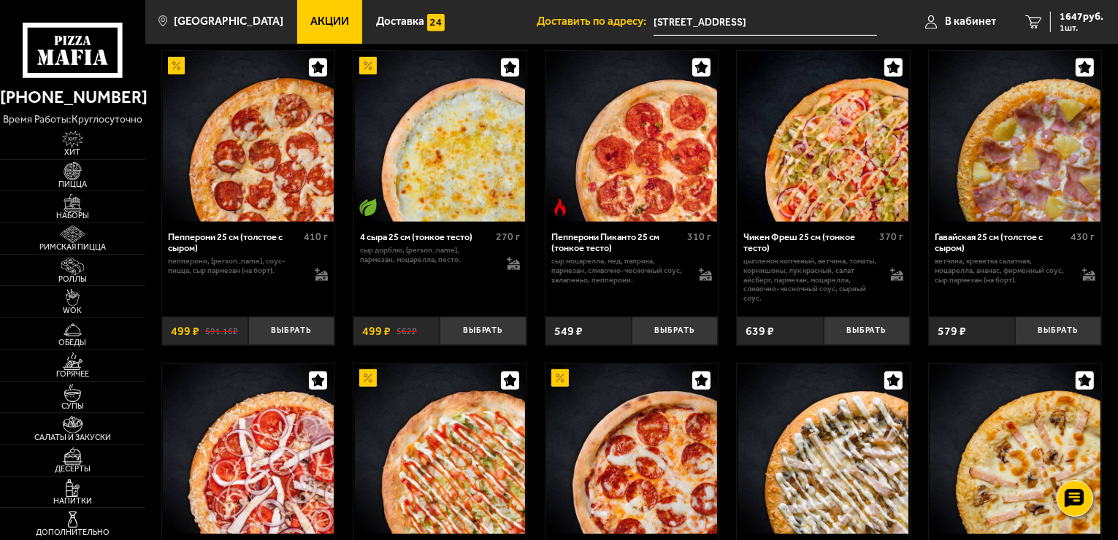
drag, startPoint x: 1110, startPoint y: 146, endPoint x: 1112, endPoint y: 172, distance: 25.7
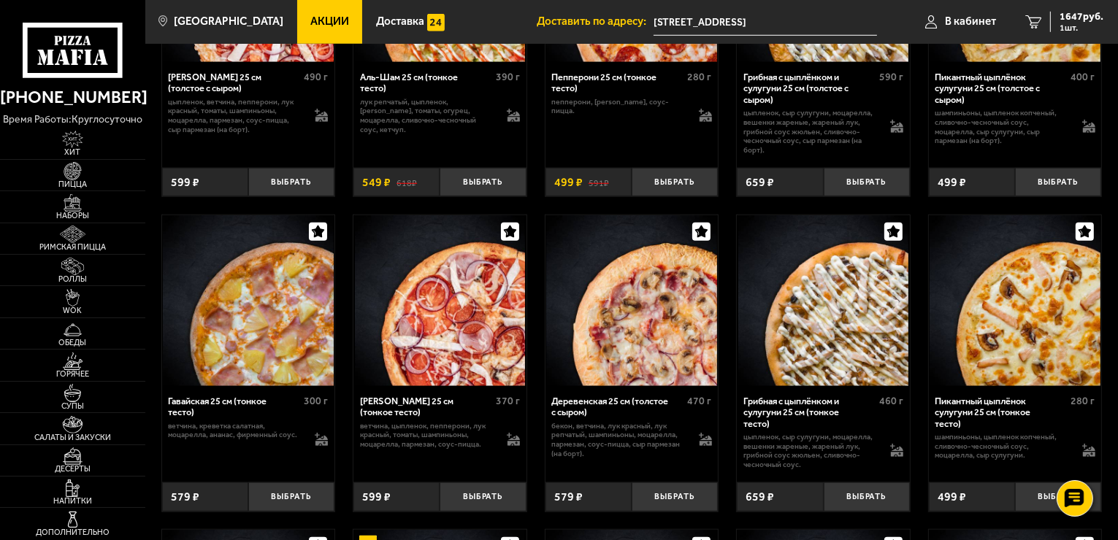
scroll to position [1756, 0]
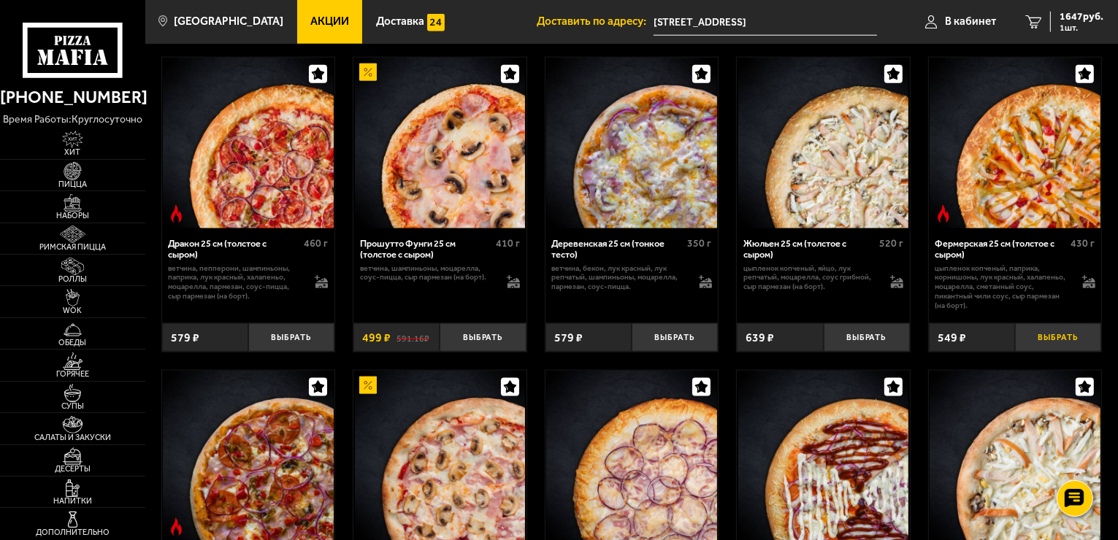
click at [1058, 346] on button "Выбрать" at bounding box center [1058, 338] width 86 height 28
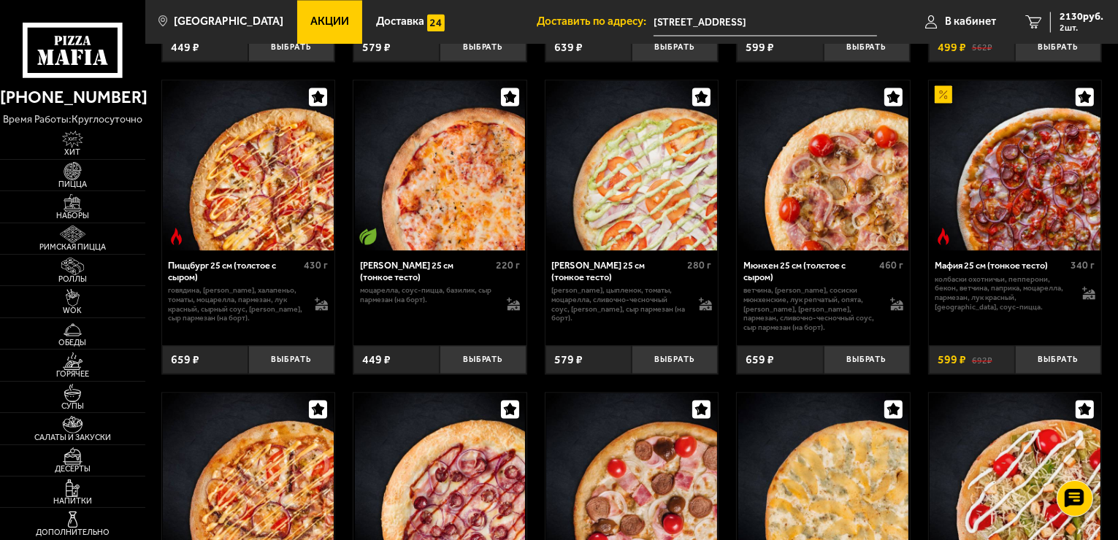
scroll to position [2982, 0]
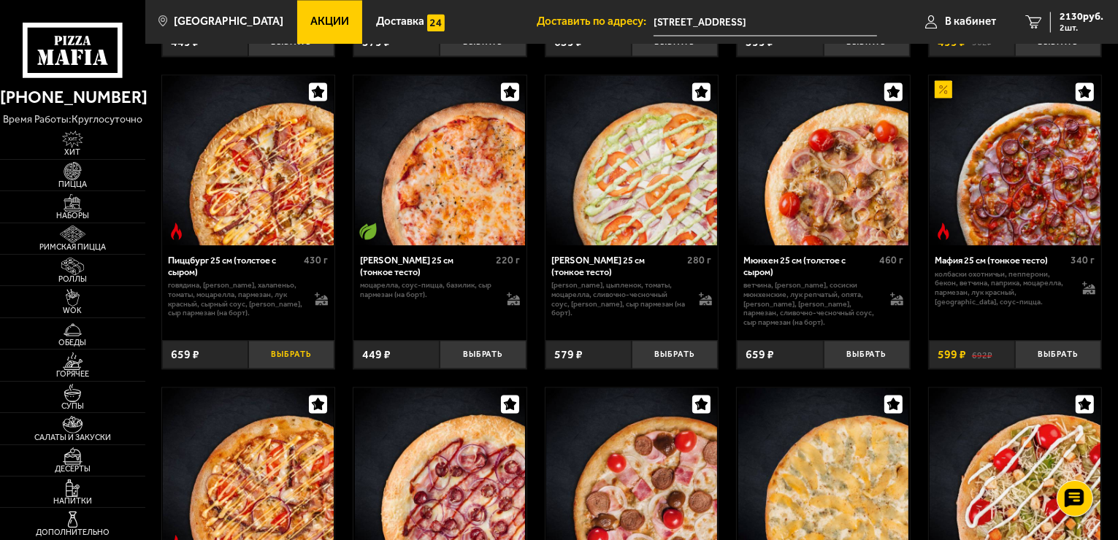
click at [293, 365] on button "Выбрать" at bounding box center [291, 354] width 86 height 28
drag, startPoint x: 1117, startPoint y: 408, endPoint x: 1113, endPoint y: 469, distance: 60.8
click at [1116, 10] on link "3 2710 руб. 3 шт." at bounding box center [1064, 22] width 107 height 44
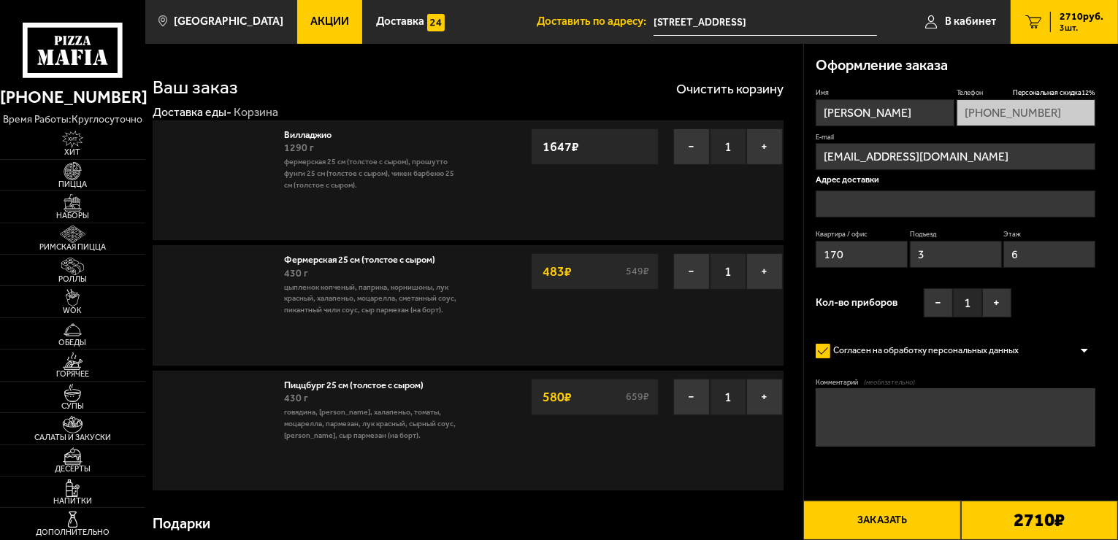
type input "[STREET_ADDRESS]"
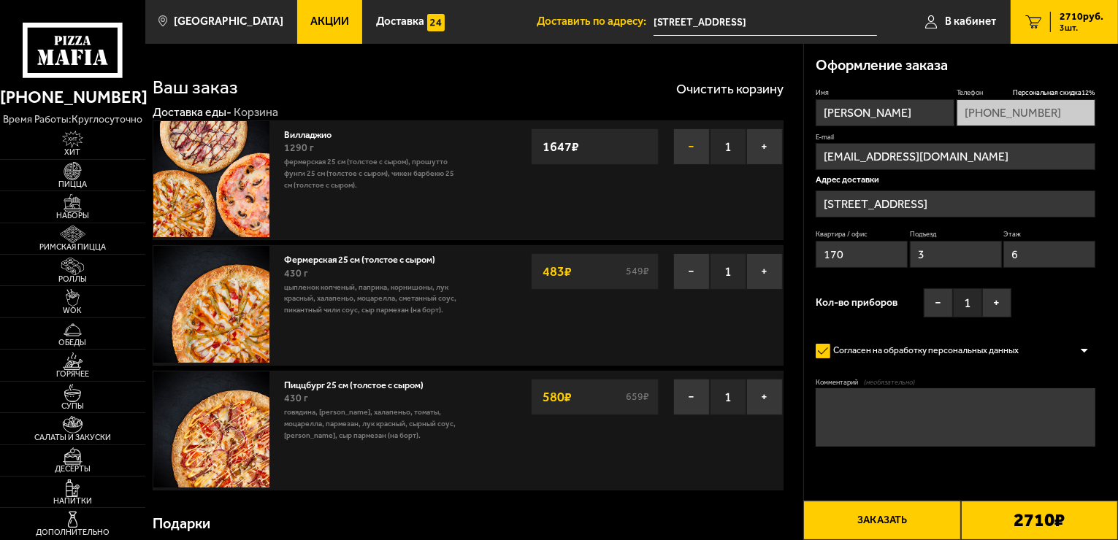
click at [688, 149] on button "−" at bounding box center [691, 147] width 37 height 37
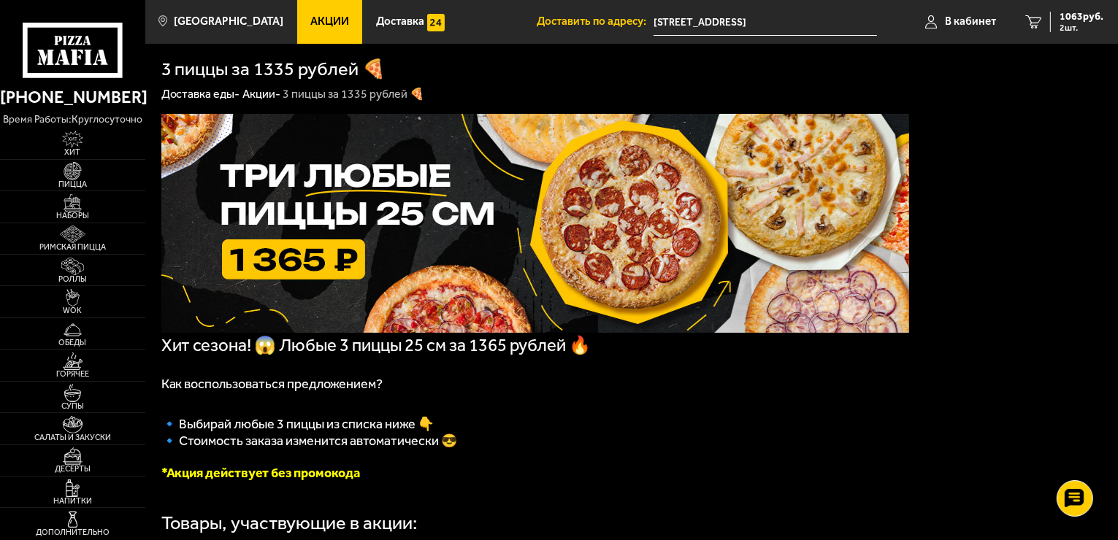
click at [297, 191] on img at bounding box center [535, 223] width 748 height 219
click at [313, 257] on img at bounding box center [535, 223] width 748 height 219
click at [456, 202] on img at bounding box center [535, 223] width 748 height 219
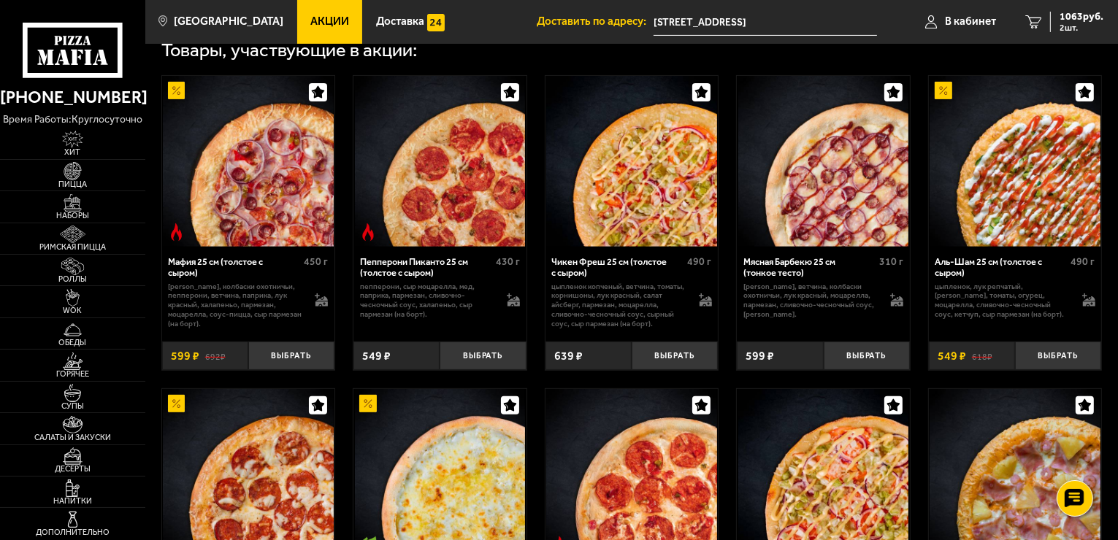
scroll to position [947, 0]
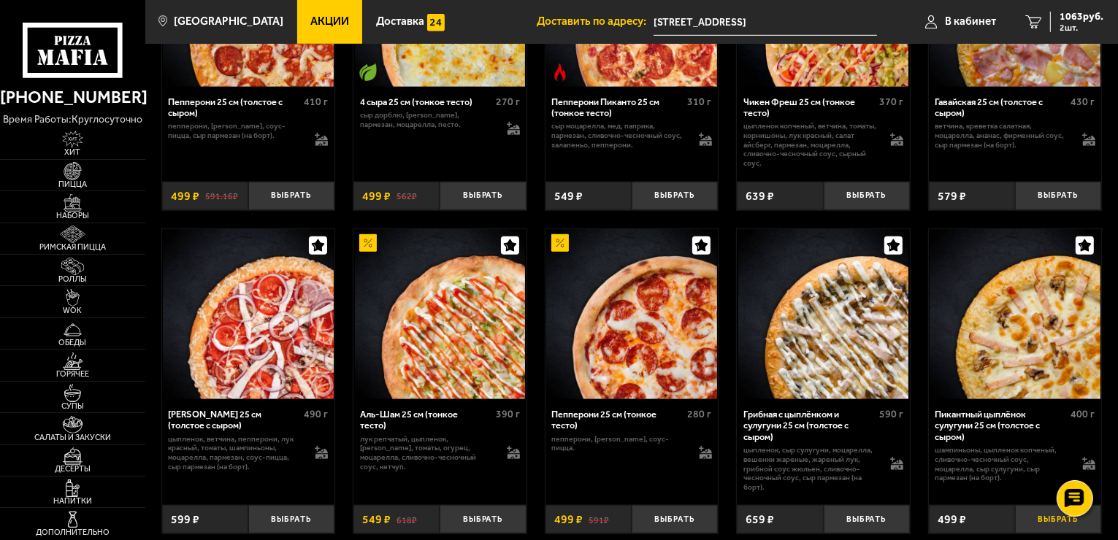
click at [1045, 523] on button "Выбрать" at bounding box center [1058, 519] width 86 height 28
click at [1116, 19] on link "3 1365 руб. 3 шт." at bounding box center [1064, 22] width 107 height 44
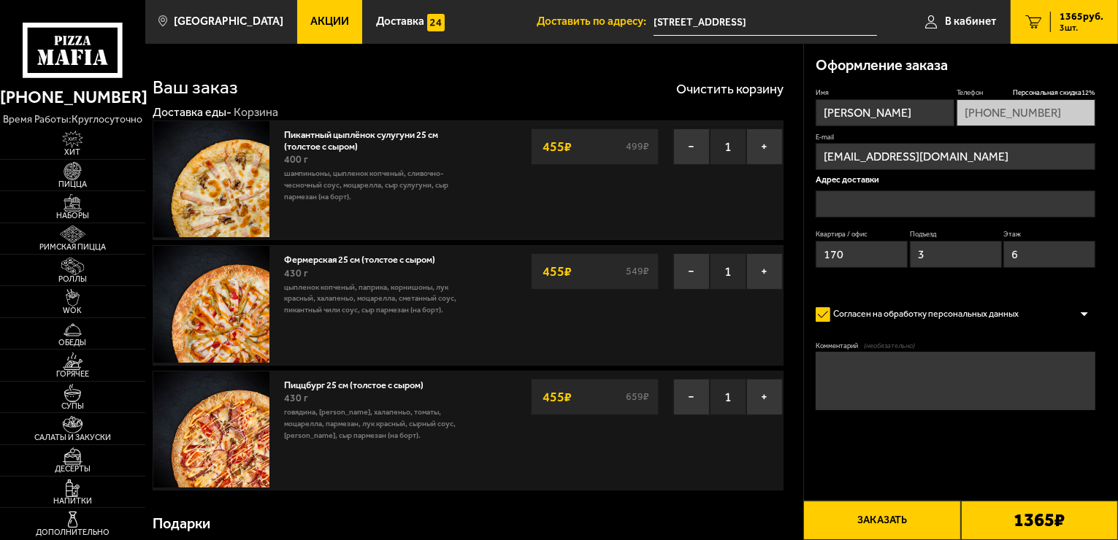
type input "[STREET_ADDRESS]"
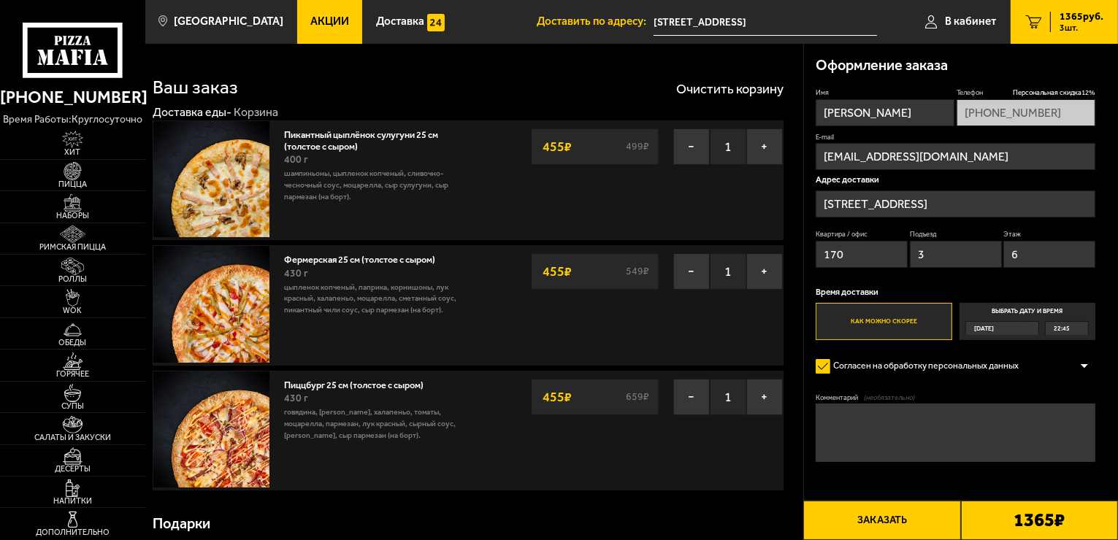
click at [310, 25] on span "Акции" at bounding box center [329, 21] width 39 height 11
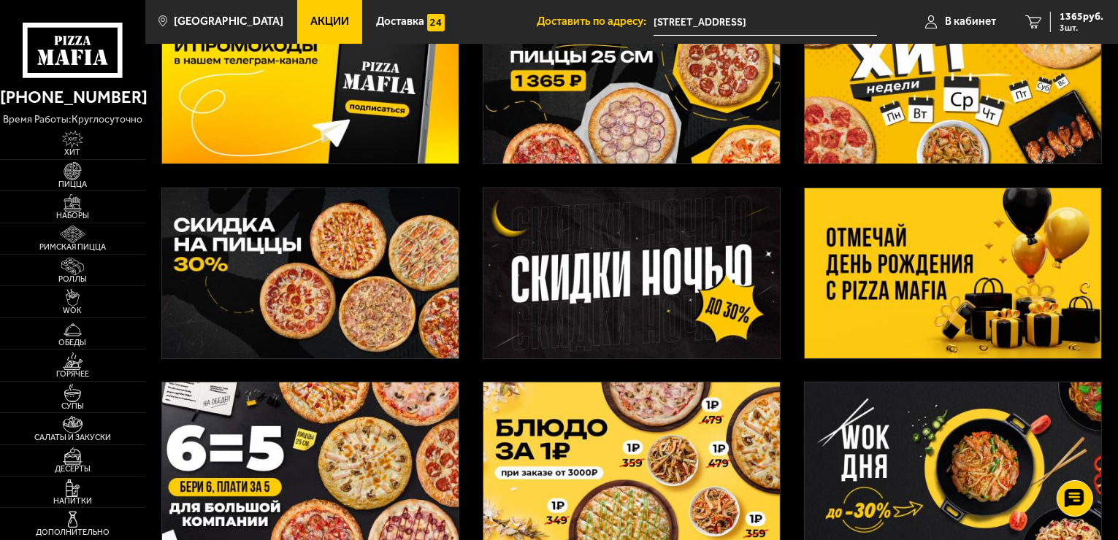
scroll to position [128, 0]
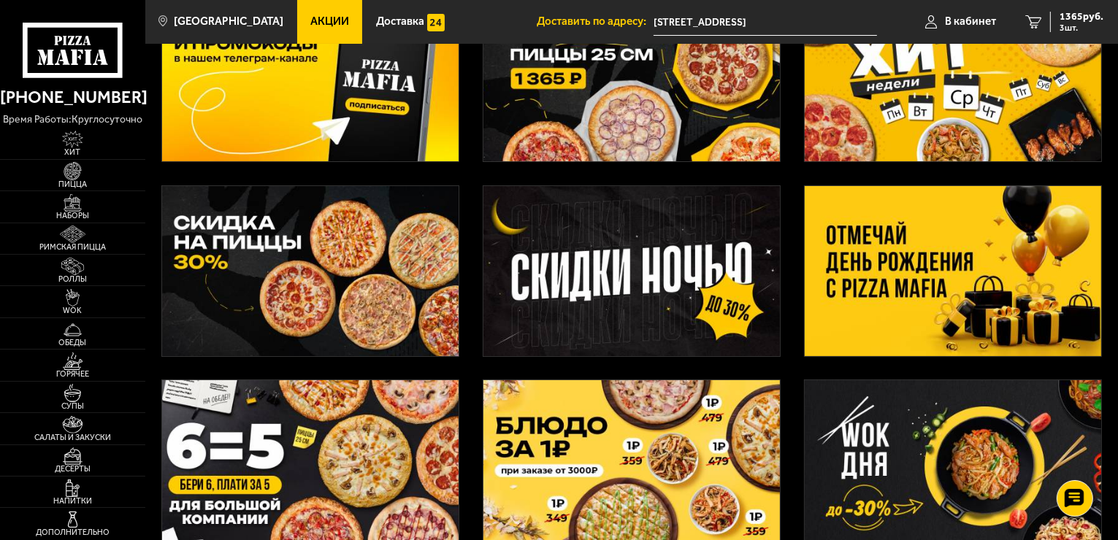
click at [304, 272] on img at bounding box center [310, 271] width 297 height 170
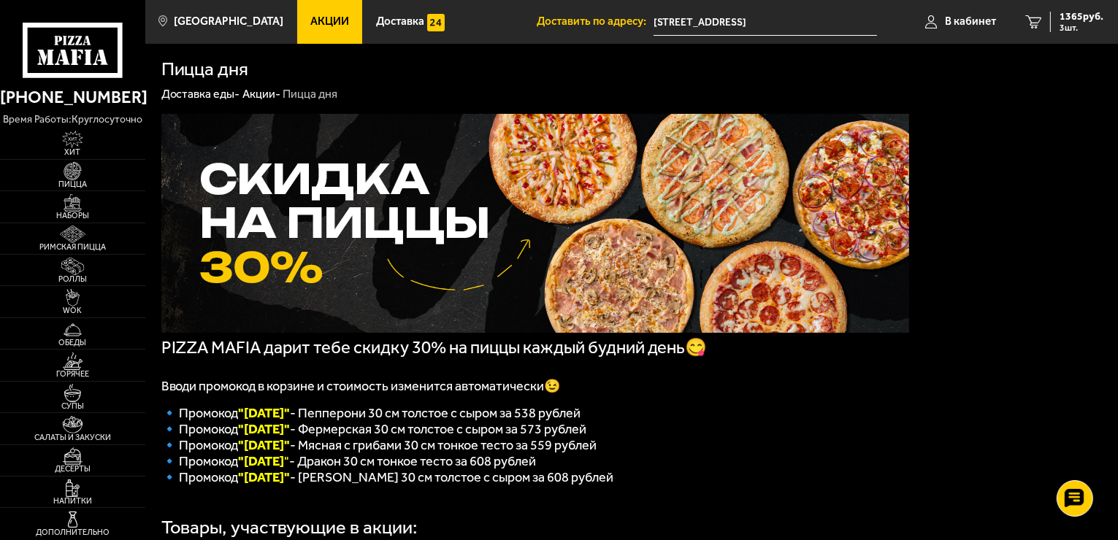
click at [1117, 400] on div "PIZZA MAFIA дарит тебе скидку 30% на пиццы каждый будний день😋 Вводи промокод в…" at bounding box center [631, 500] width 973 height 796
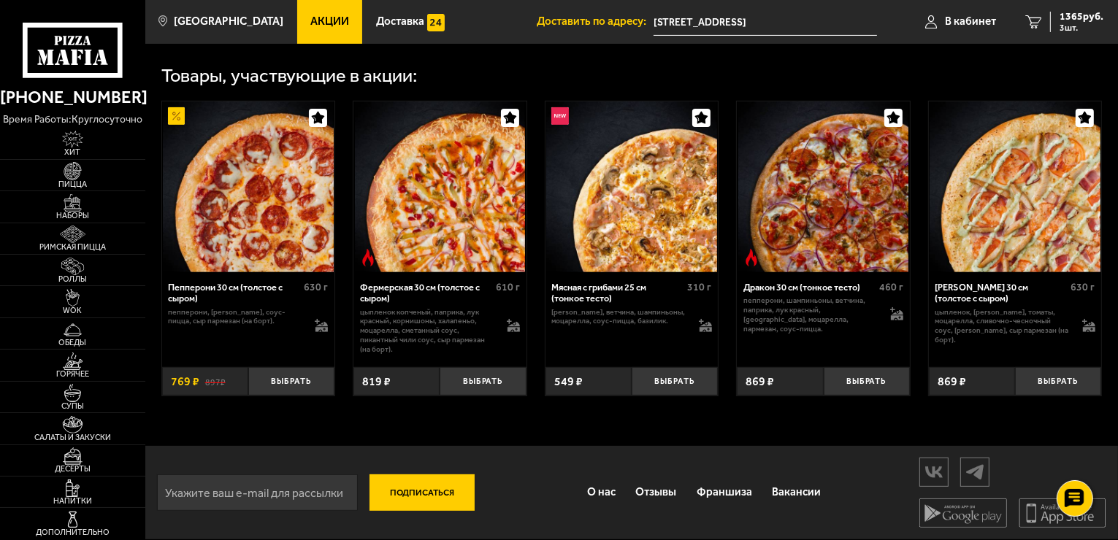
click at [297, 34] on link "Акции" at bounding box center [330, 22] width 66 height 44
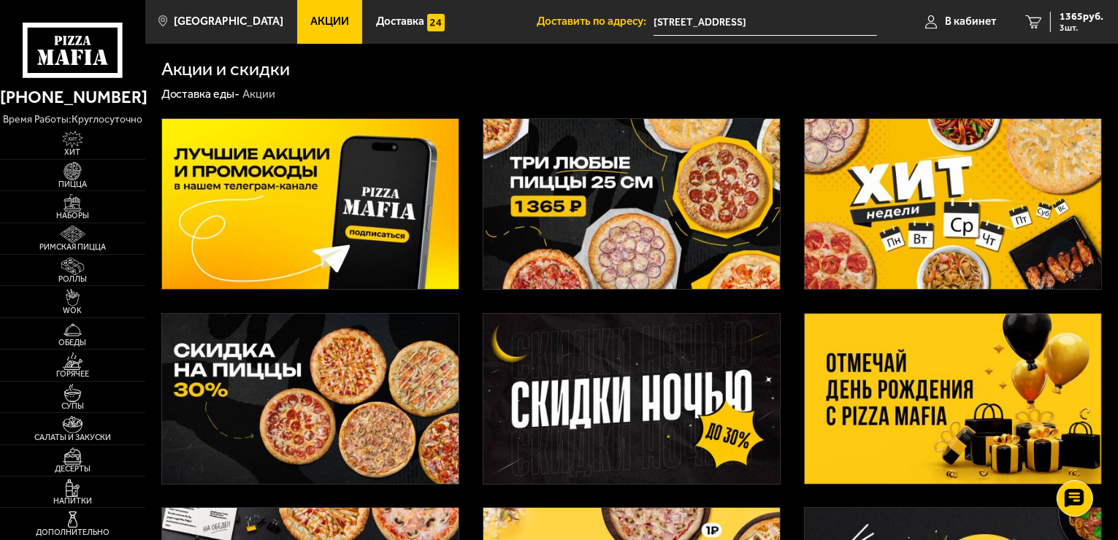
click at [353, 179] on img at bounding box center [310, 204] width 297 height 170
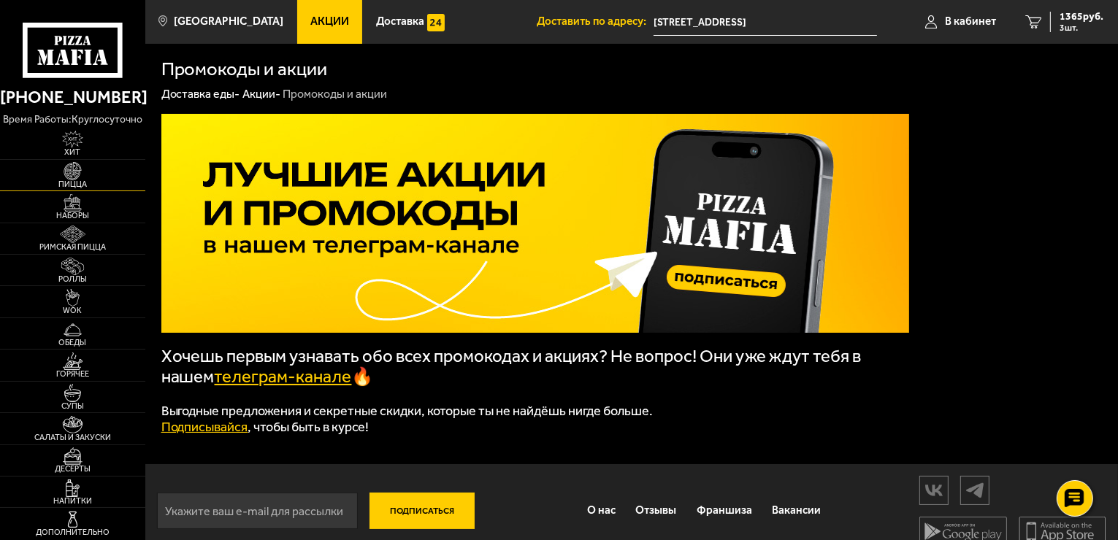
click at [67, 180] on span "Пицца" at bounding box center [72, 184] width 145 height 8
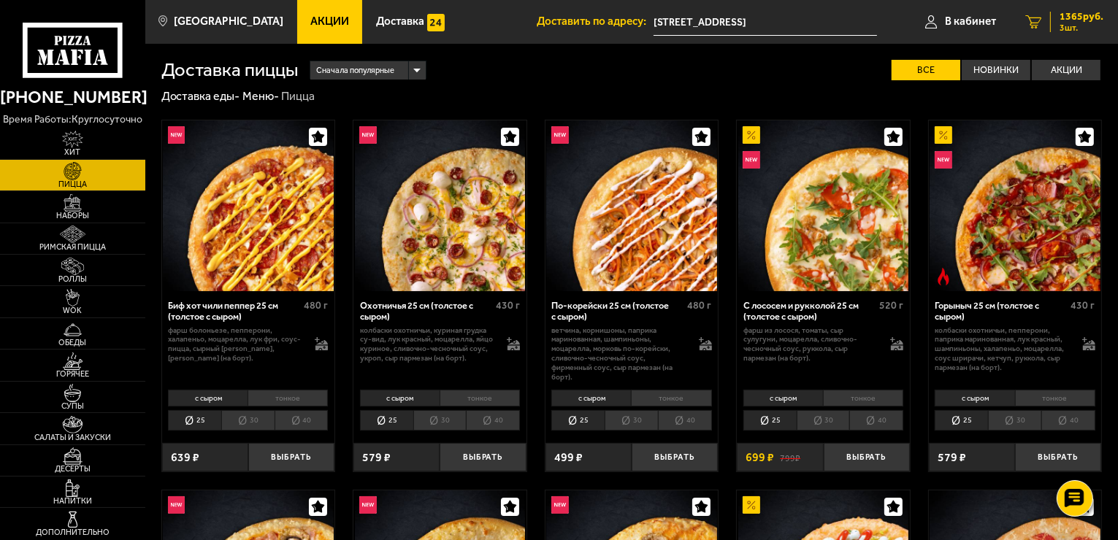
click at [1081, 20] on span "1365 руб." at bounding box center [1082, 17] width 44 height 10
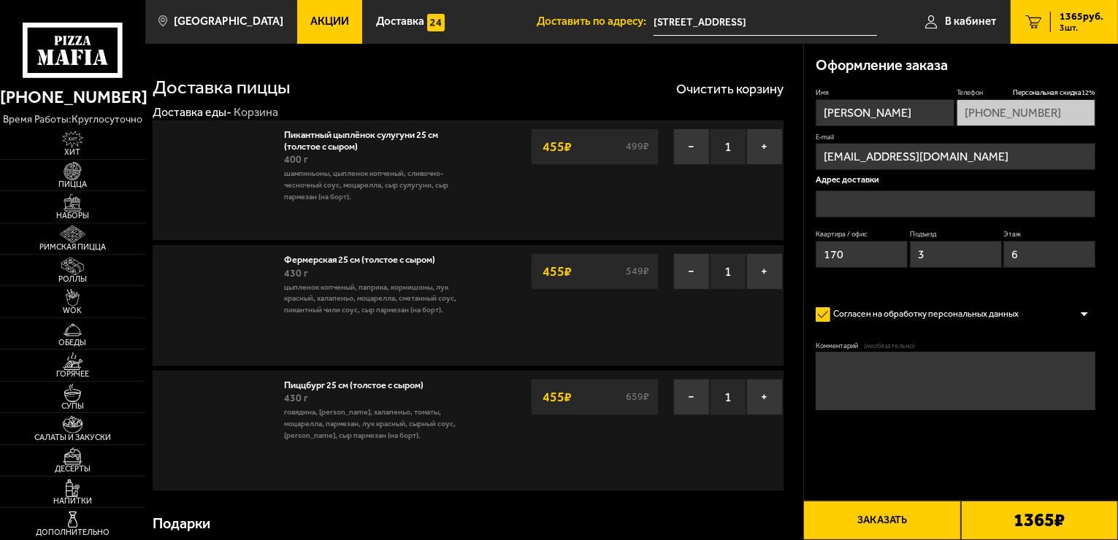
type input "[STREET_ADDRESS]"
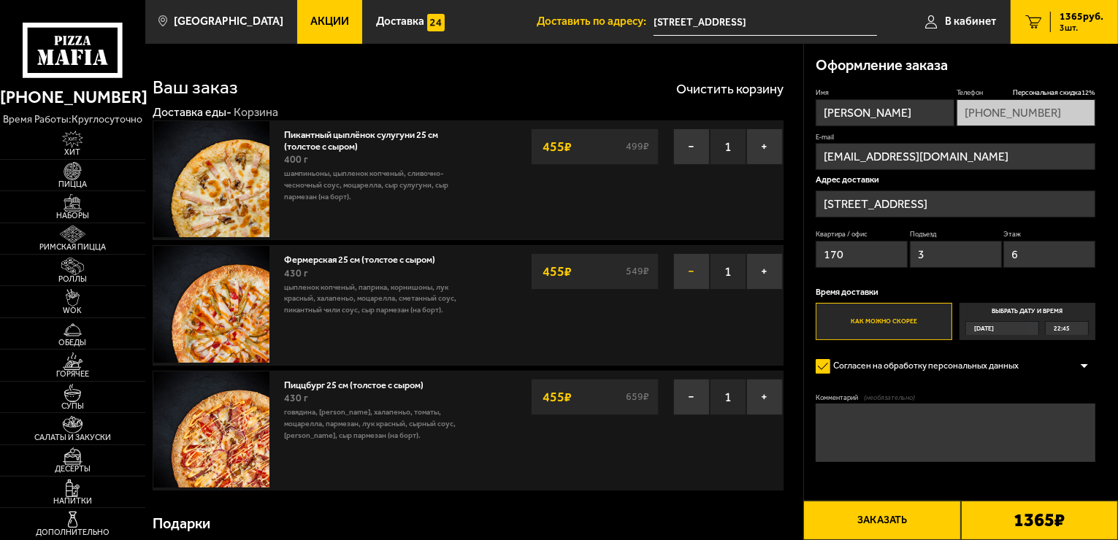
click at [690, 272] on button "−" at bounding box center [691, 271] width 37 height 37
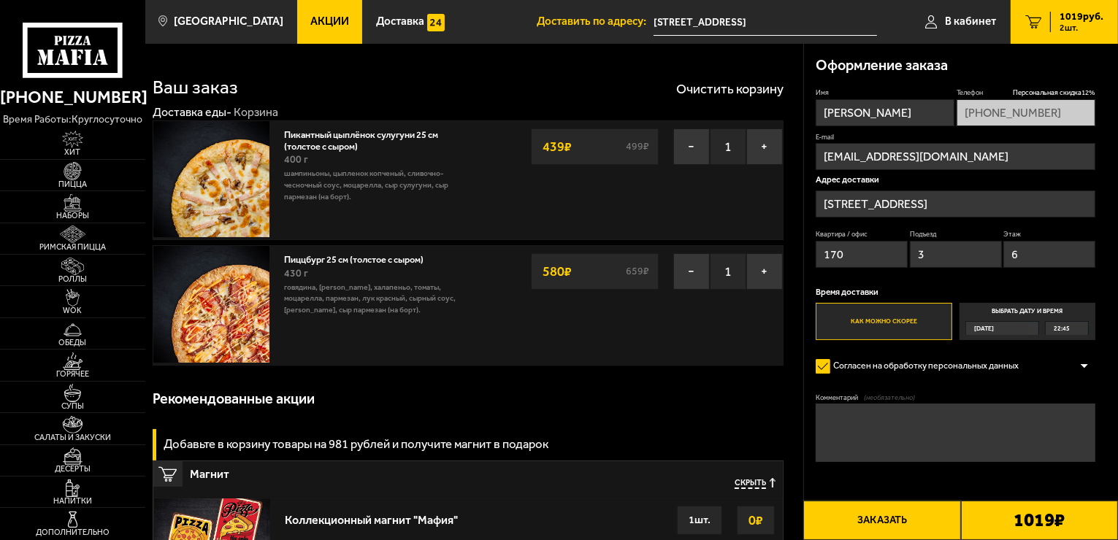
click at [304, 28] on link "Акции" at bounding box center [330, 22] width 66 height 44
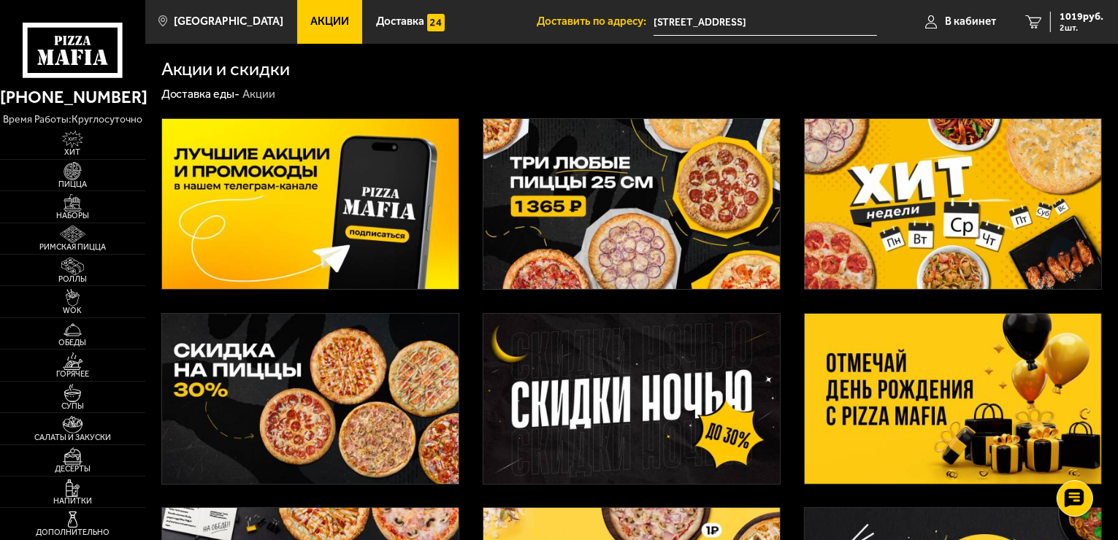
click at [605, 237] on img at bounding box center [631, 204] width 297 height 170
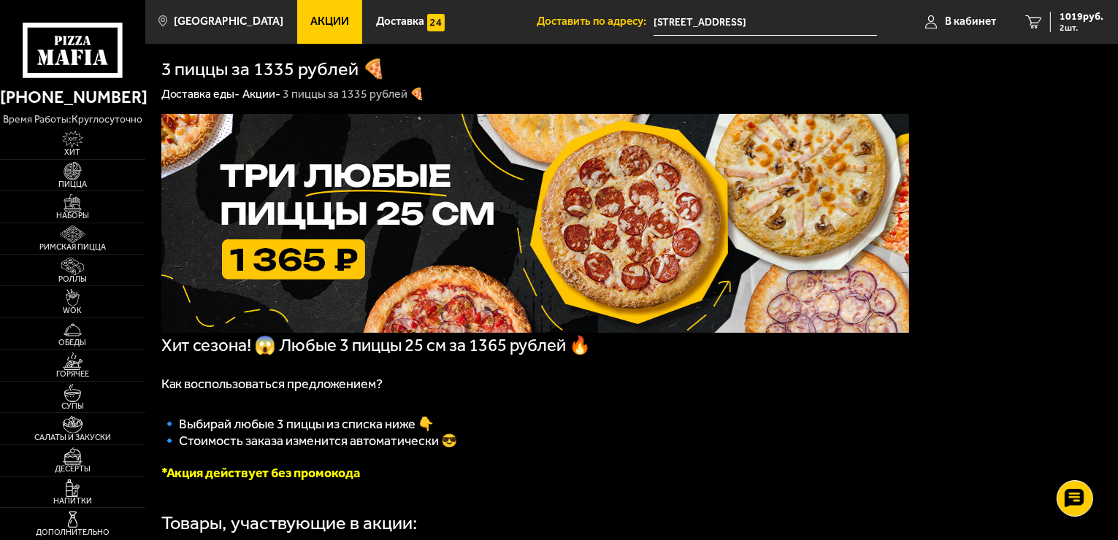
click at [399, 222] on img at bounding box center [535, 223] width 748 height 219
click at [292, 263] on img at bounding box center [535, 223] width 748 height 219
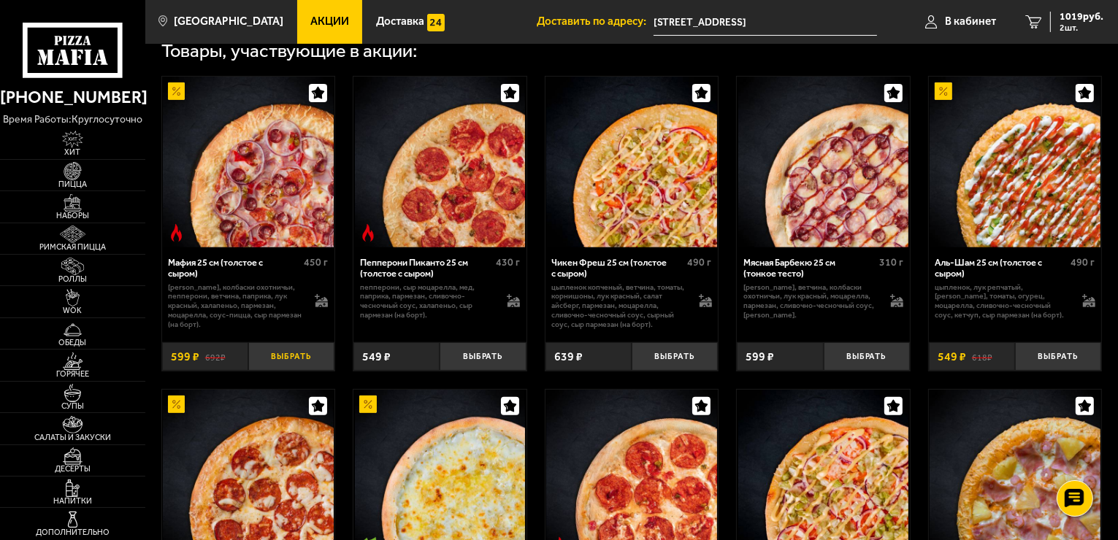
click at [291, 360] on button "Выбрать" at bounding box center [291, 357] width 86 height 28
click at [1074, 18] on span "1365 руб." at bounding box center [1082, 17] width 44 height 10
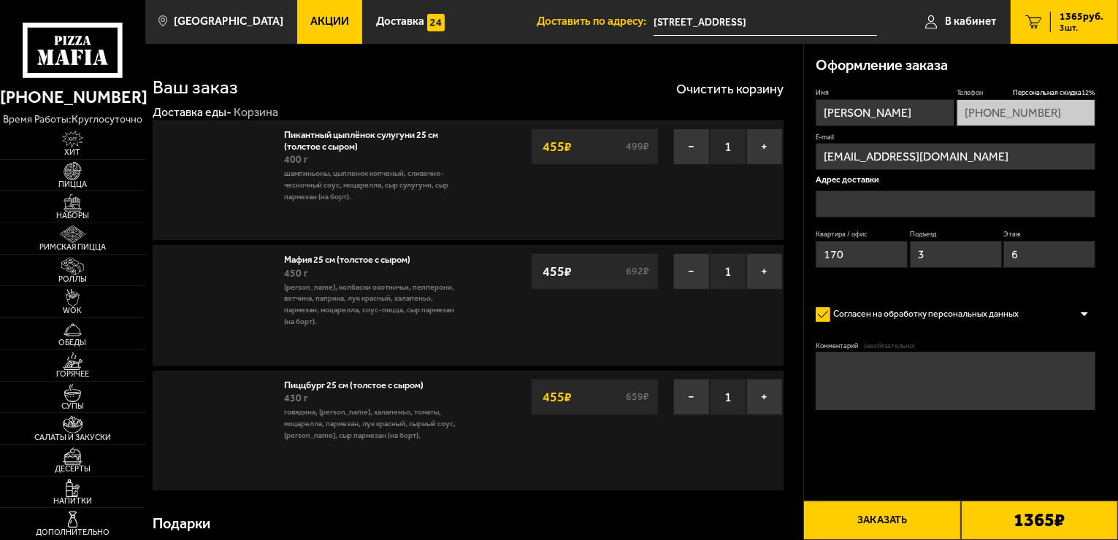
type input "[STREET_ADDRESS]"
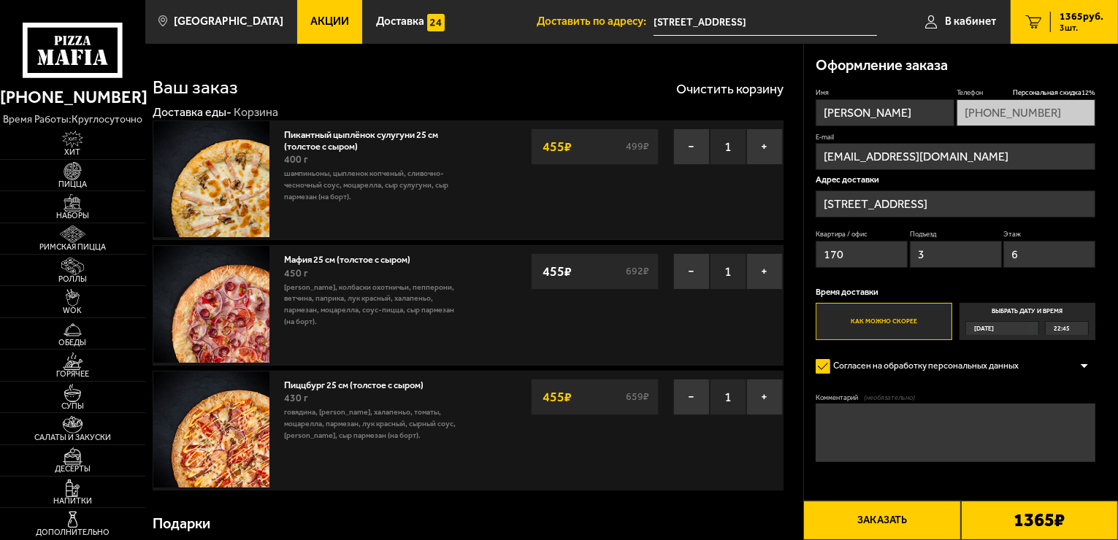
click at [876, 523] on button "Заказать" at bounding box center [881, 520] width 157 height 39
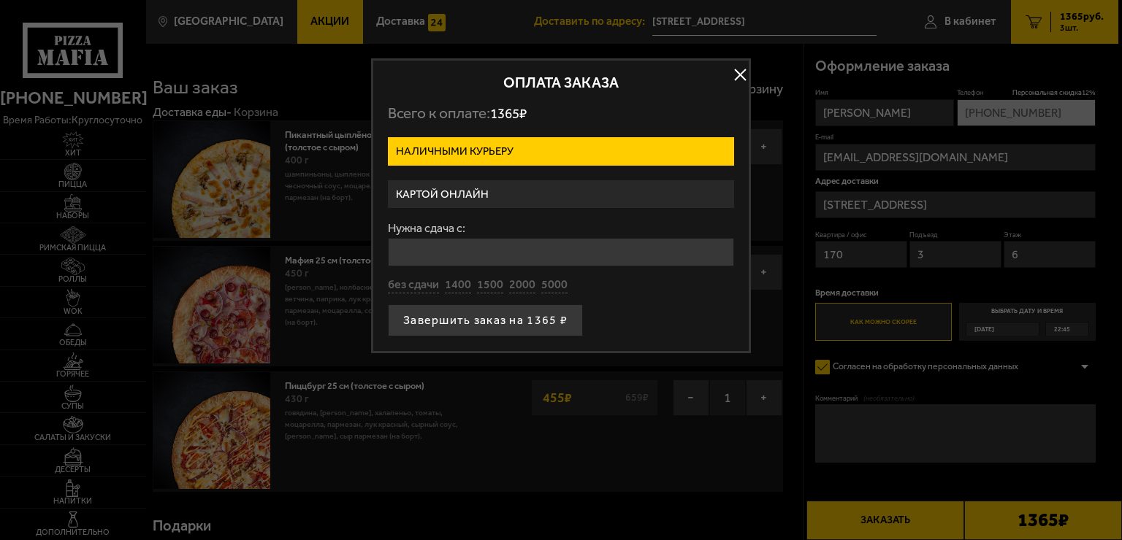
click at [486, 191] on label "Картой онлайн" at bounding box center [561, 194] width 346 height 28
click at [0, 0] on input "Картой онлайн" at bounding box center [0, 0] width 0 height 0
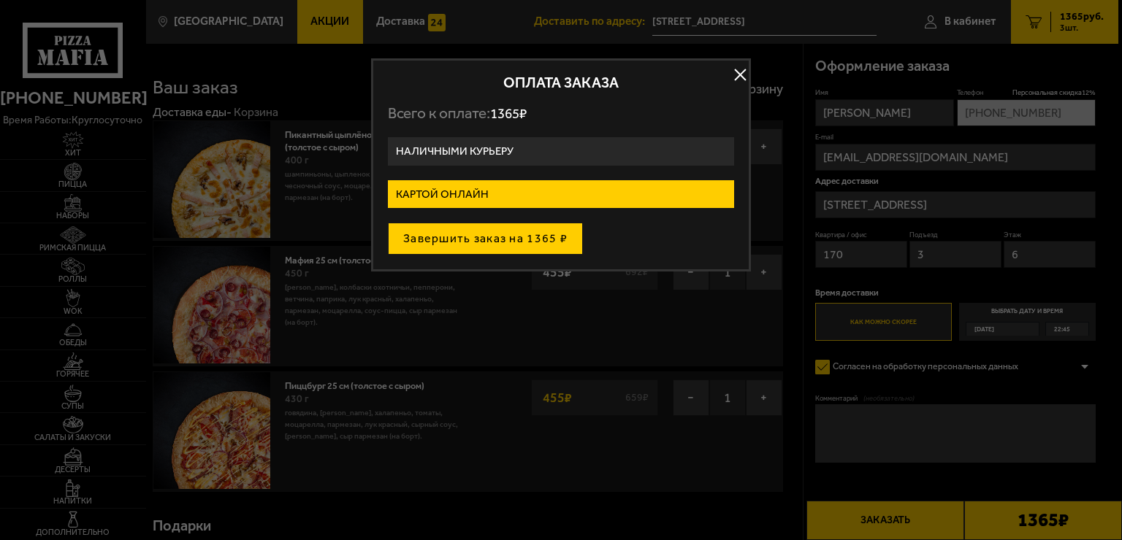
click at [508, 236] on button "Завершить заказ на 1365 ₽" at bounding box center [485, 239] width 195 height 32
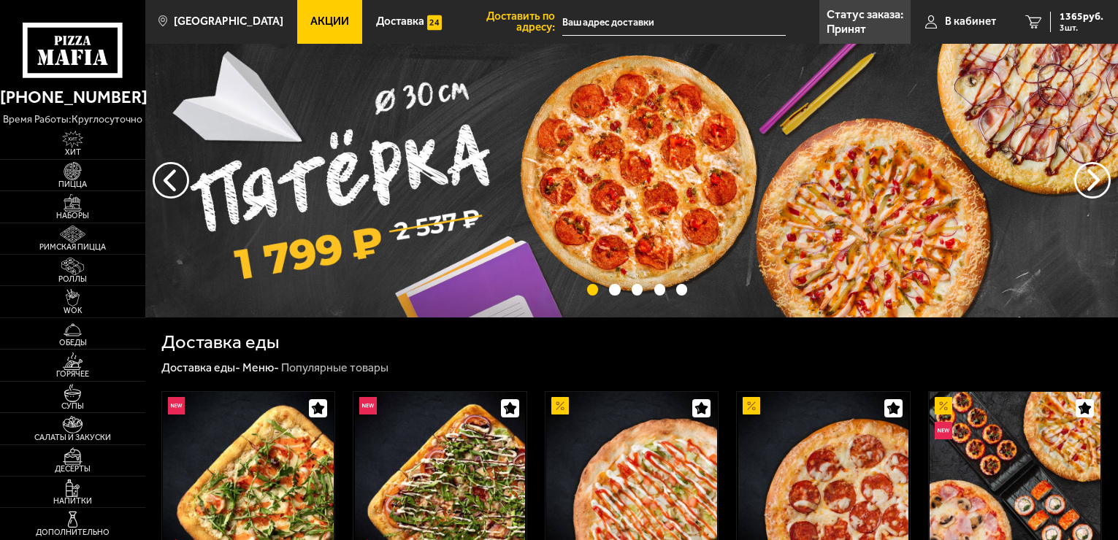
type input "[STREET_ADDRESS]"
click at [1066, 27] on span "3 шт." at bounding box center [1082, 27] width 44 height 9
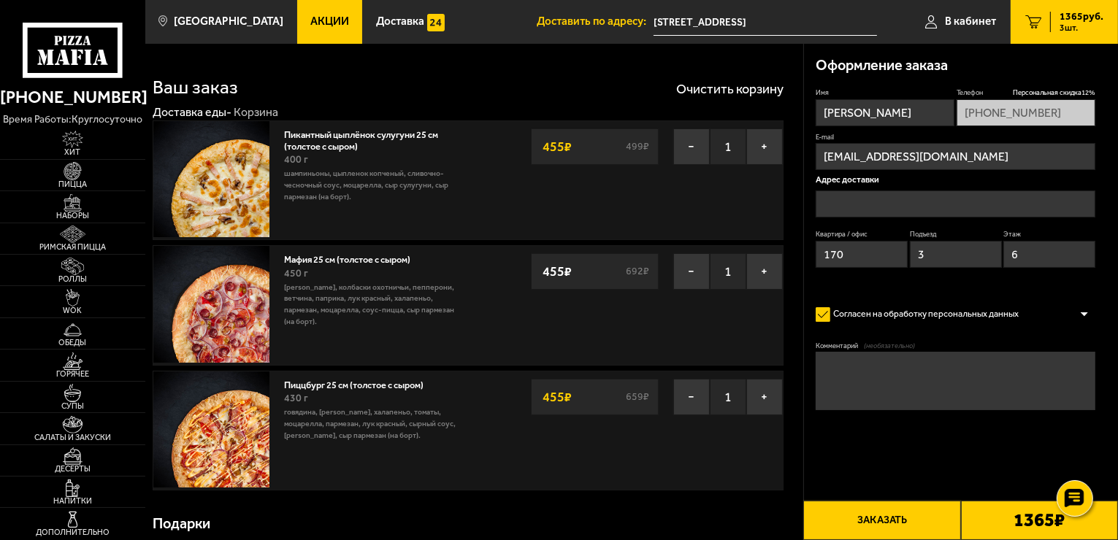
type input "[STREET_ADDRESS]"
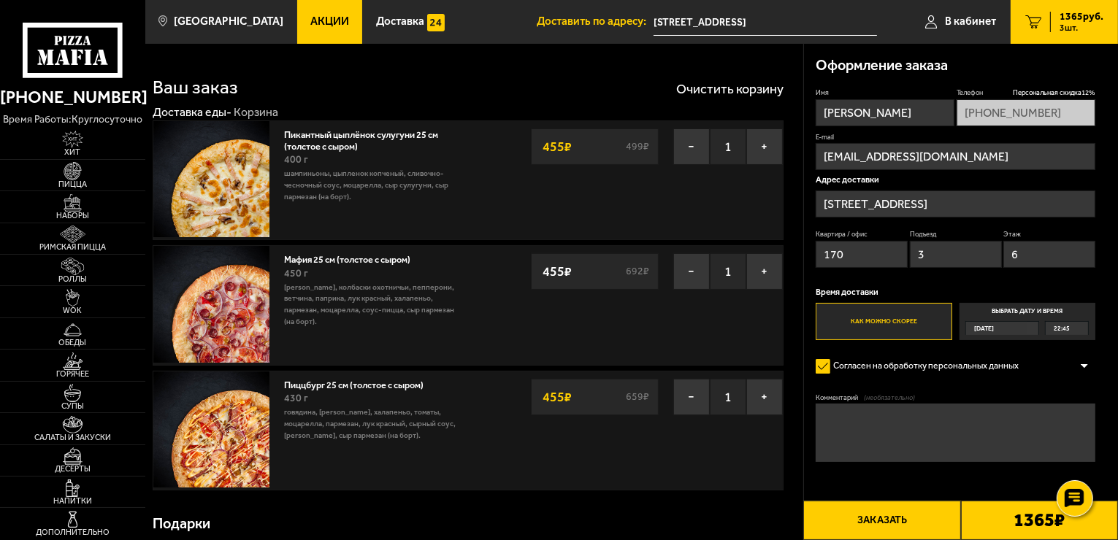
click at [872, 524] on button "Заказать" at bounding box center [881, 520] width 157 height 39
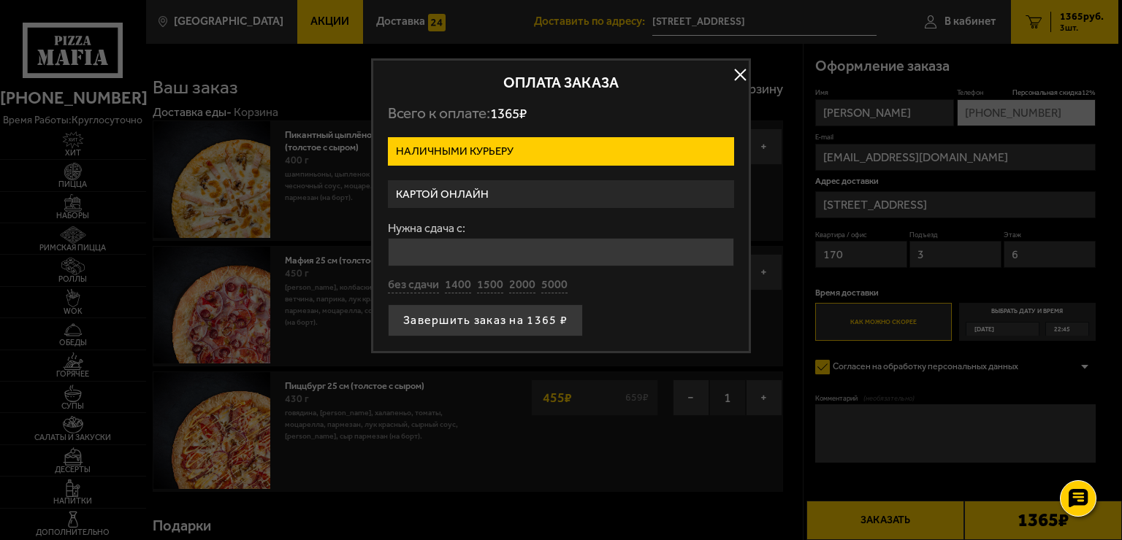
click at [450, 198] on label "Картой онлайн" at bounding box center [561, 194] width 346 height 28
click at [0, 0] on input "Картой онлайн" at bounding box center [0, 0] width 0 height 0
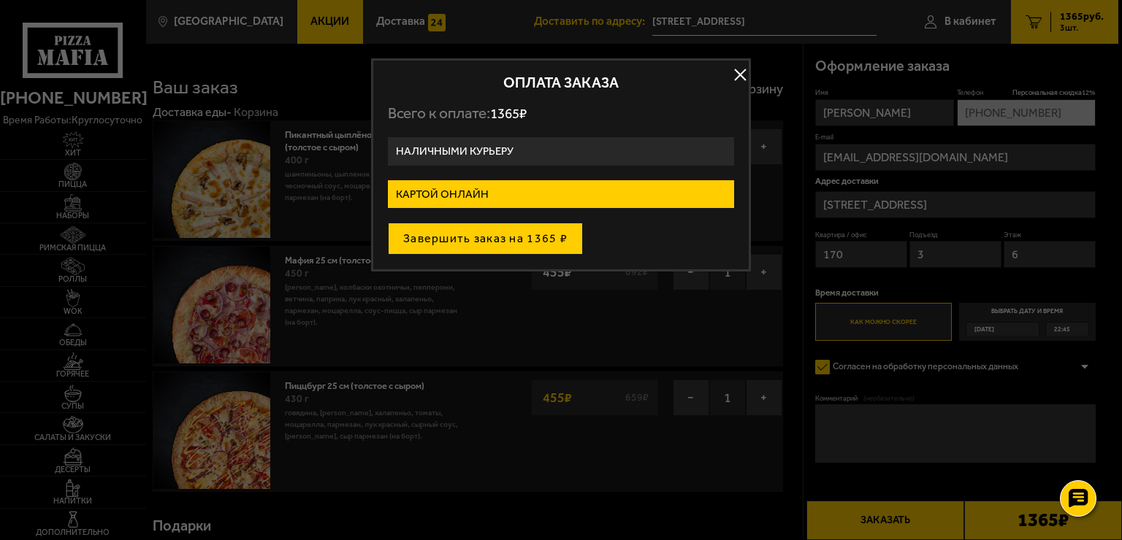
click at [477, 234] on button "Завершить заказ на 1365 ₽" at bounding box center [485, 239] width 195 height 32
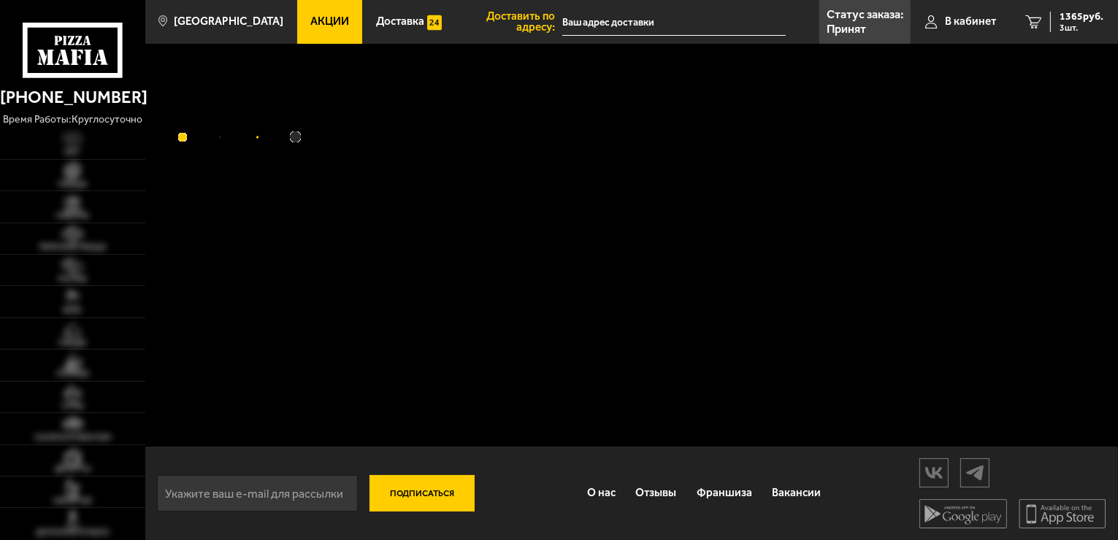
type input "[STREET_ADDRESS]"
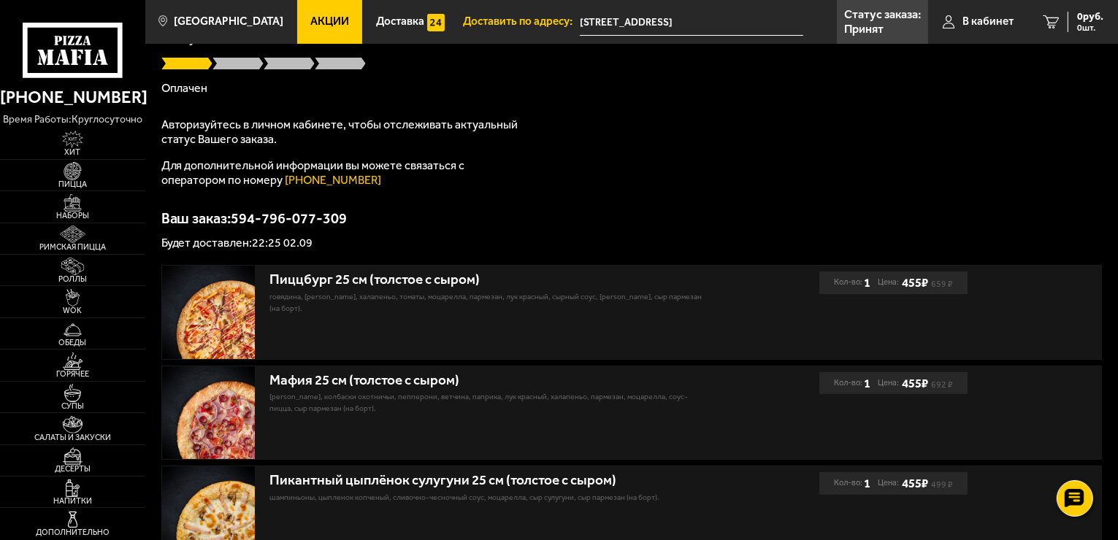
scroll to position [142, 0]
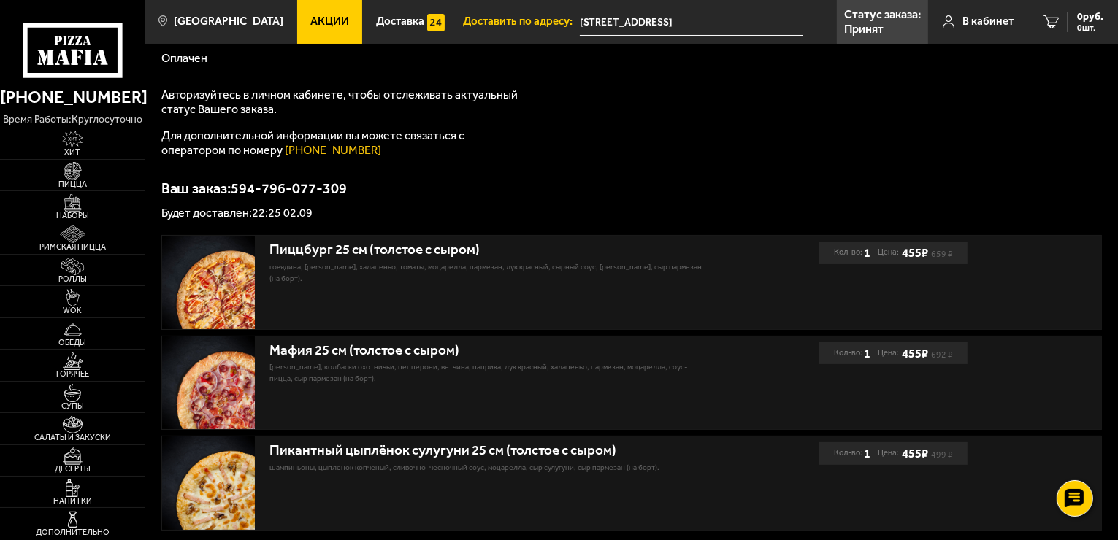
click at [224, 503] on img at bounding box center [208, 483] width 93 height 93
click at [218, 517] on img at bounding box center [208, 483] width 93 height 93
click at [73, 177] on img at bounding box center [72, 171] width 45 height 18
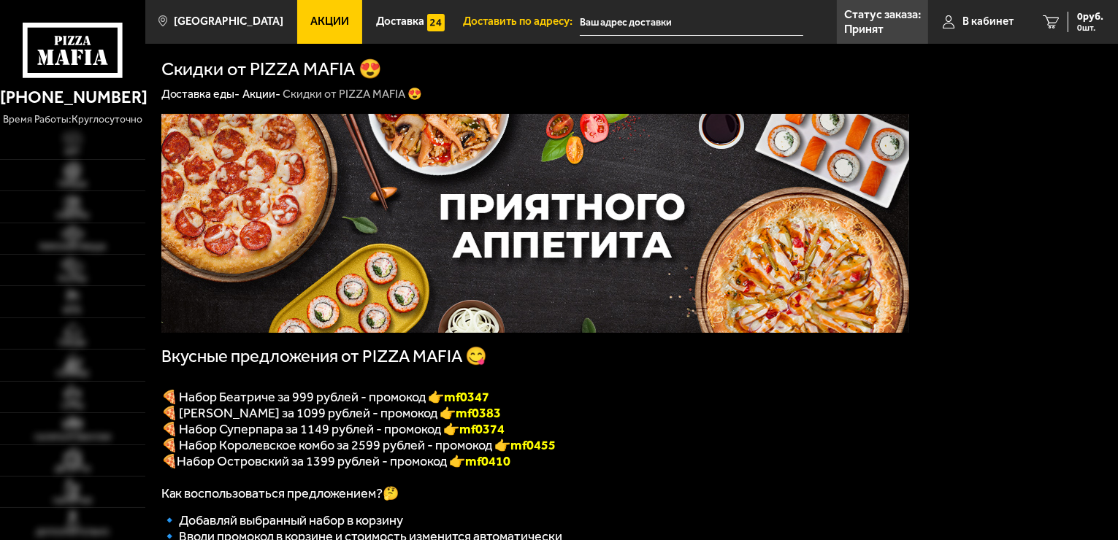
type input "[STREET_ADDRESS]"
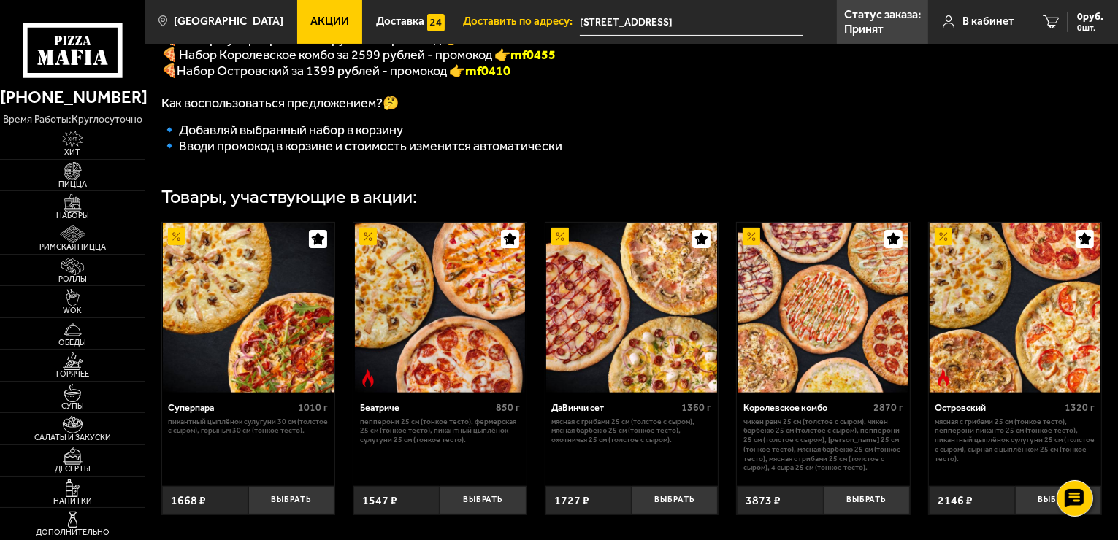
scroll to position [438, 0]
